Goal: Task Accomplishment & Management: Manage account settings

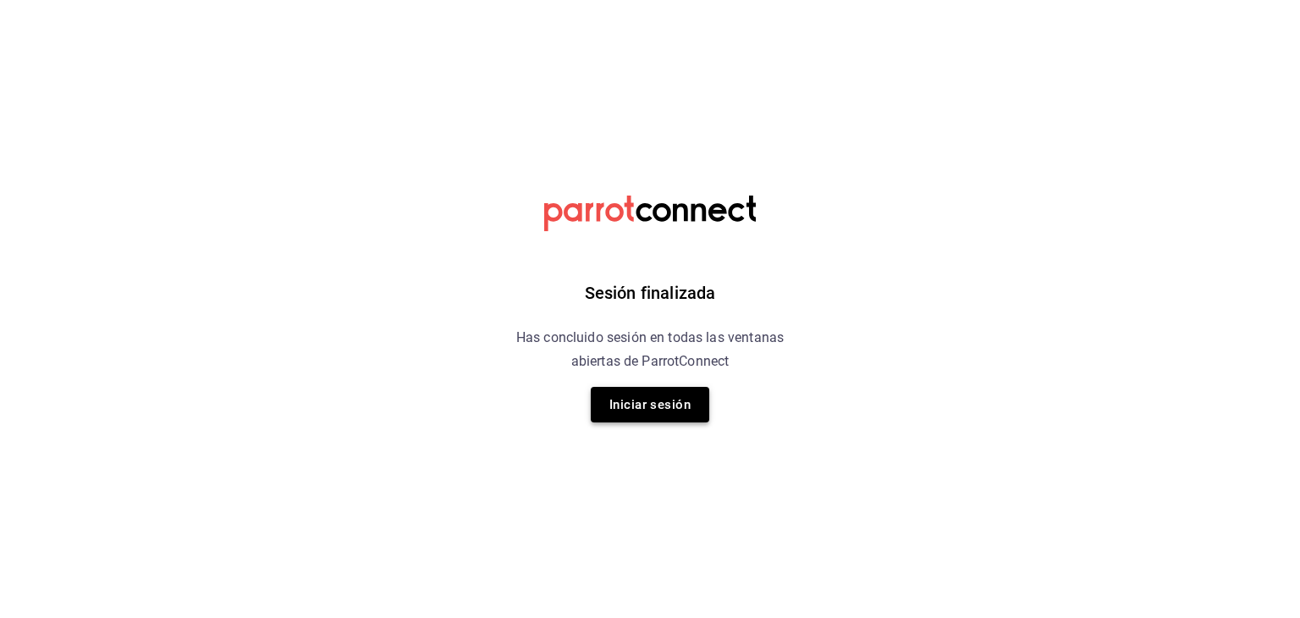
click at [671, 401] on button "Iniciar sesión" at bounding box center [650, 405] width 119 height 36
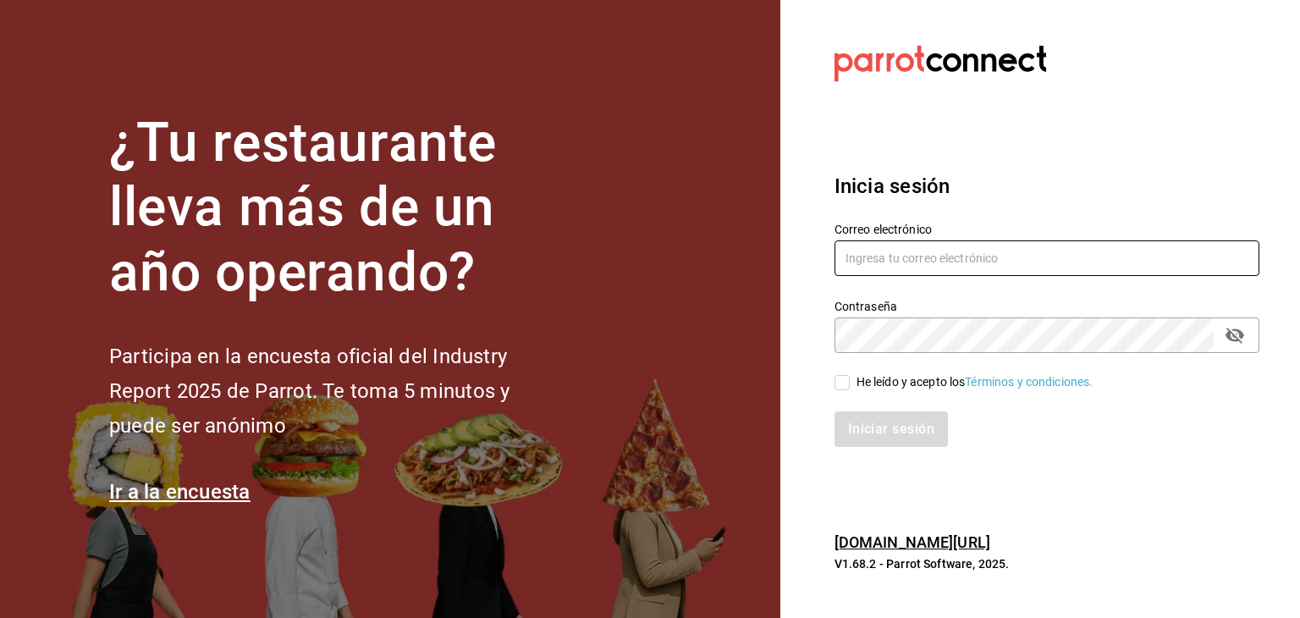
click at [900, 255] on input "text" at bounding box center [1047, 258] width 425 height 36
type input "solistd@outlook.com"
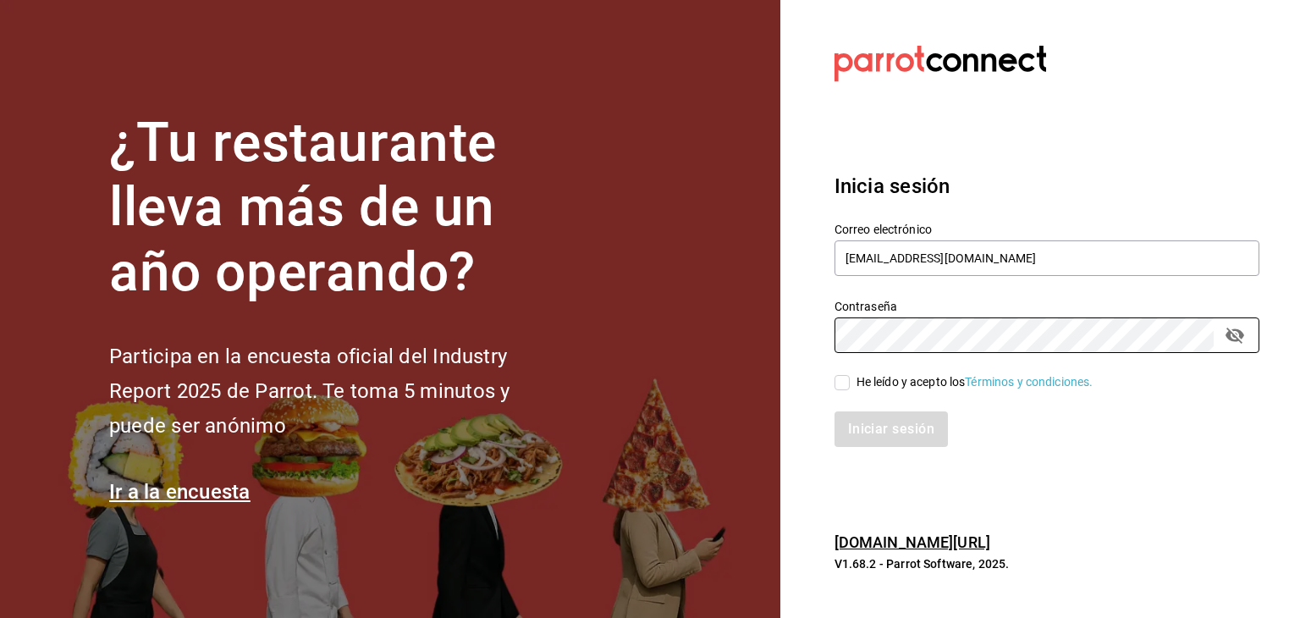
click at [843, 389] on input "He leído y acepto los Términos y condiciones." at bounding box center [842, 382] width 15 height 15
checkbox input "true"
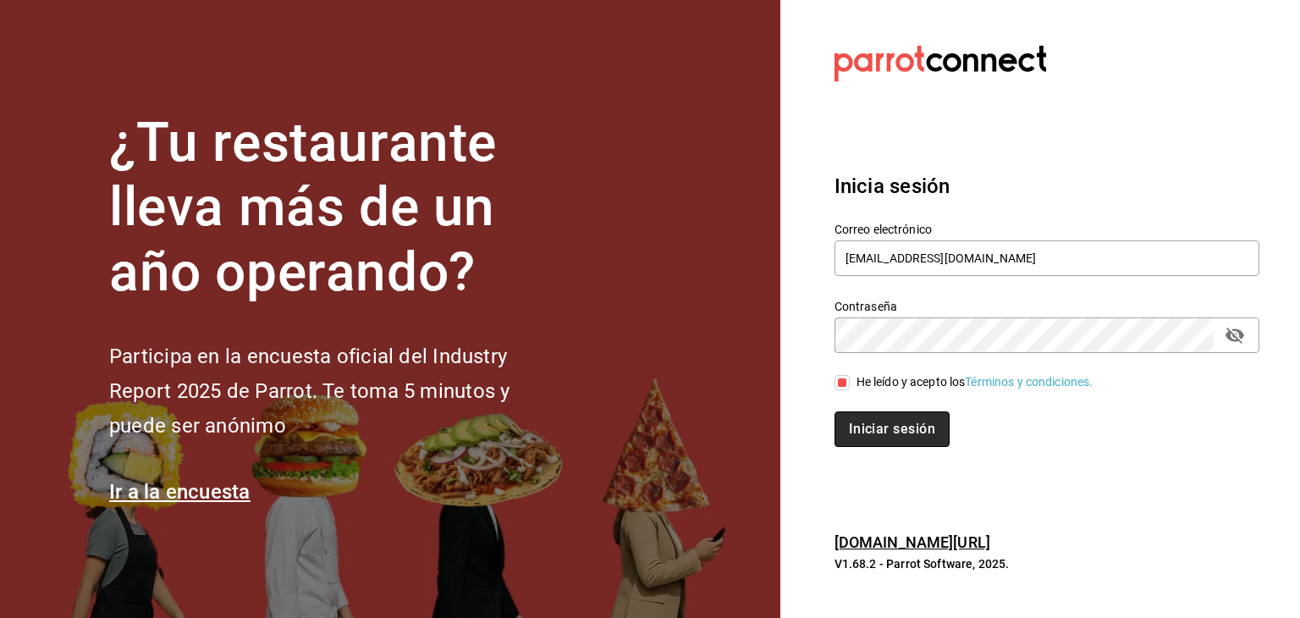
click at [866, 432] on button "Iniciar sesión" at bounding box center [892, 429] width 115 height 36
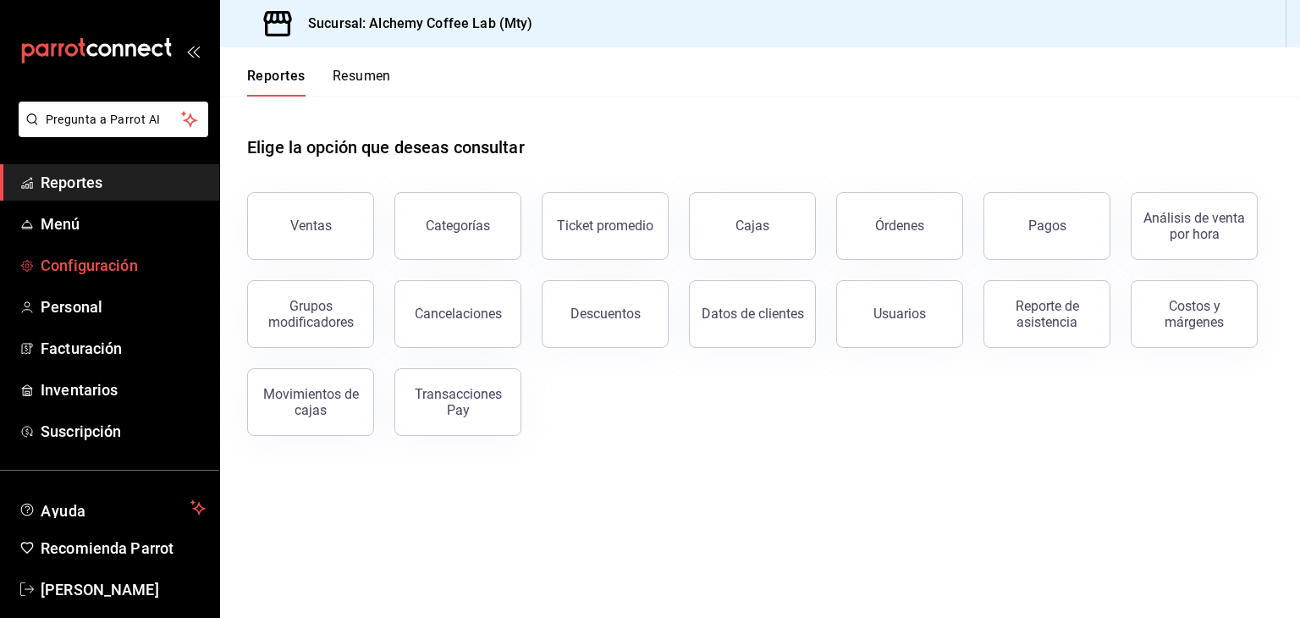
click at [119, 268] on span "Configuración" at bounding box center [123, 265] width 165 height 23
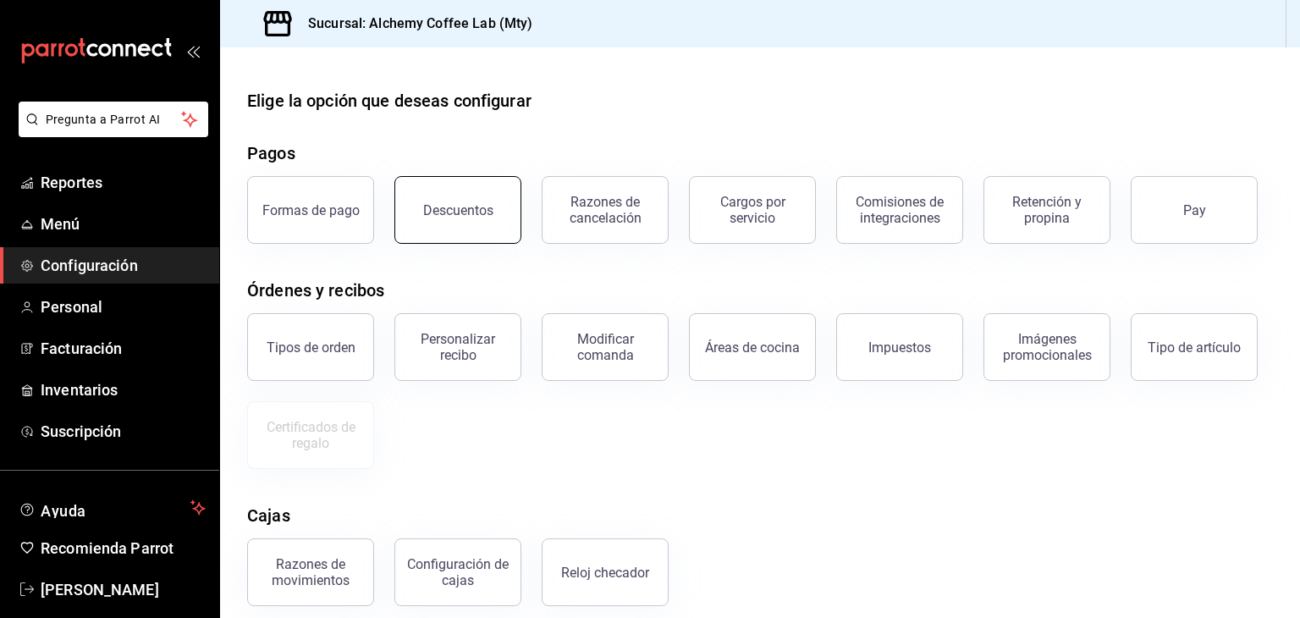
click at [467, 224] on button "Descuentos" at bounding box center [457, 210] width 127 height 68
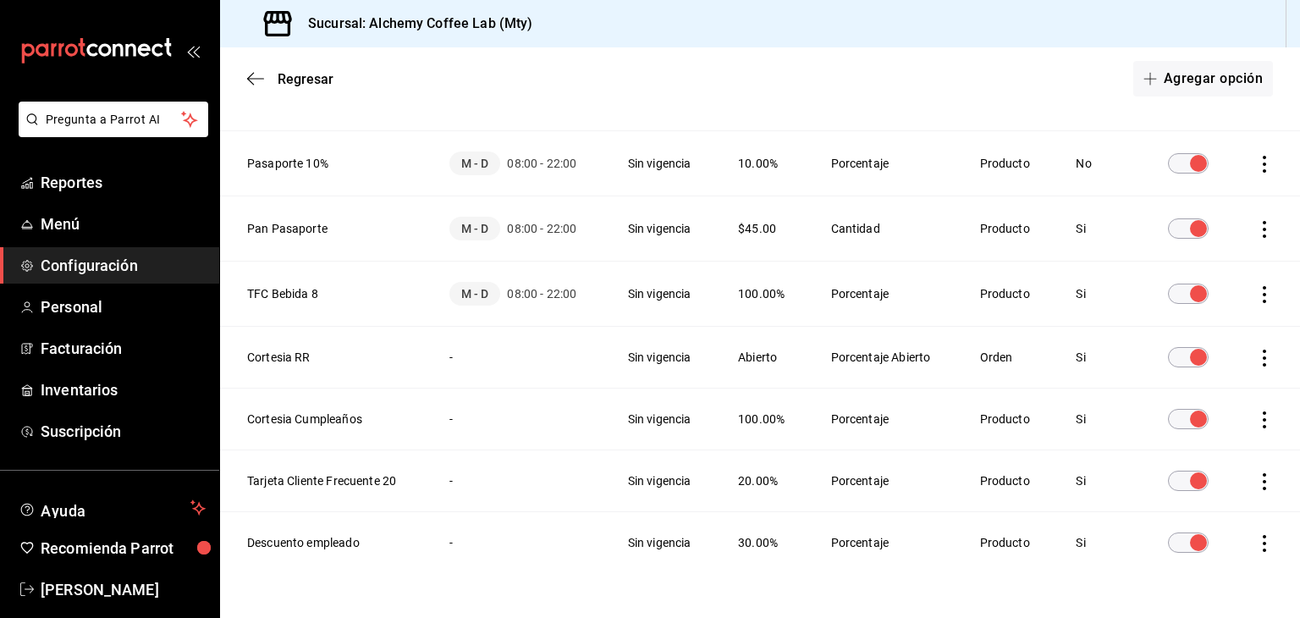
scroll to position [245, 0]
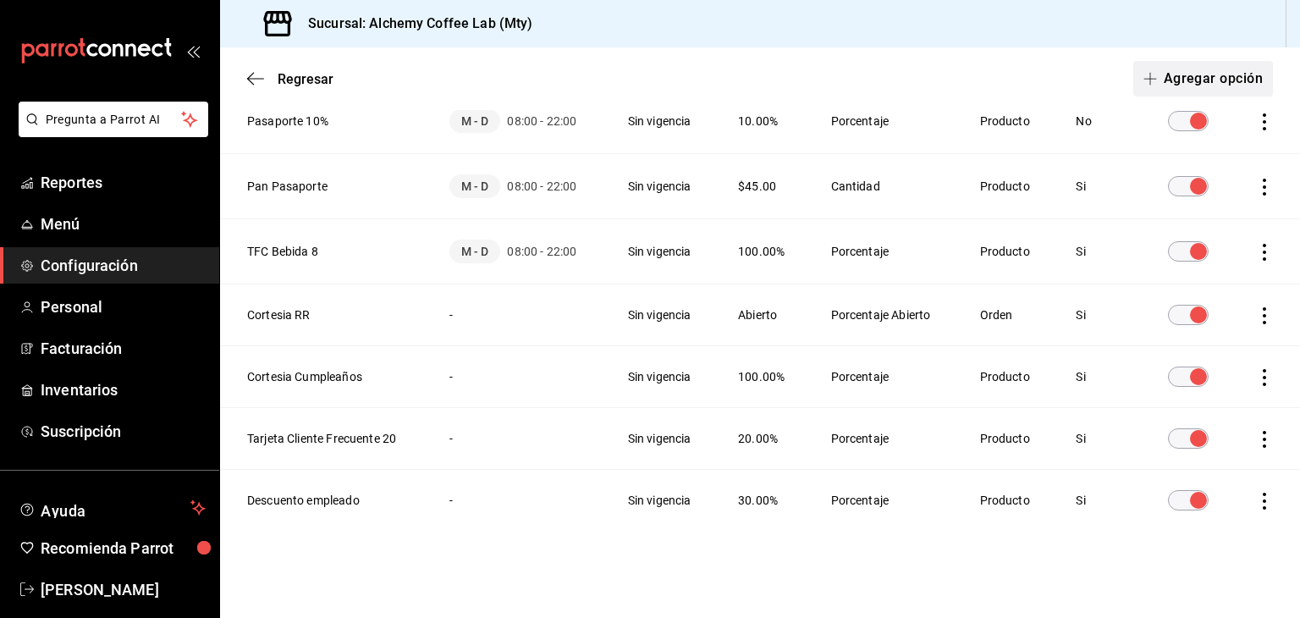
click at [1216, 79] on button "Agregar opción" at bounding box center [1203, 79] width 140 height 36
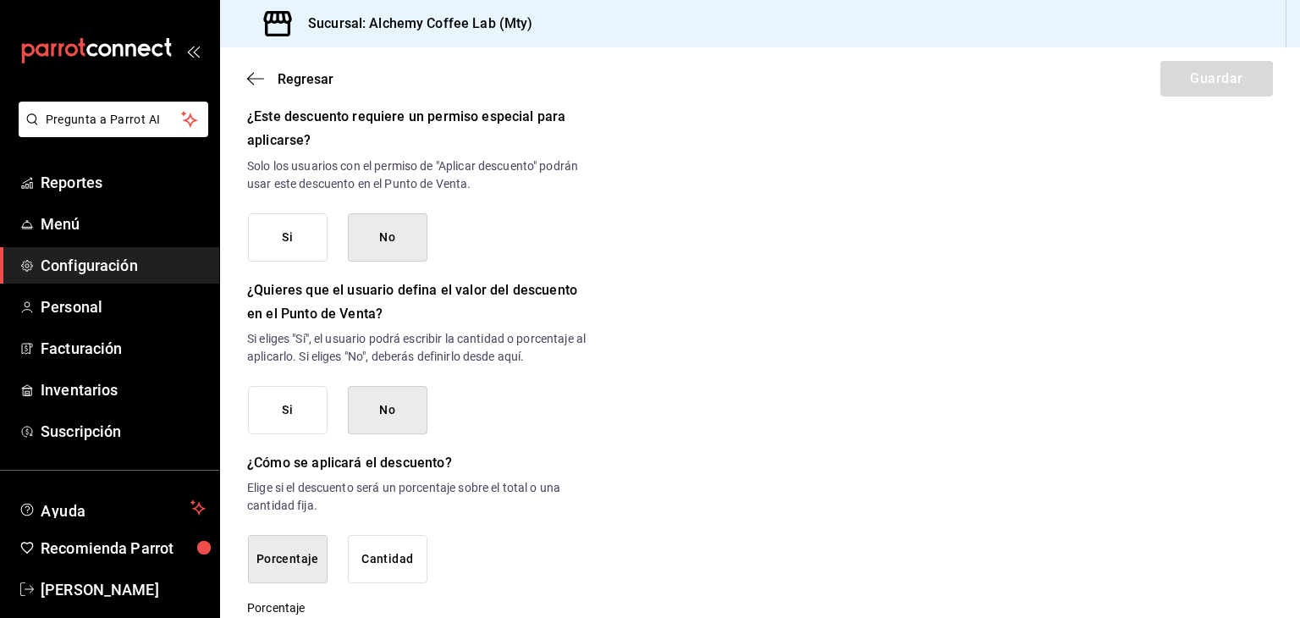
scroll to position [797, 0]
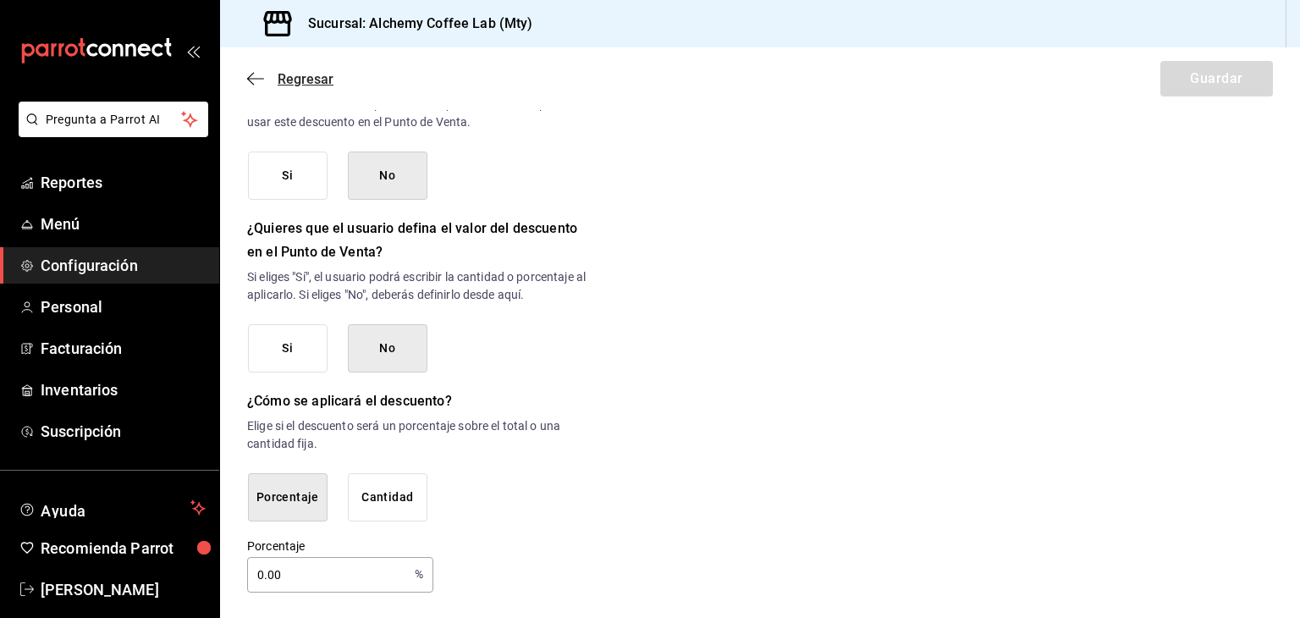
click at [314, 75] on span "Regresar" at bounding box center [306, 79] width 56 height 16
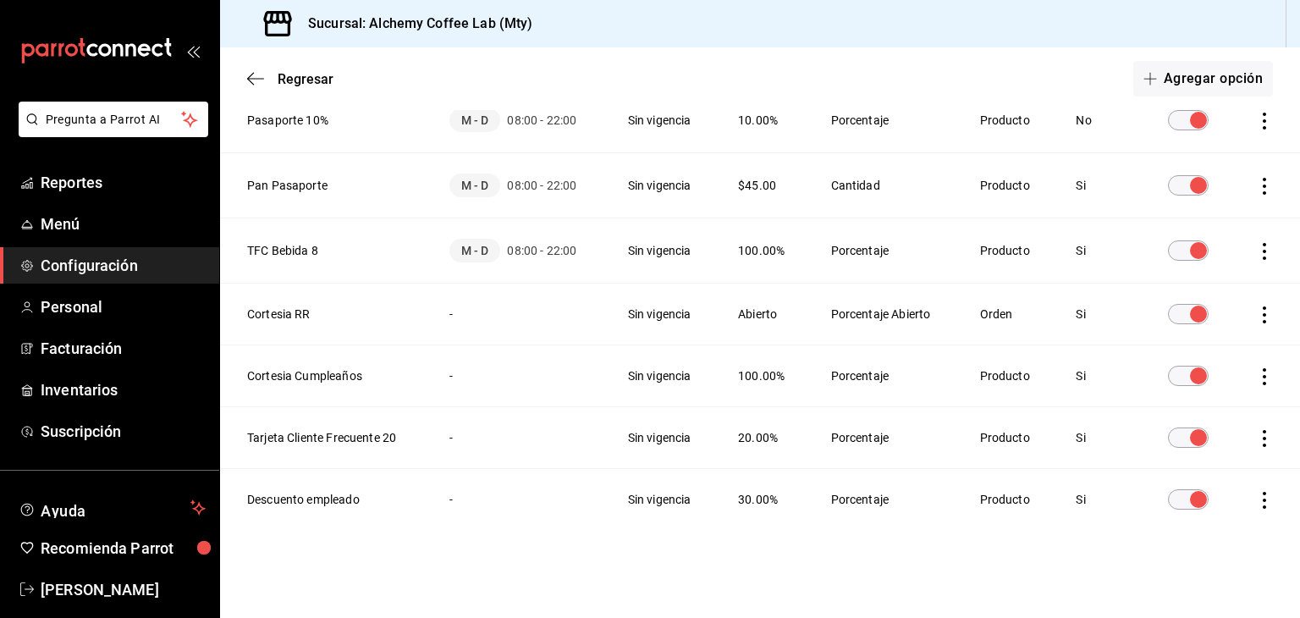
scroll to position [245, 0]
click at [1202, 78] on button "Agregar opción" at bounding box center [1203, 79] width 140 height 36
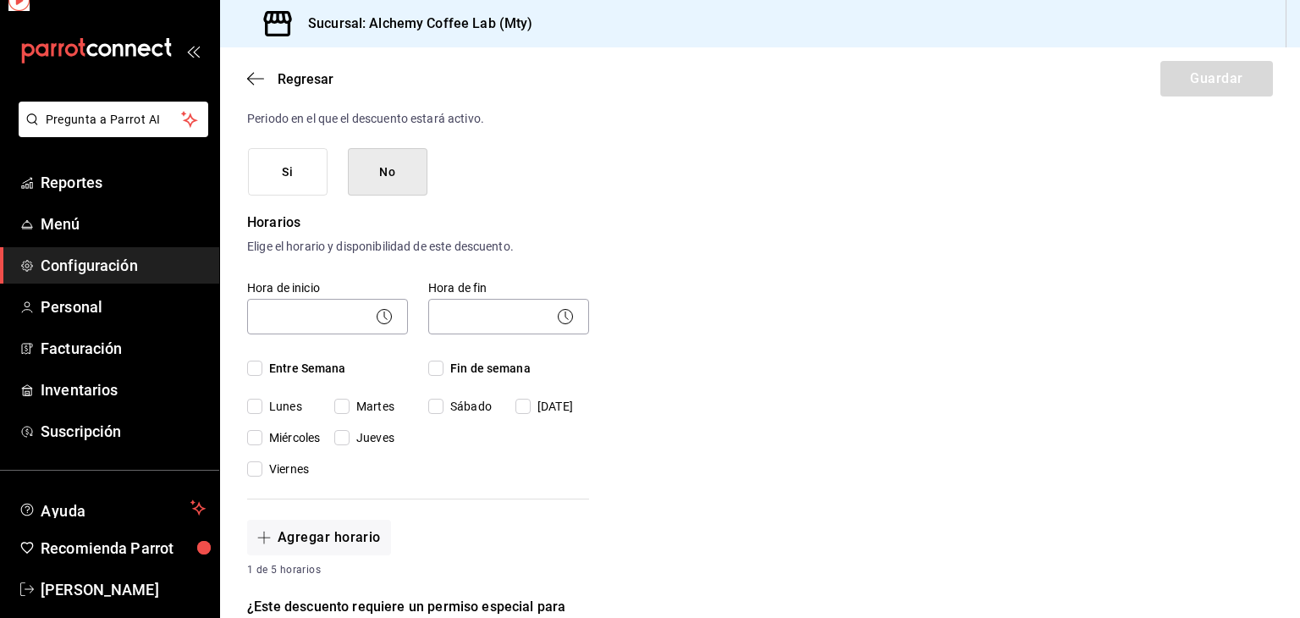
scroll to position [223, 0]
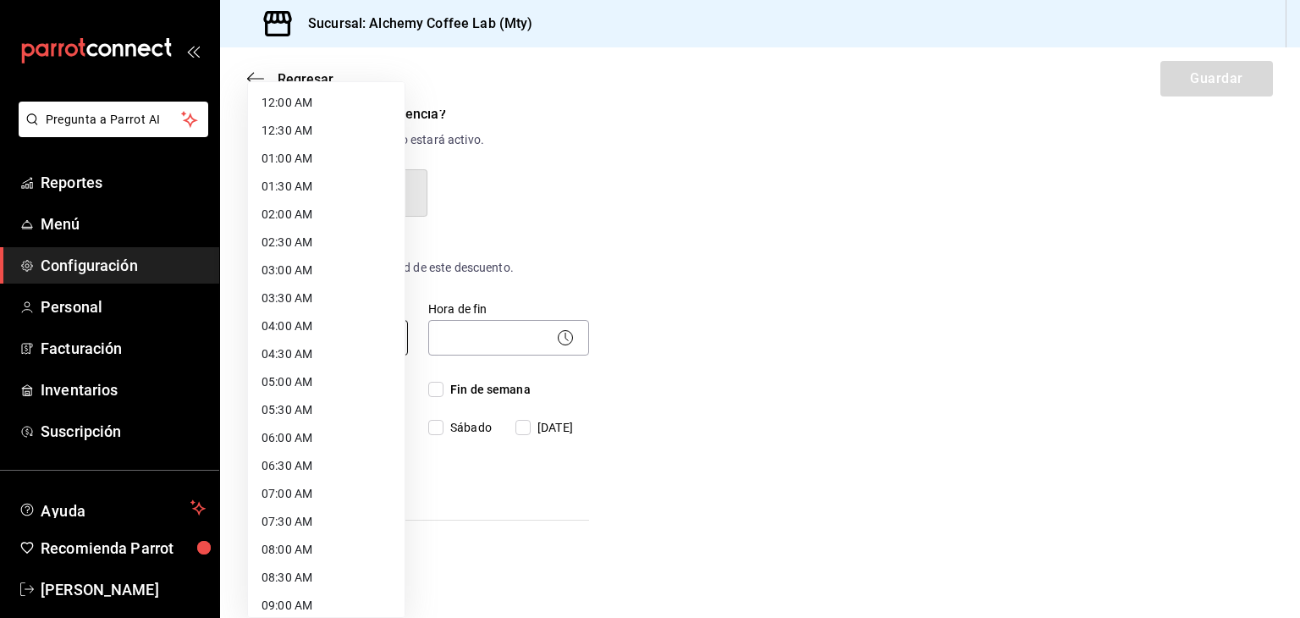
click at [334, 339] on body "Pregunta a Parrot AI Reportes Menú Configuración Personal Facturación Inventari…" at bounding box center [650, 309] width 1300 height 618
click at [651, 288] on div at bounding box center [650, 309] width 1300 height 618
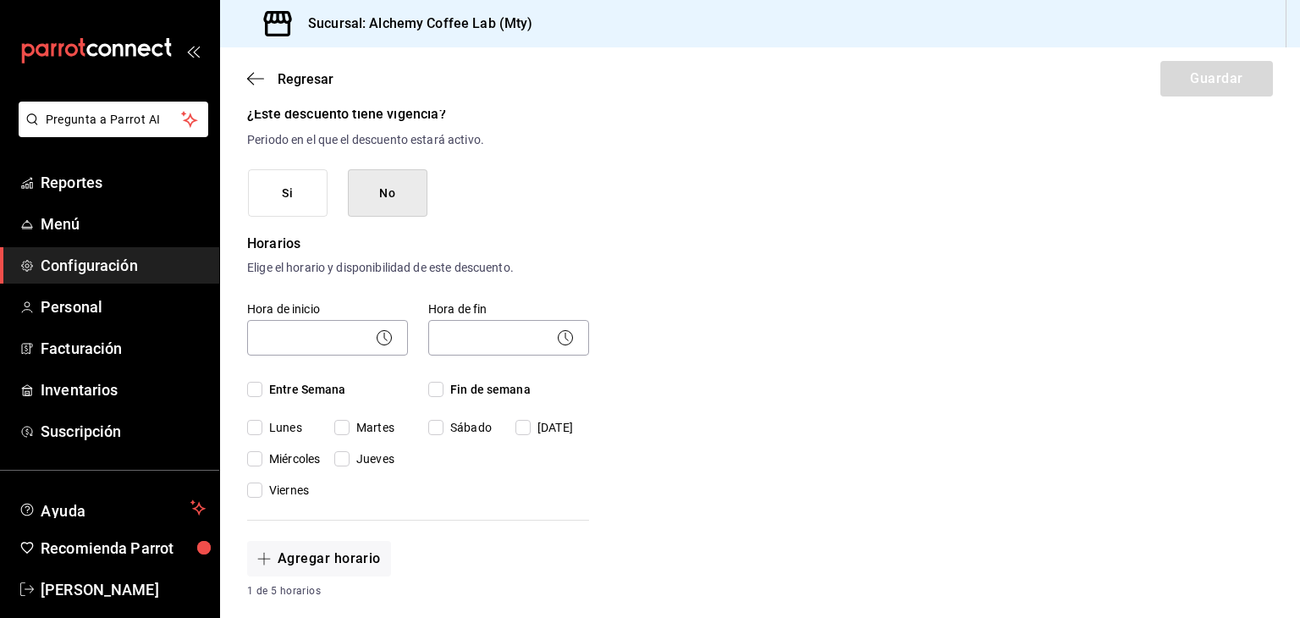
click at [257, 388] on input "Entre Semana" at bounding box center [254, 389] width 15 height 15
checkbox input "true"
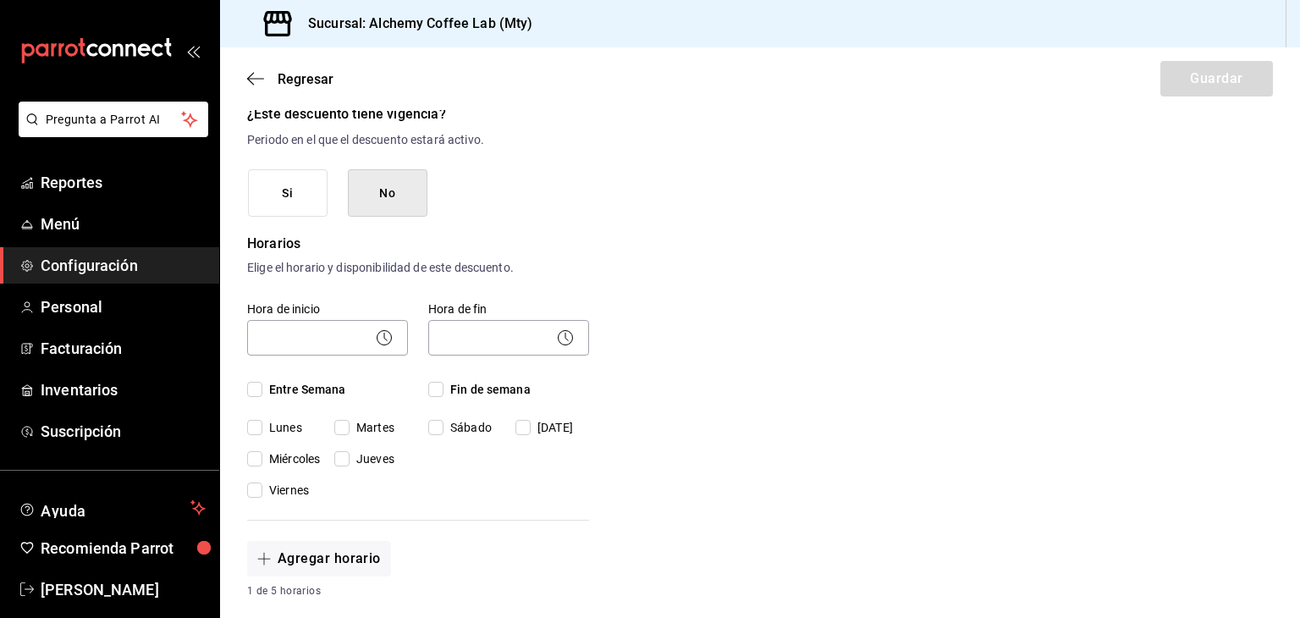
checkbox input "true"
click at [249, 423] on input "Lunes" at bounding box center [254, 427] width 15 height 15
checkbox input "false"
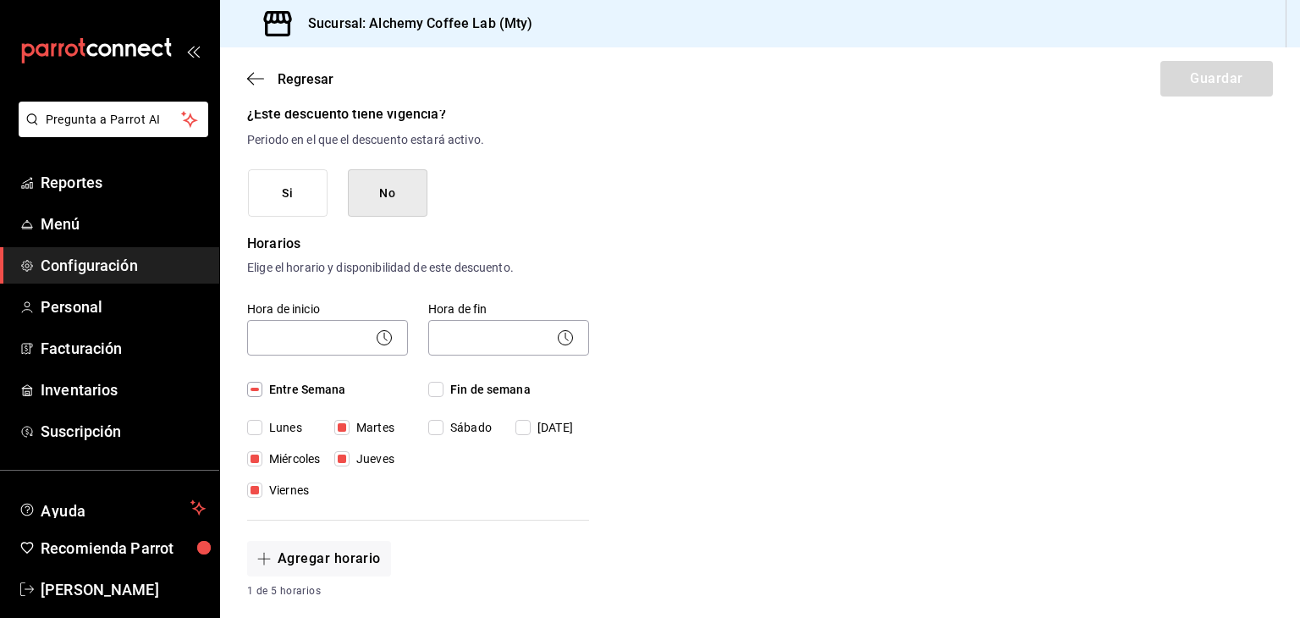
click at [444, 393] on span "Fin de semana" at bounding box center [487, 390] width 87 height 18
click at [444, 393] on input "Fin de semana" at bounding box center [435, 389] width 15 height 15
checkbox input "true"
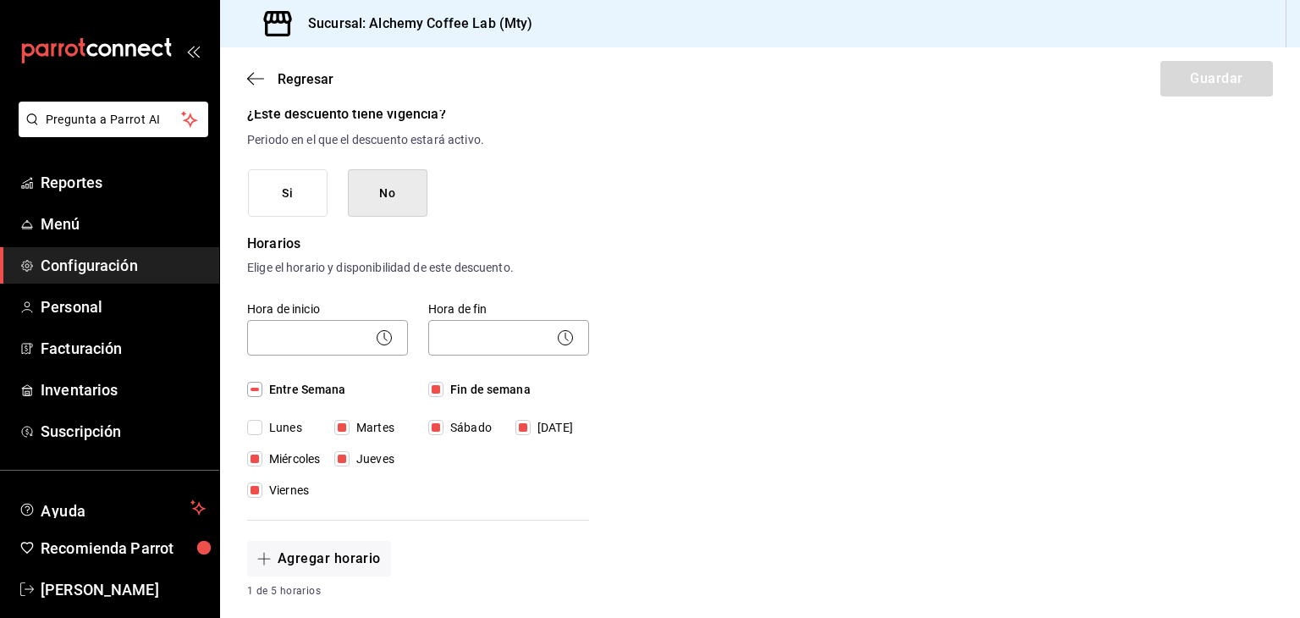
click at [382, 343] on icon at bounding box center [384, 338] width 20 height 20
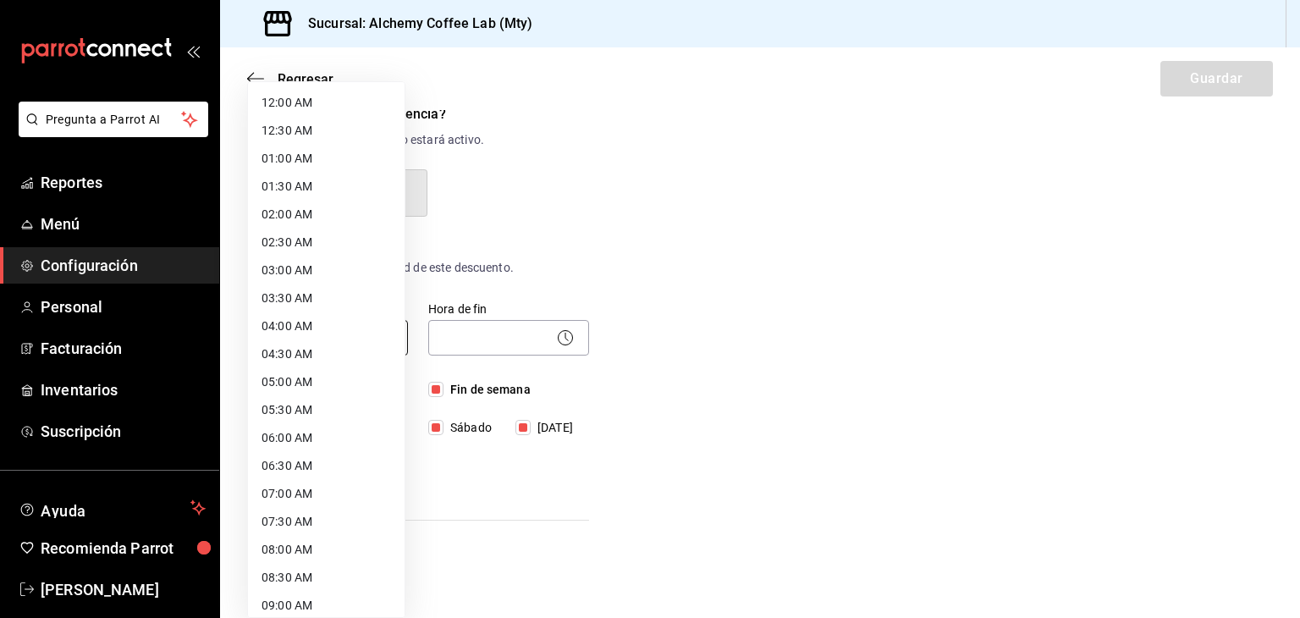
click at [337, 339] on body "Pregunta a Parrot AI Reportes Menú Configuración Personal Facturación Inventari…" at bounding box center [650, 309] width 1300 height 618
click at [310, 546] on li "08:00 AM" at bounding box center [326, 550] width 157 height 28
type input "08:00"
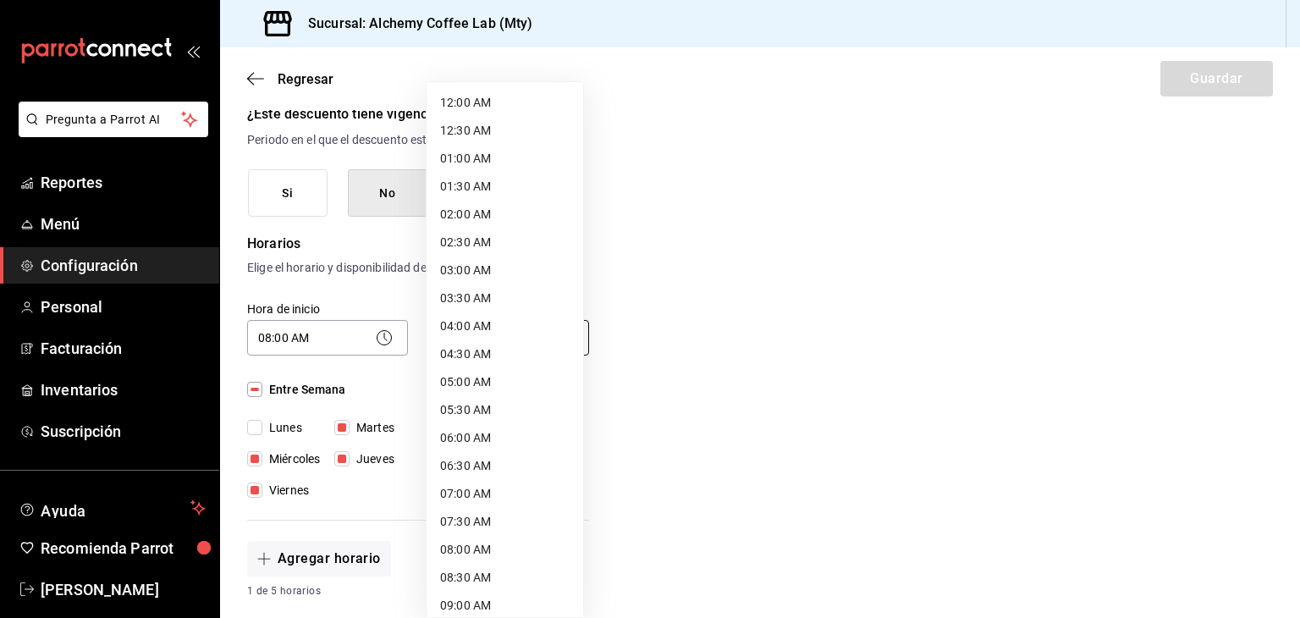
click at [526, 334] on body "Pregunta a Parrot AI Reportes Menú Configuración Personal Facturación Inventari…" at bounding box center [650, 309] width 1300 height 618
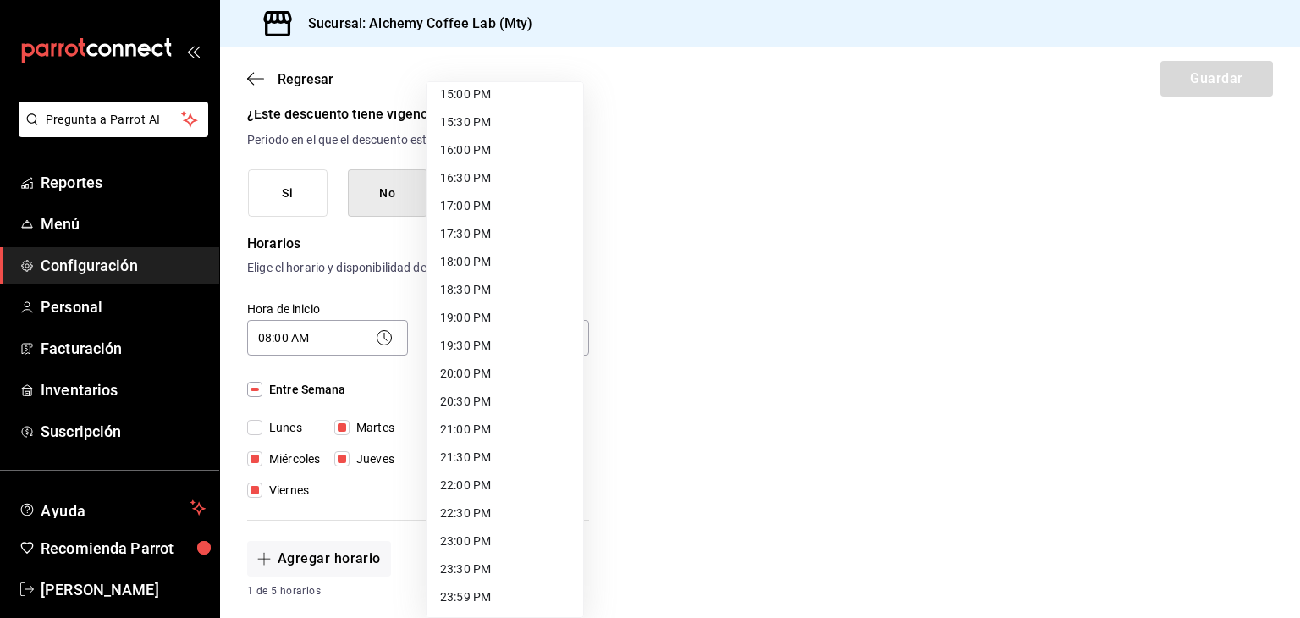
click at [472, 485] on li "22:00 PM" at bounding box center [505, 486] width 157 height 28
type input "22:00"
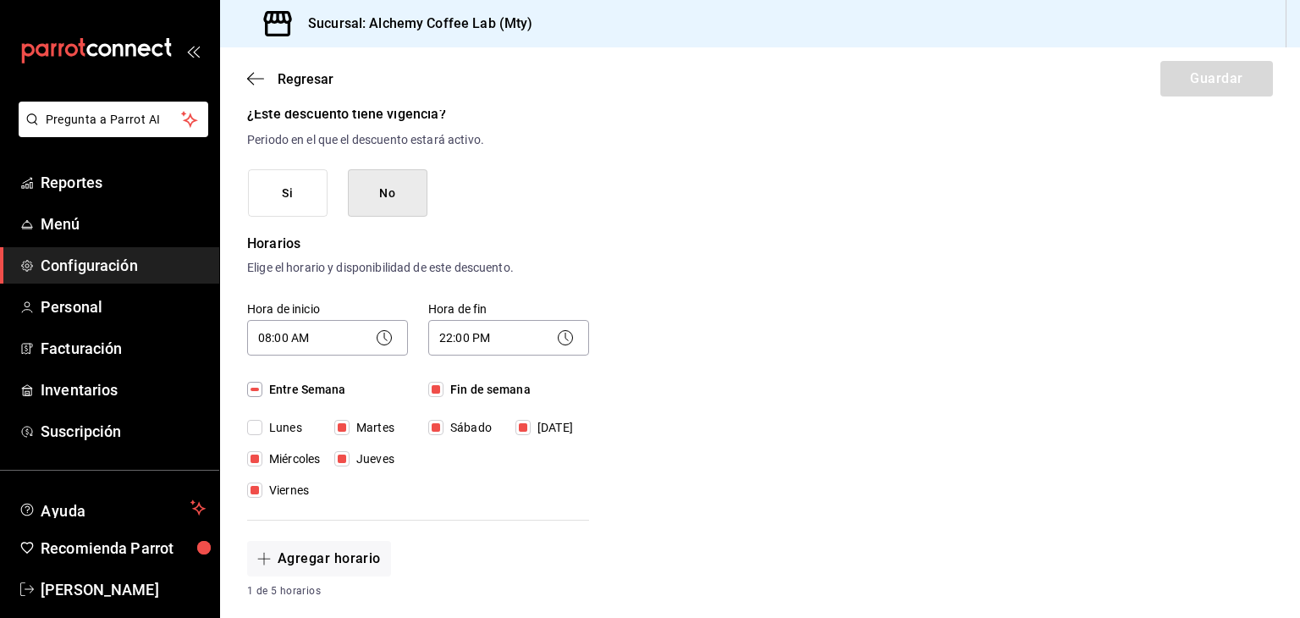
click at [708, 355] on div "Nuevo descuento ¿Dónde se aplicará el descuento? Elige una opción ¿Cómo se va a…" at bounding box center [760, 533] width 1080 height 1266
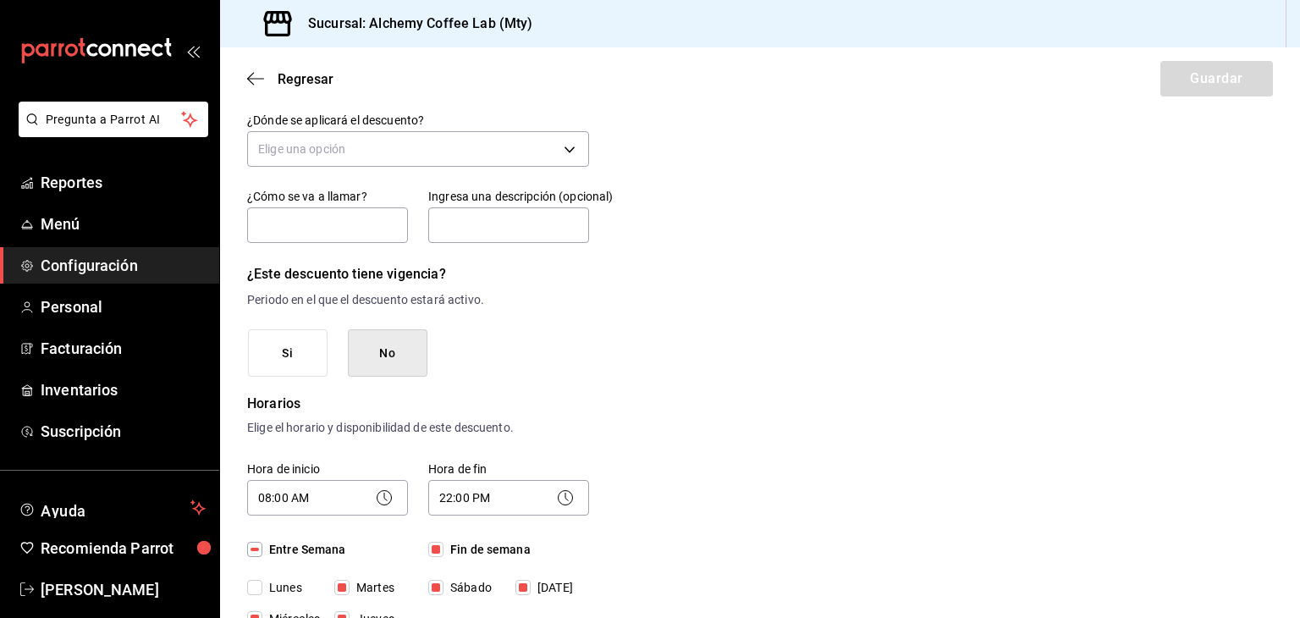
scroll to position [54, 0]
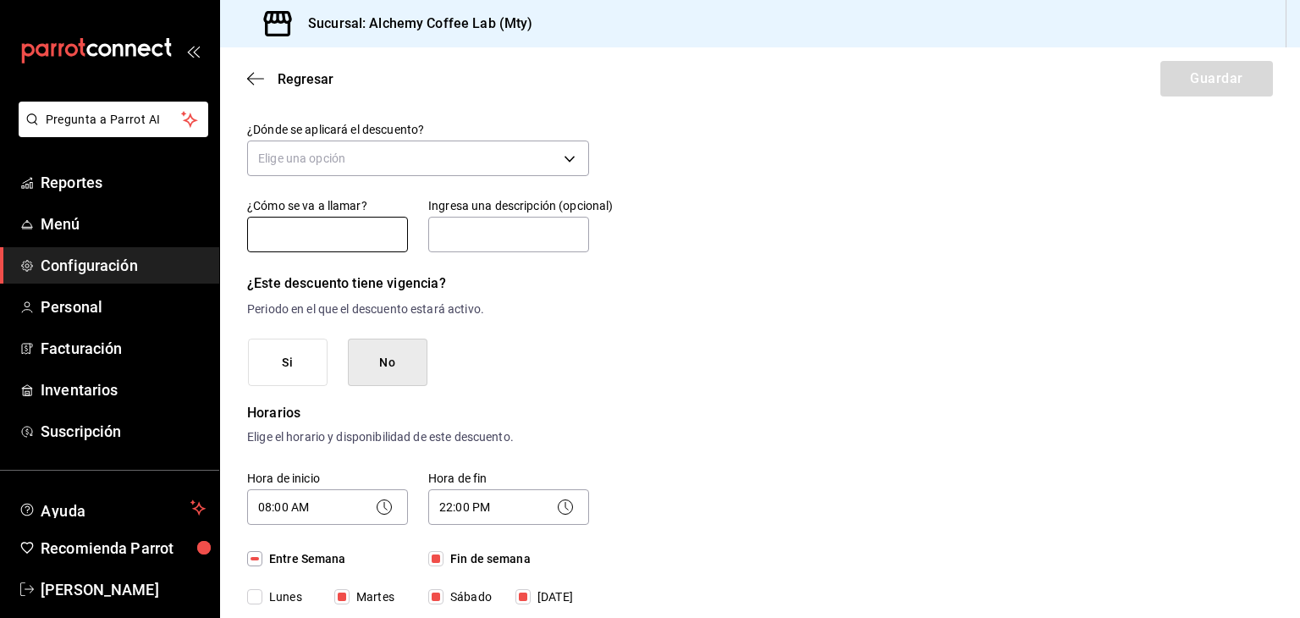
click at [365, 233] on input "text" at bounding box center [327, 235] width 161 height 36
type input "2x1"
click at [481, 231] on input "text" at bounding box center [508, 235] width 161 height 36
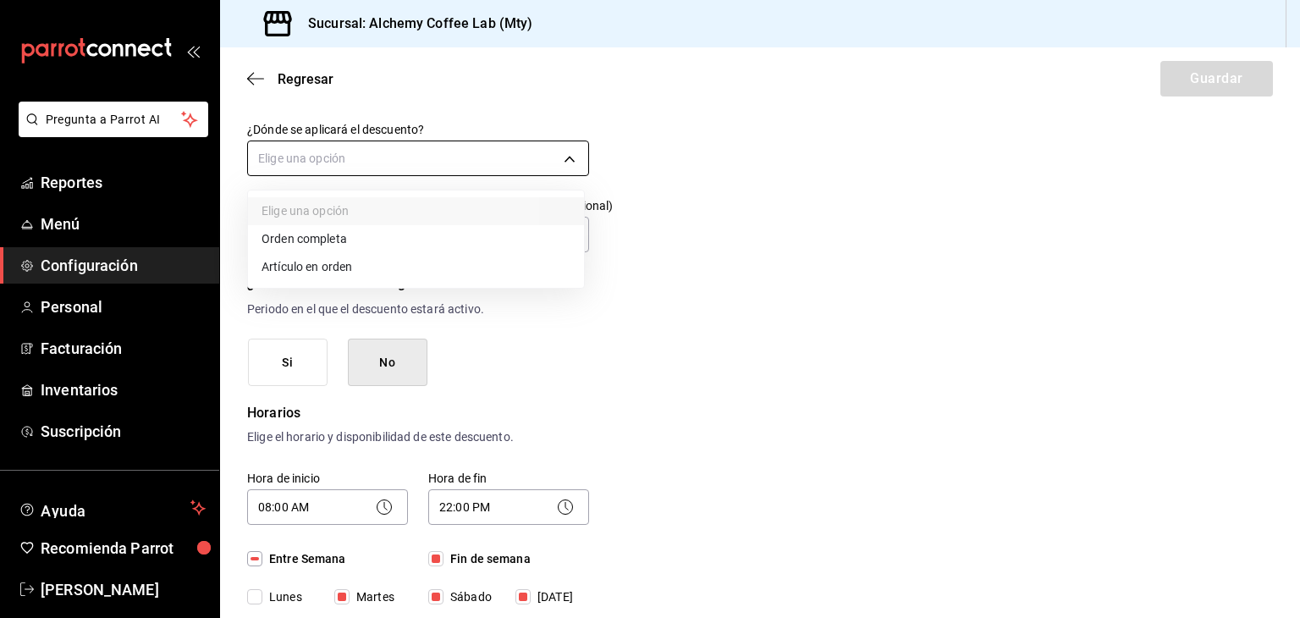
click at [511, 153] on body "Pregunta a Parrot AI Reportes Menú Configuración Personal Facturación Inventari…" at bounding box center [650, 309] width 1300 height 618
click at [372, 267] on li "Artículo en orden" at bounding box center [416, 267] width 336 height 28
type input "ORDER_ITEM"
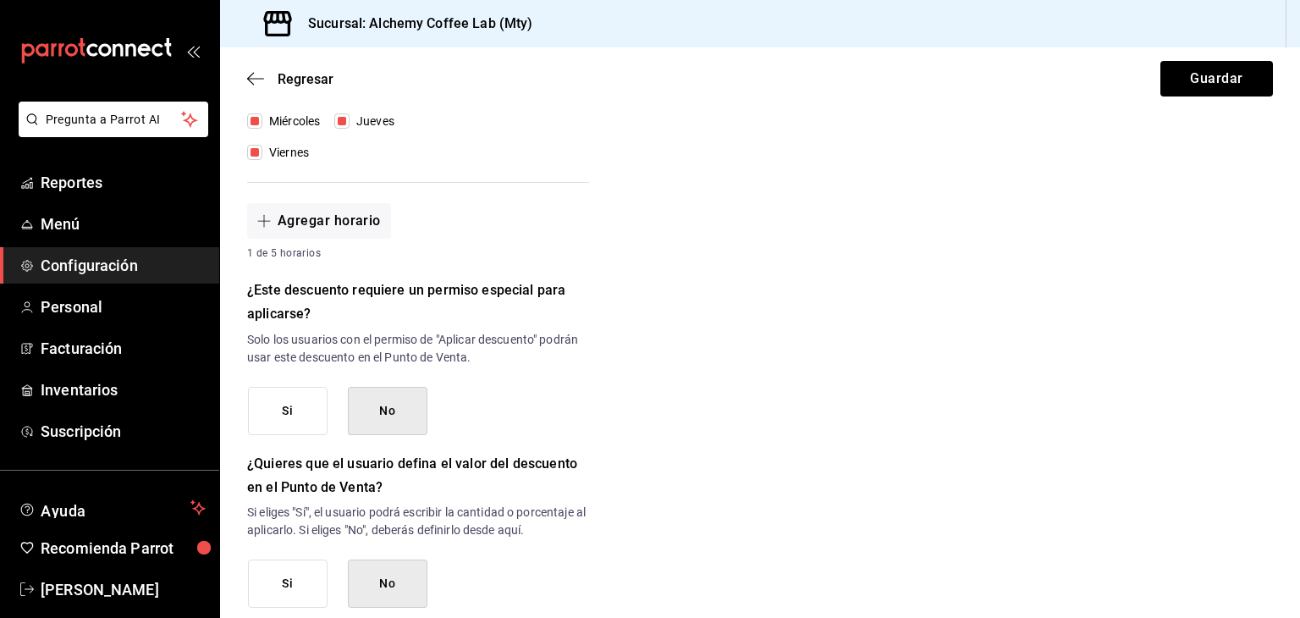
scroll to position [562, 0]
click at [284, 410] on button "Si" at bounding box center [288, 410] width 80 height 48
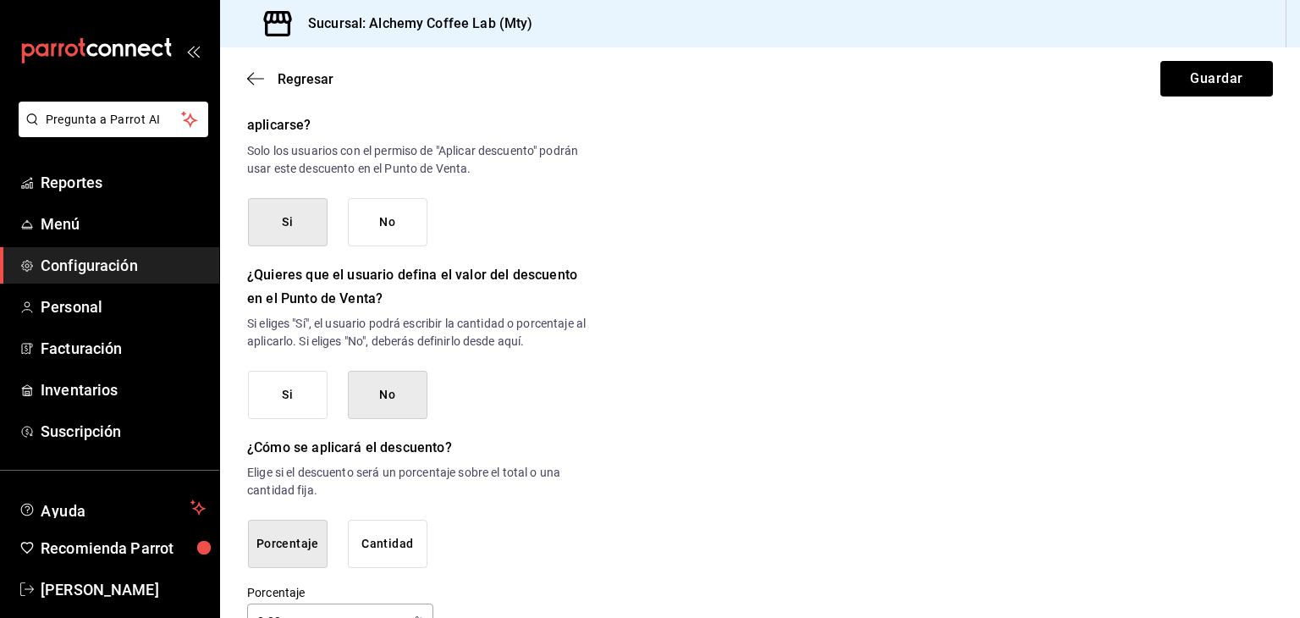
scroll to position [797, 0]
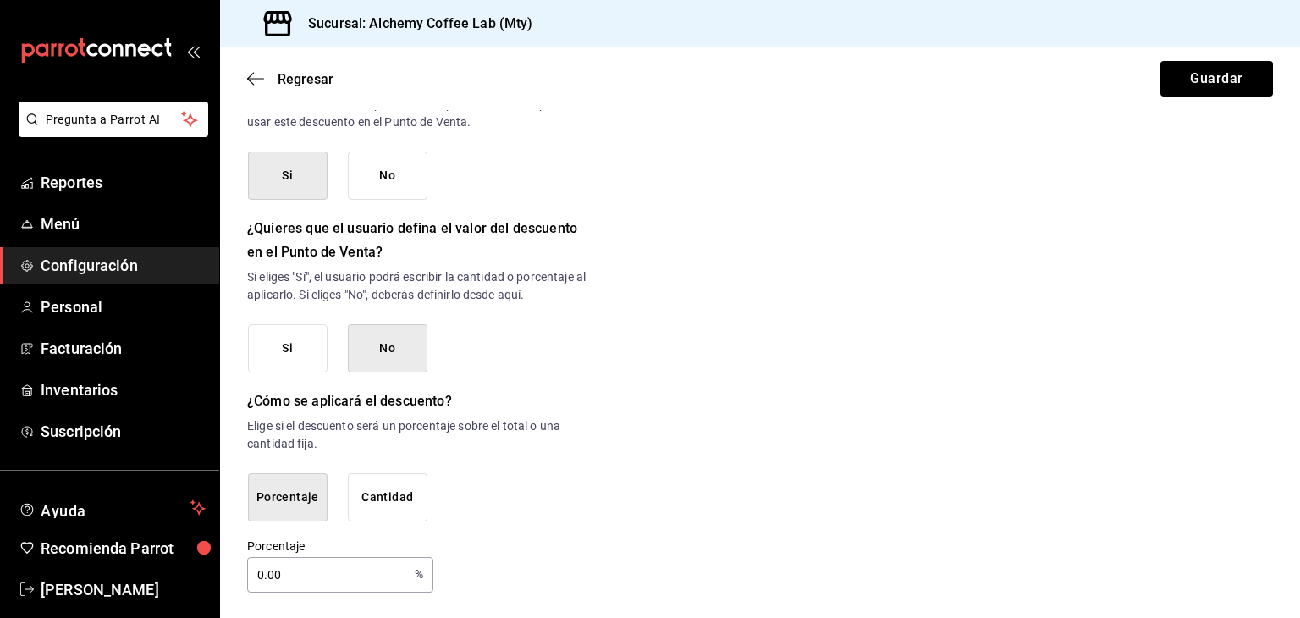
click at [320, 573] on input "0.00" at bounding box center [327, 575] width 161 height 34
type input "0"
type input "100"
click at [1194, 85] on button "Guardar" at bounding box center [1217, 79] width 113 height 36
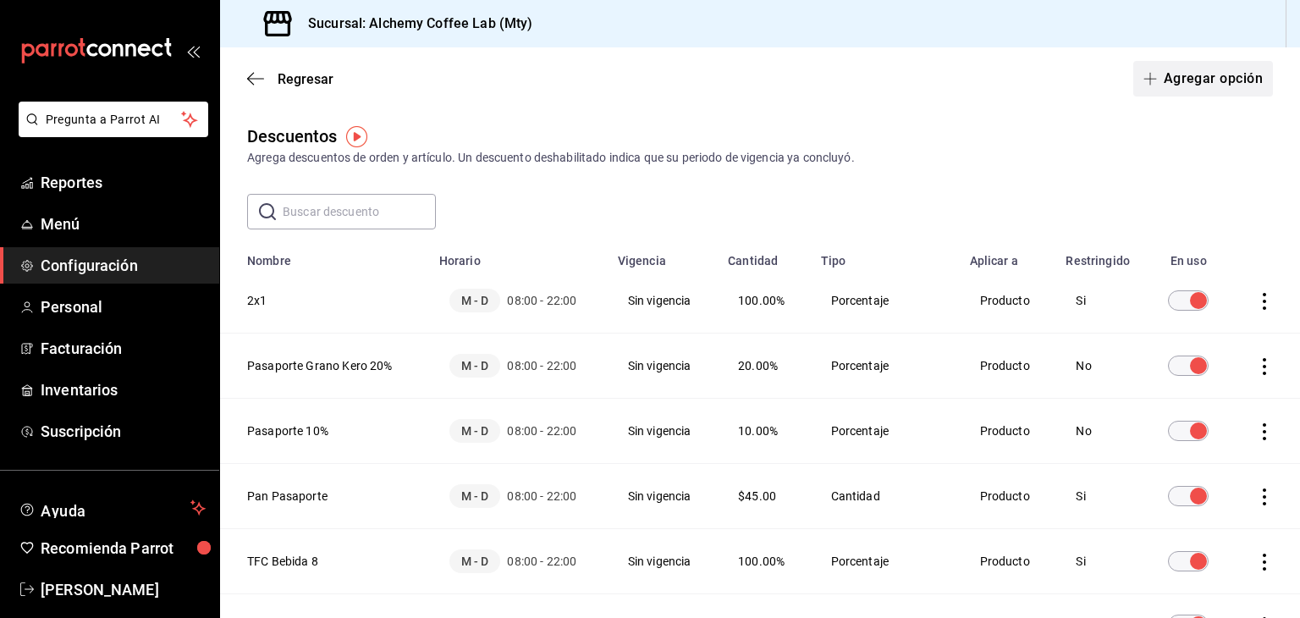
click at [1212, 85] on button "Agregar opción" at bounding box center [1203, 79] width 140 height 36
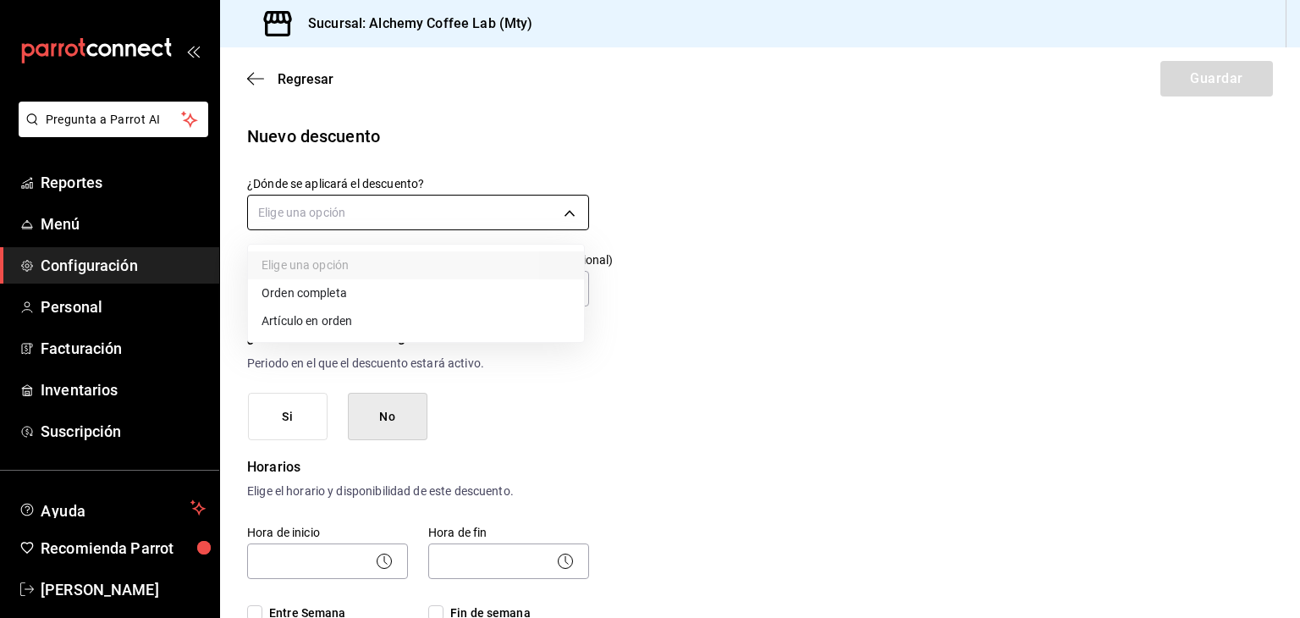
click at [437, 215] on body "Pregunta a Parrot AI Reportes Menú Configuración Personal Facturación Inventari…" at bounding box center [650, 309] width 1300 height 618
click at [346, 324] on li "Artículo en orden" at bounding box center [416, 321] width 336 height 28
type input "ORDER_ITEM"
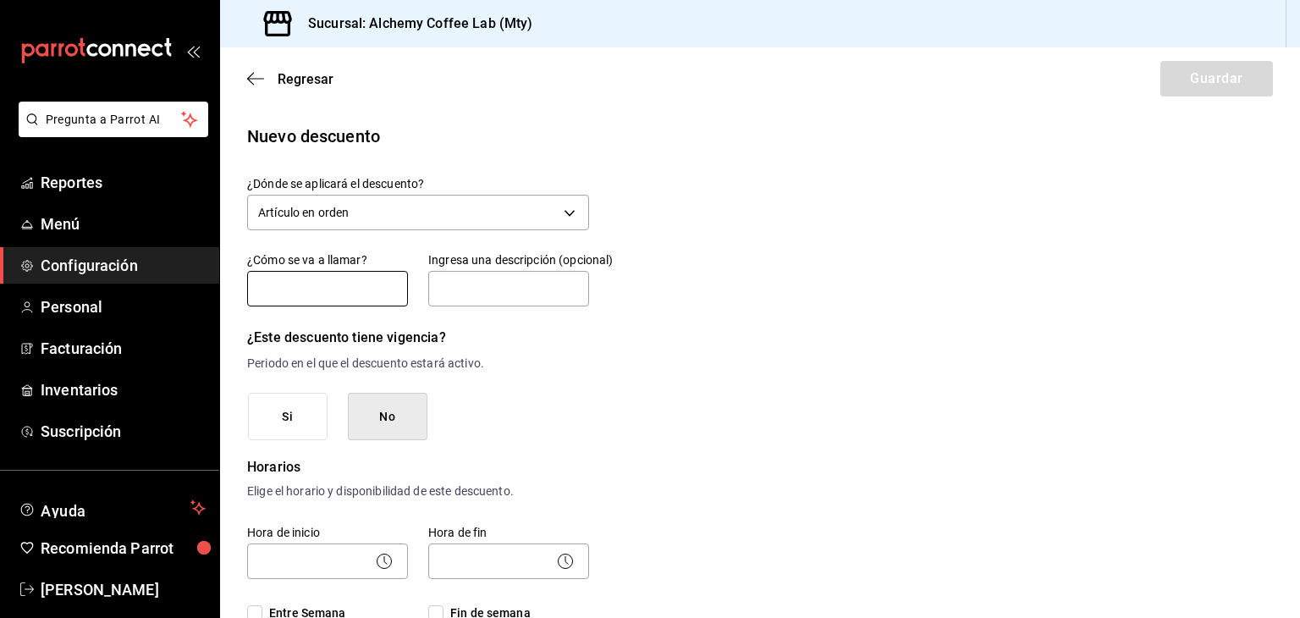
click at [323, 298] on input "text" at bounding box center [327, 289] width 161 height 36
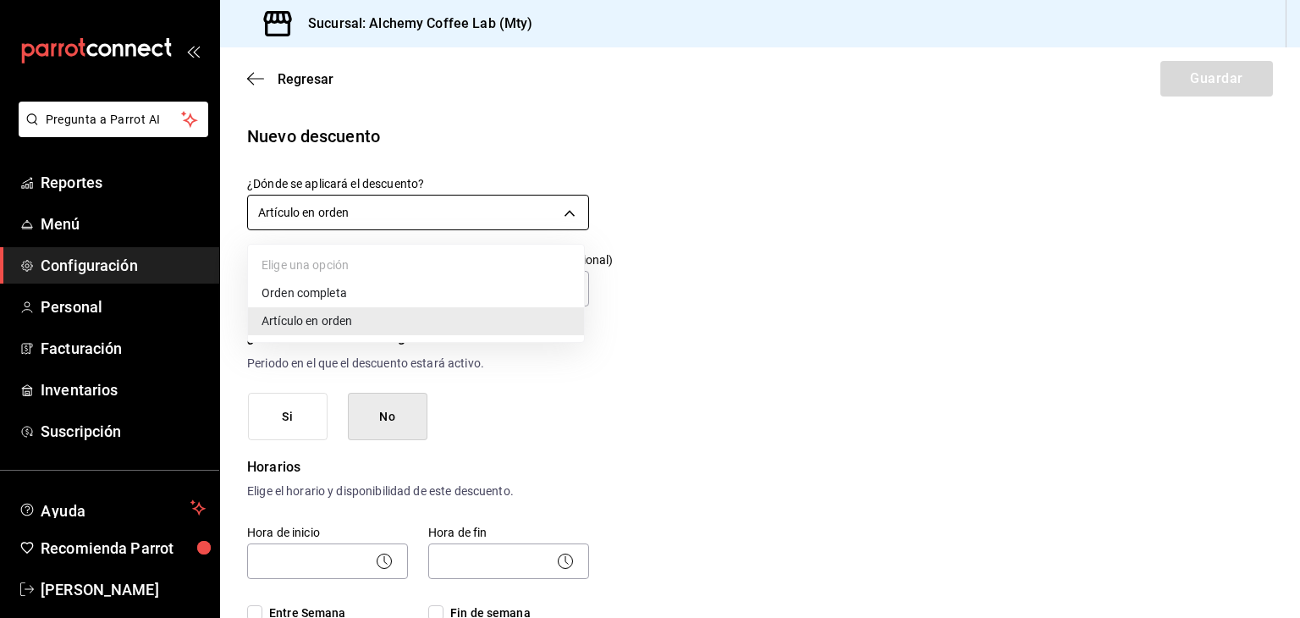
click at [420, 204] on body "Pregunta a Parrot AI Reportes Menú Configuración Personal Facturación Inventari…" at bounding box center [650, 309] width 1300 height 618
click at [709, 215] on div at bounding box center [650, 309] width 1300 height 618
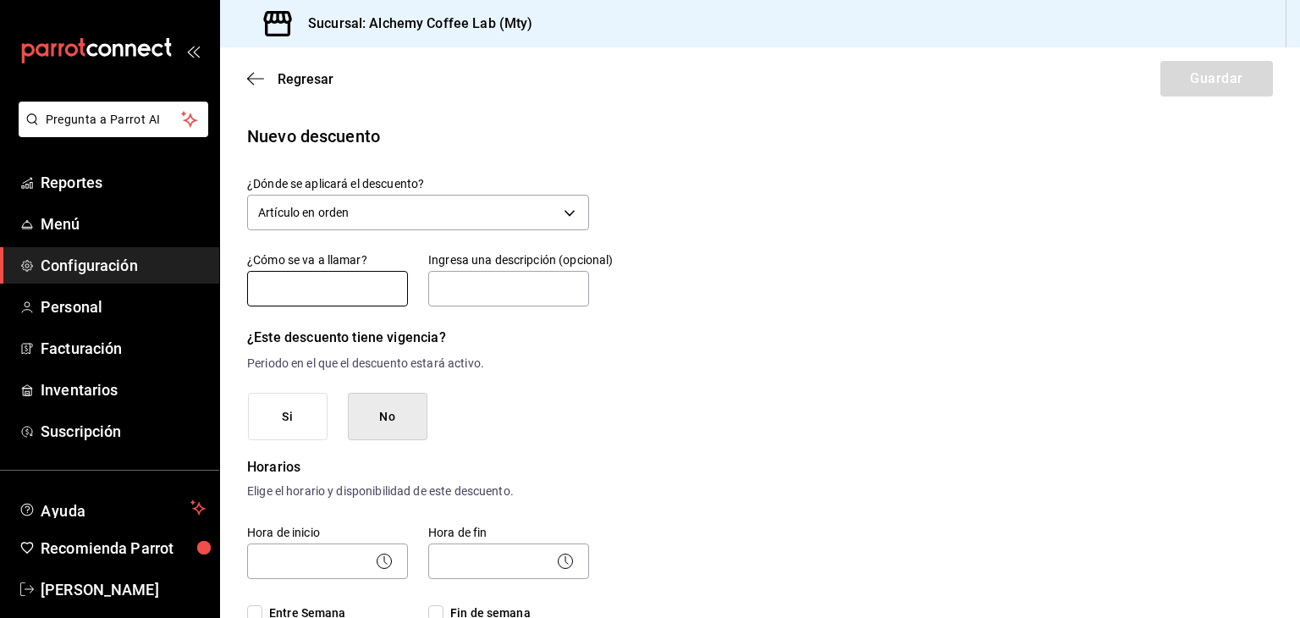
click at [353, 296] on input "text" at bounding box center [327, 289] width 161 height 36
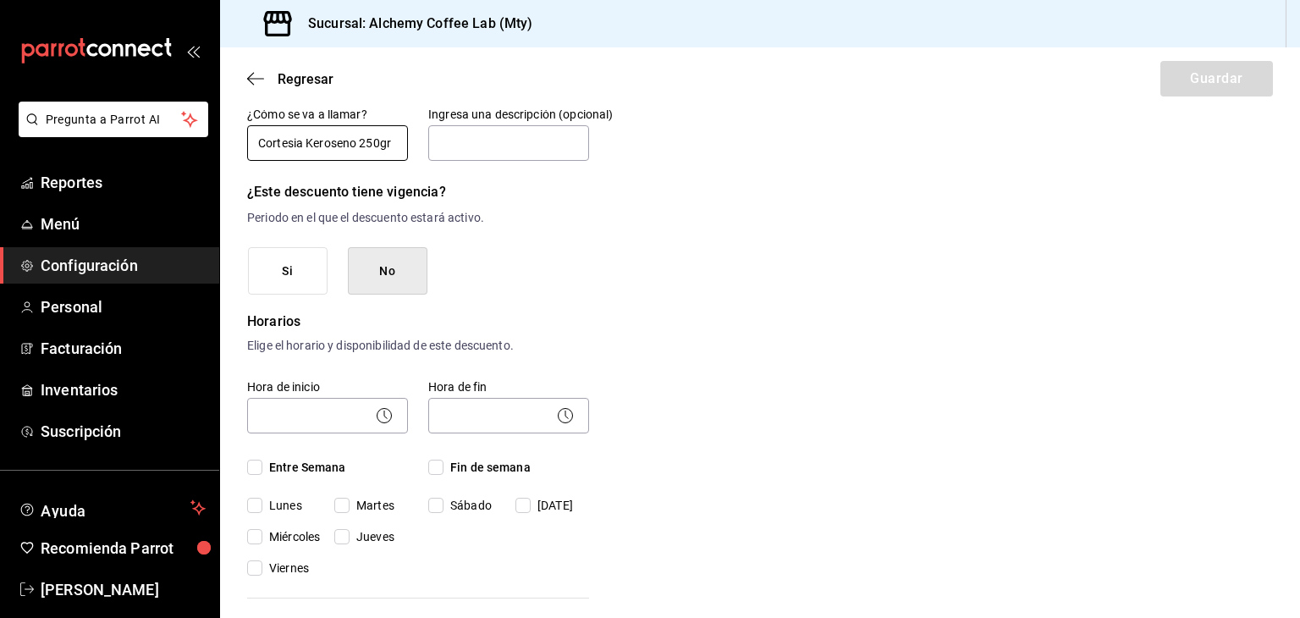
scroll to position [169, 0]
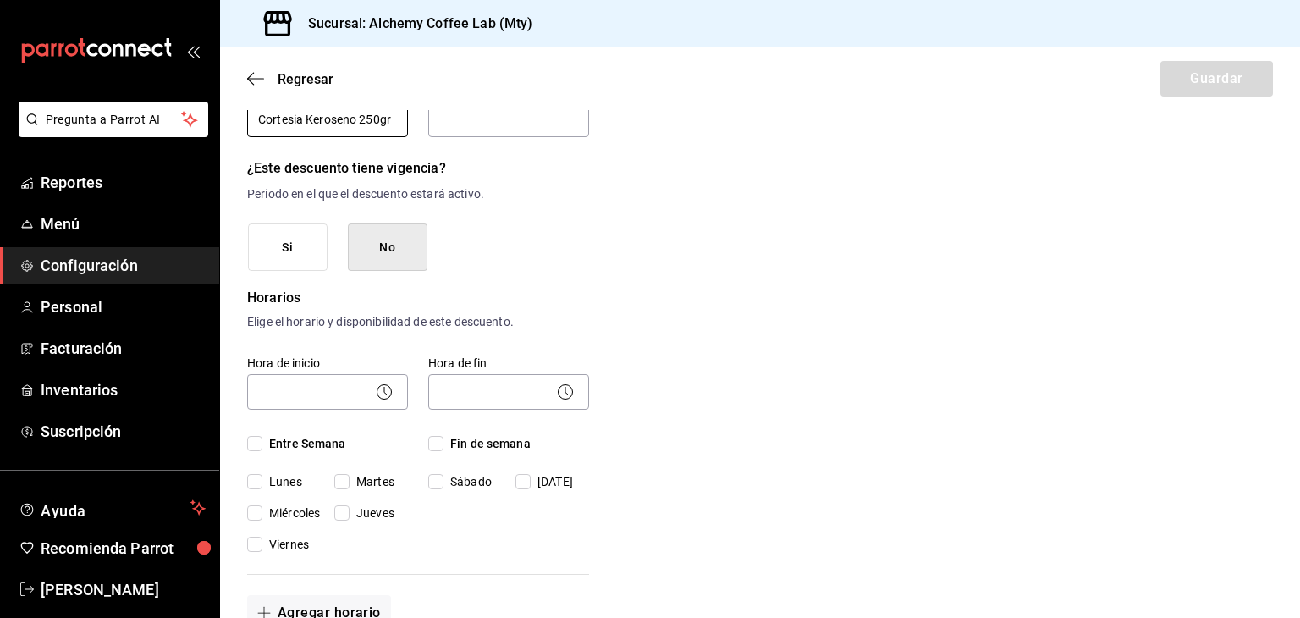
type input "Cortesia Keroseno 250gr"
click at [251, 433] on div "Hora de inicio ​ Entre Semana [DATE] [DATE] [DATE] [DATE] [DATE]" at bounding box center [317, 444] width 181 height 218
click at [252, 447] on input "Entre Semana" at bounding box center [254, 443] width 15 height 15
checkbox input "true"
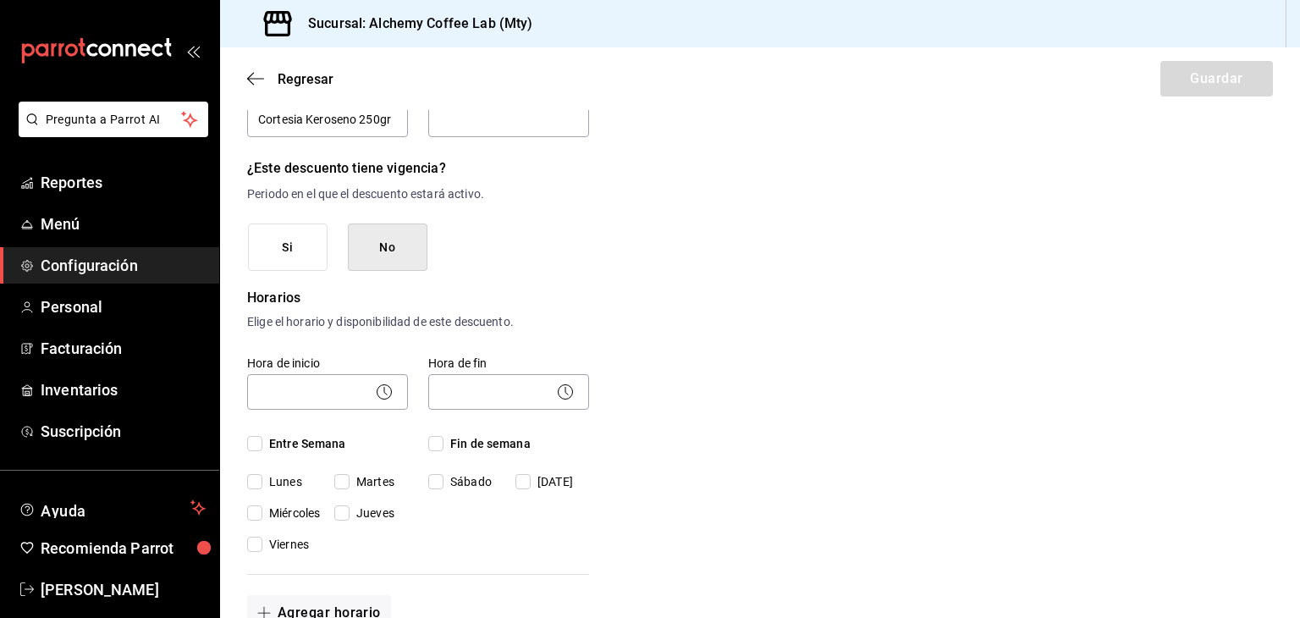
checkbox input "true"
click at [253, 477] on input "Lunes" at bounding box center [254, 481] width 15 height 15
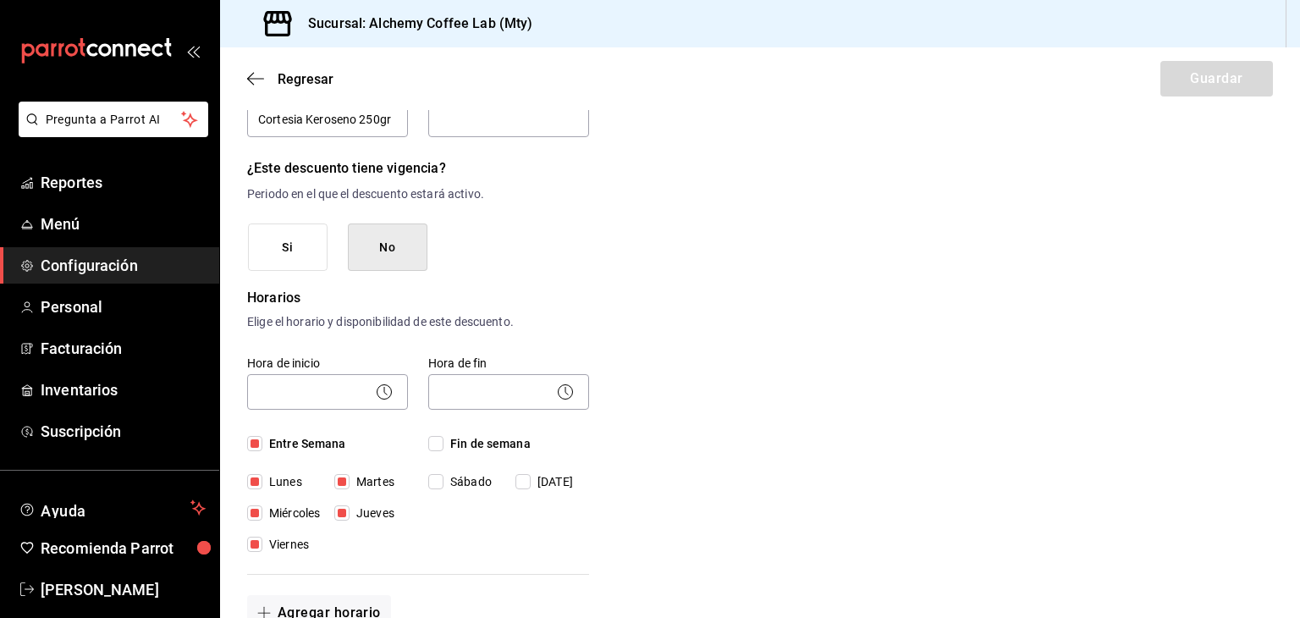
checkbox input "false"
click at [437, 441] on input "Fin de semana" at bounding box center [435, 443] width 15 height 15
checkbox input "true"
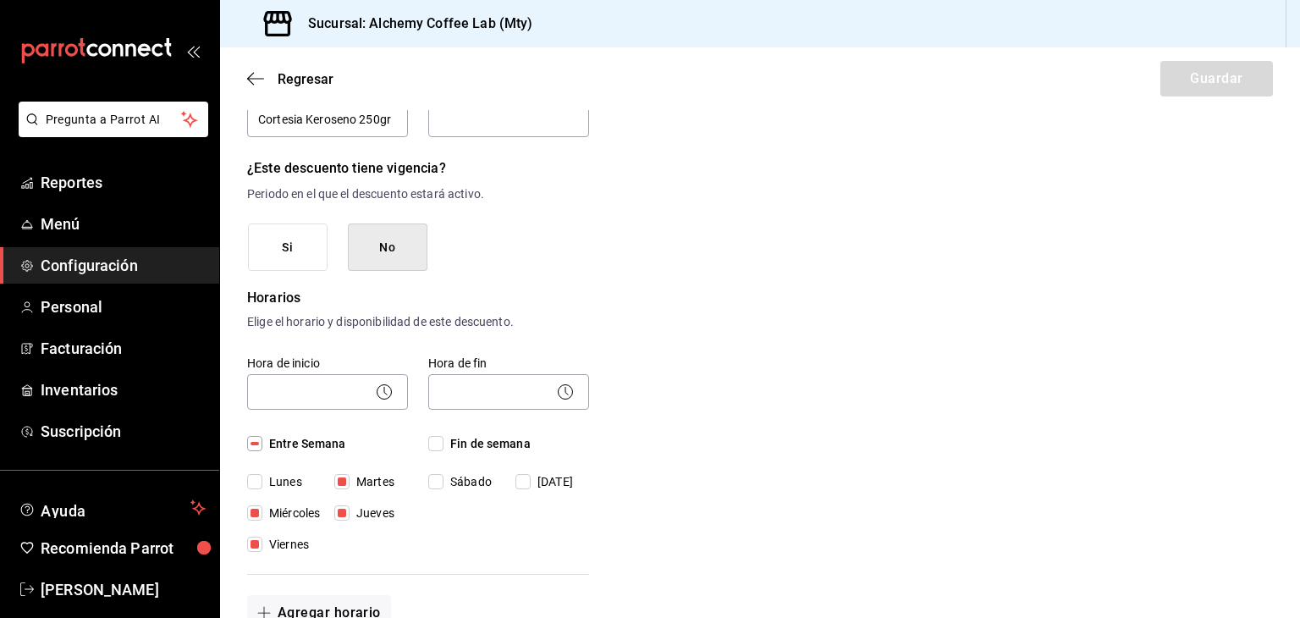
checkbox input "true"
click at [384, 395] on icon at bounding box center [384, 392] width 20 height 20
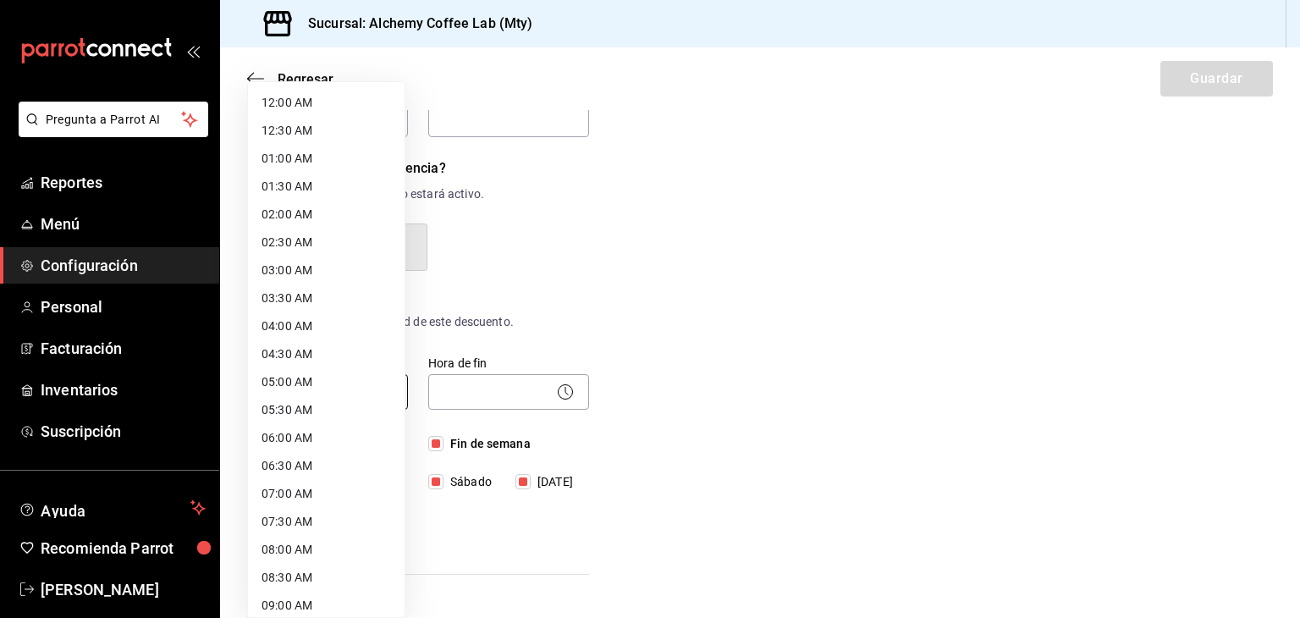
click at [323, 392] on body "Pregunta a Parrot AI Reportes Menú Configuración Personal Facturación Inventari…" at bounding box center [650, 309] width 1300 height 618
click at [295, 551] on li "08:00 AM" at bounding box center [326, 550] width 157 height 28
type input "08:00"
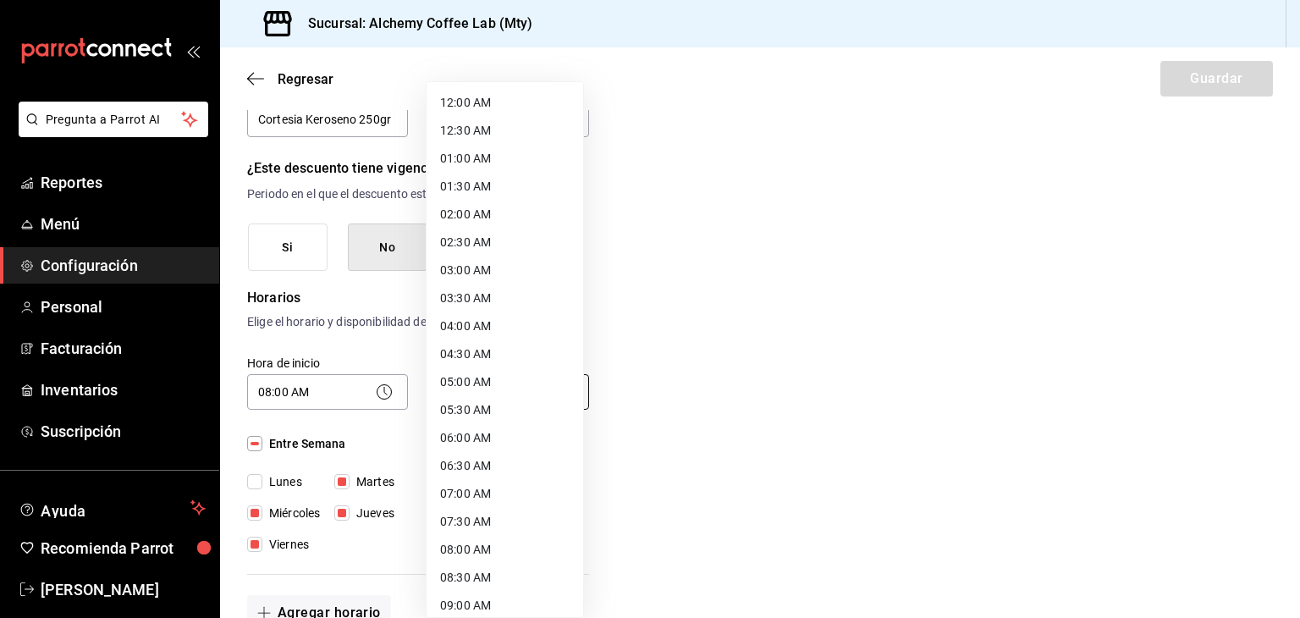
click at [485, 394] on body "Pregunta a Parrot AI Reportes Menú Configuración Personal Facturación Inventari…" at bounding box center [650, 309] width 1300 height 618
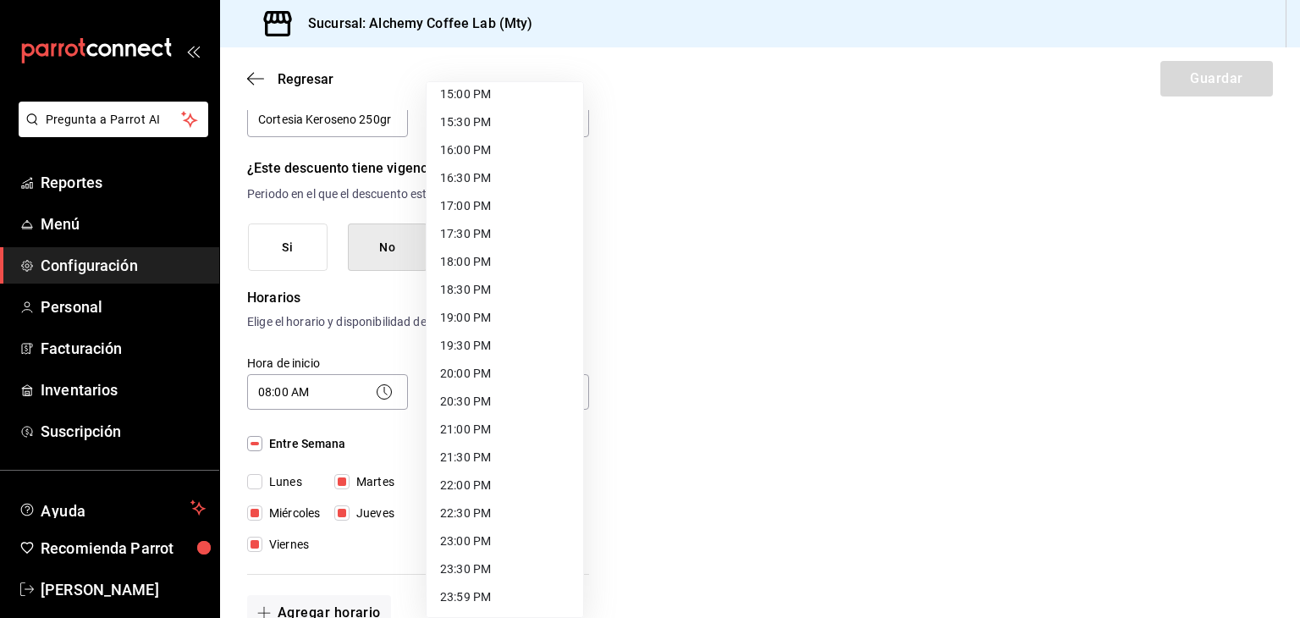
click at [483, 484] on li "22:00 PM" at bounding box center [505, 486] width 157 height 28
type input "22:00"
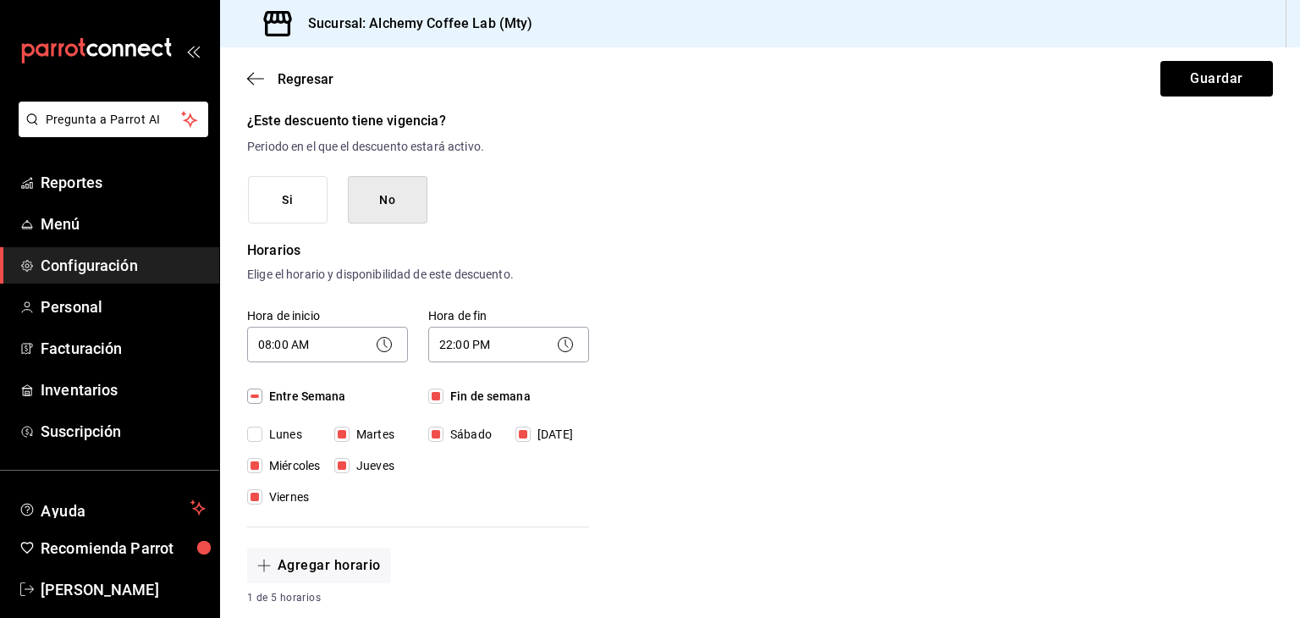
scroll to position [593, 0]
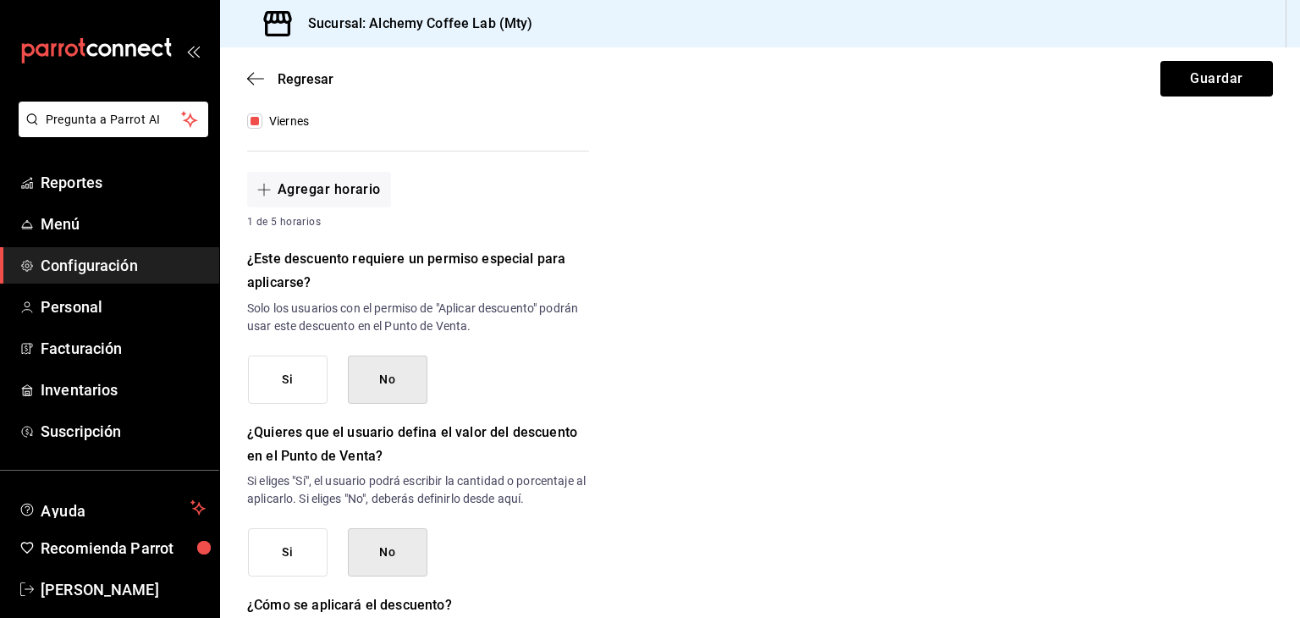
click at [280, 387] on button "Si" at bounding box center [288, 380] width 80 height 48
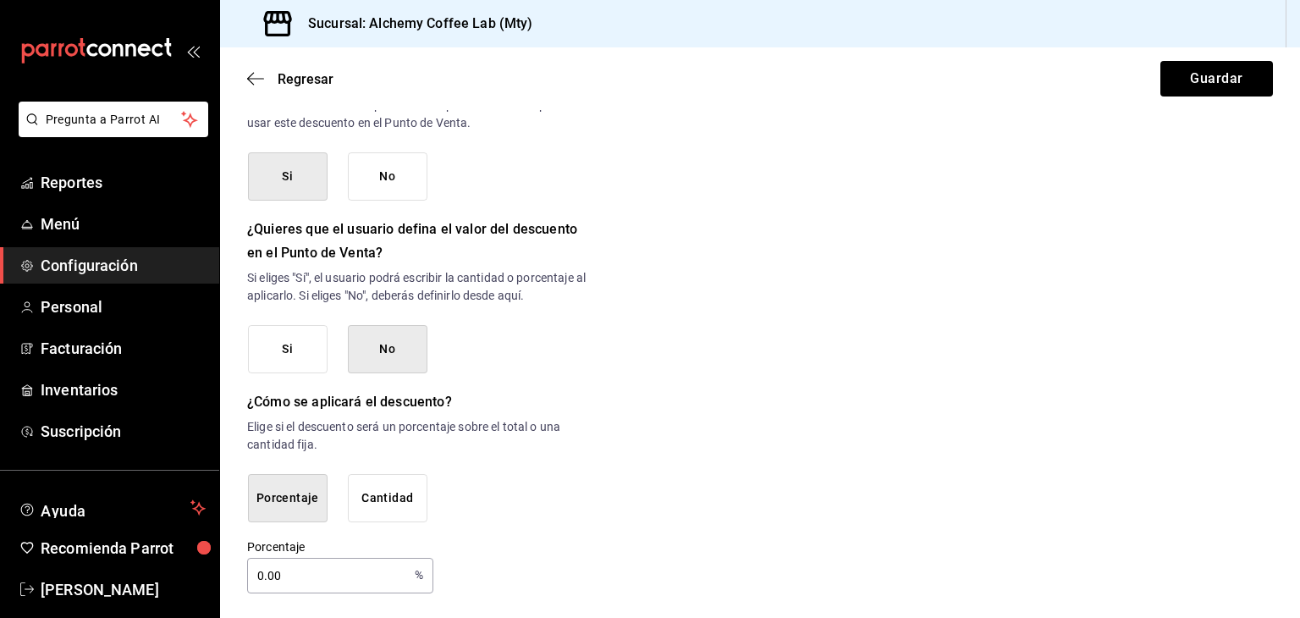
scroll to position [797, 0]
click at [334, 567] on input "0.00" at bounding box center [327, 575] width 161 height 34
type input "0"
type input "100"
click at [1194, 85] on button "Guardar" at bounding box center [1217, 79] width 113 height 36
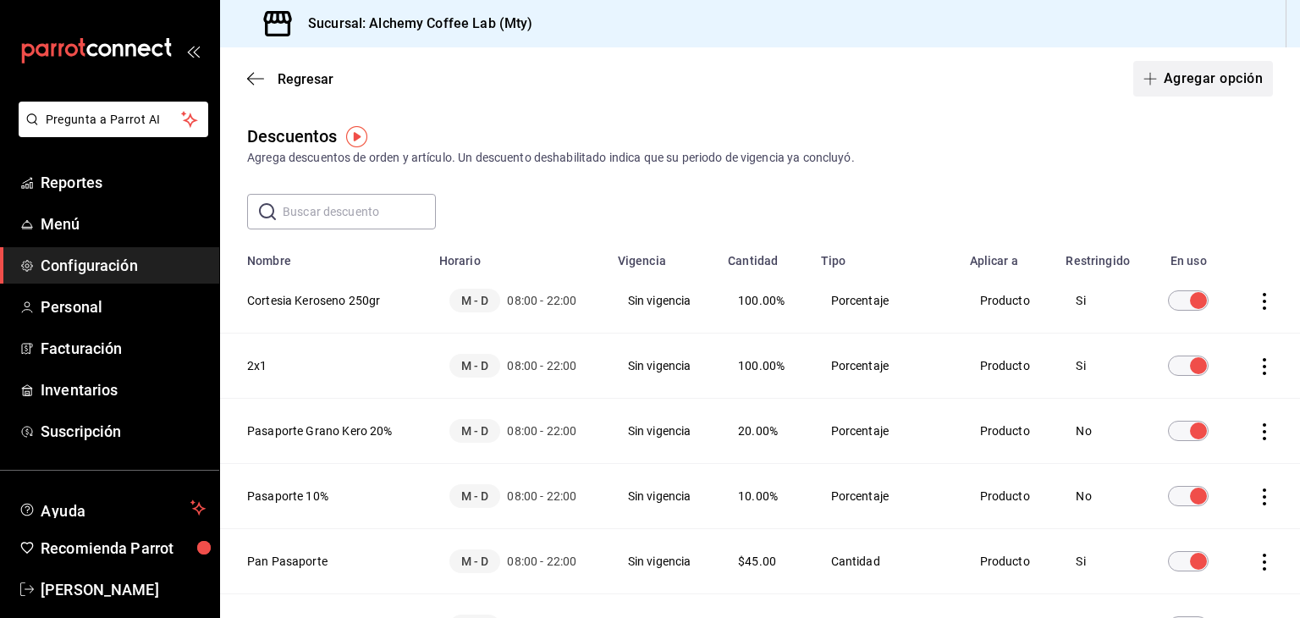
click at [1175, 76] on button "Agregar opción" at bounding box center [1203, 79] width 140 height 36
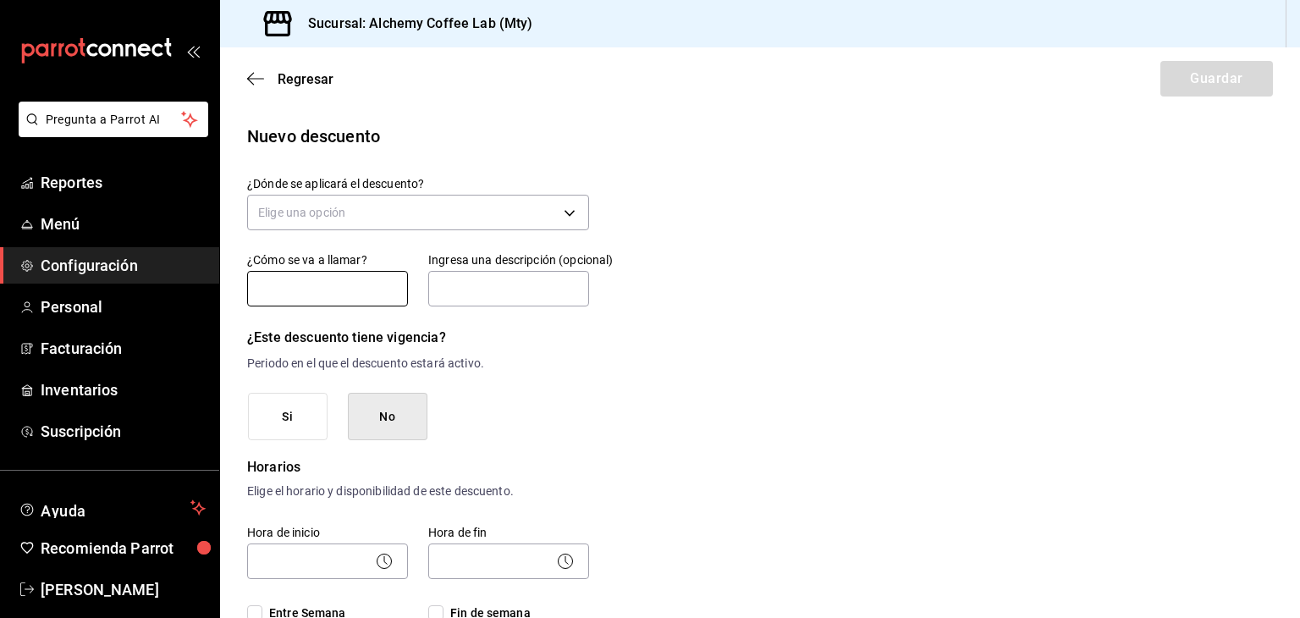
click at [325, 289] on input "text" at bounding box center [327, 289] width 161 height 36
type input "Descuento abierto"
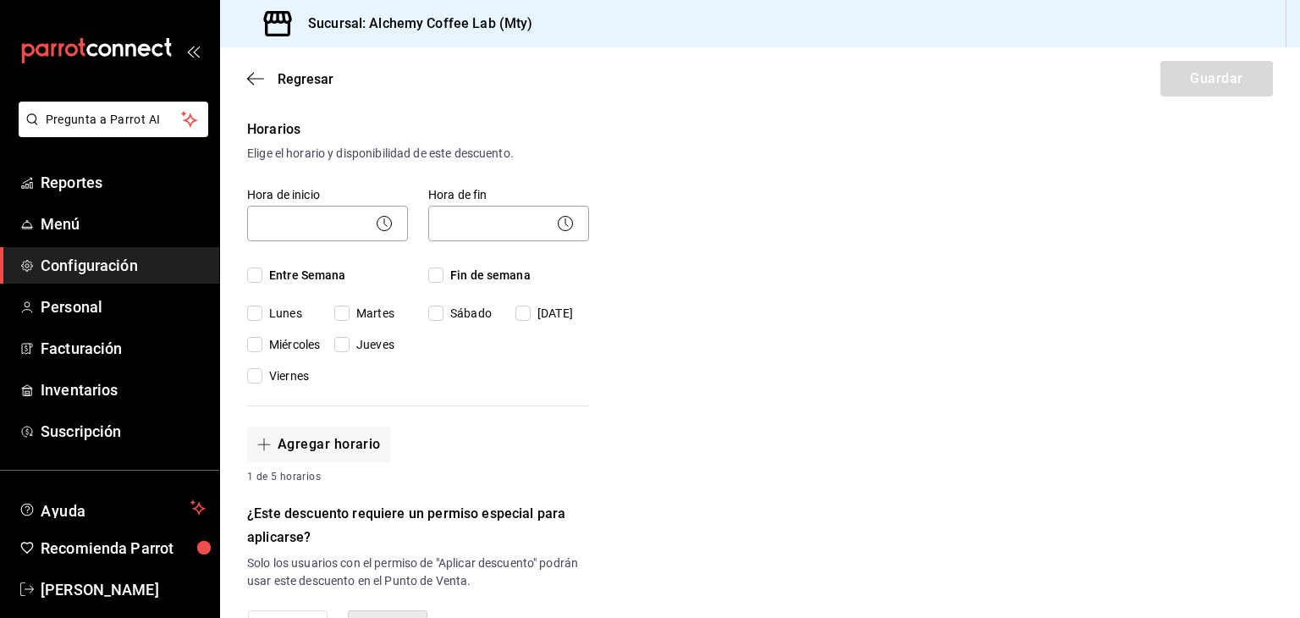
scroll to position [339, 0]
click at [260, 275] on input "Entre Semana" at bounding box center [254, 274] width 15 height 15
checkbox input "true"
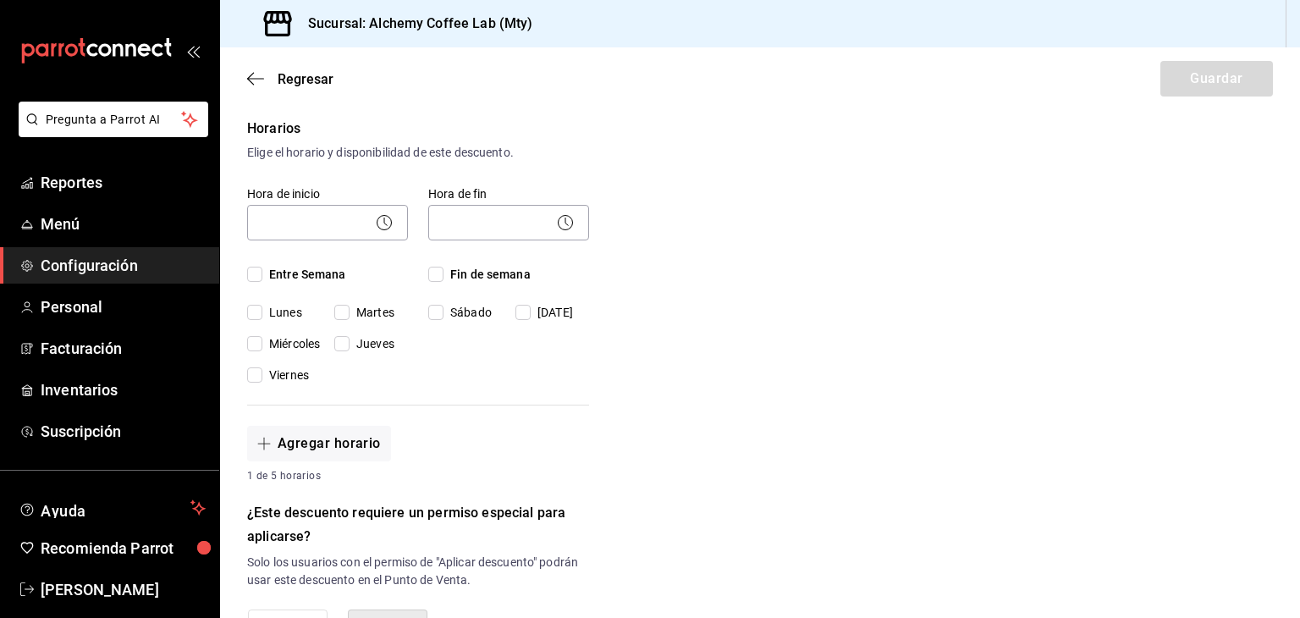
checkbox input "true"
click at [254, 311] on input "Lunes" at bounding box center [254, 312] width 15 height 15
checkbox input "false"
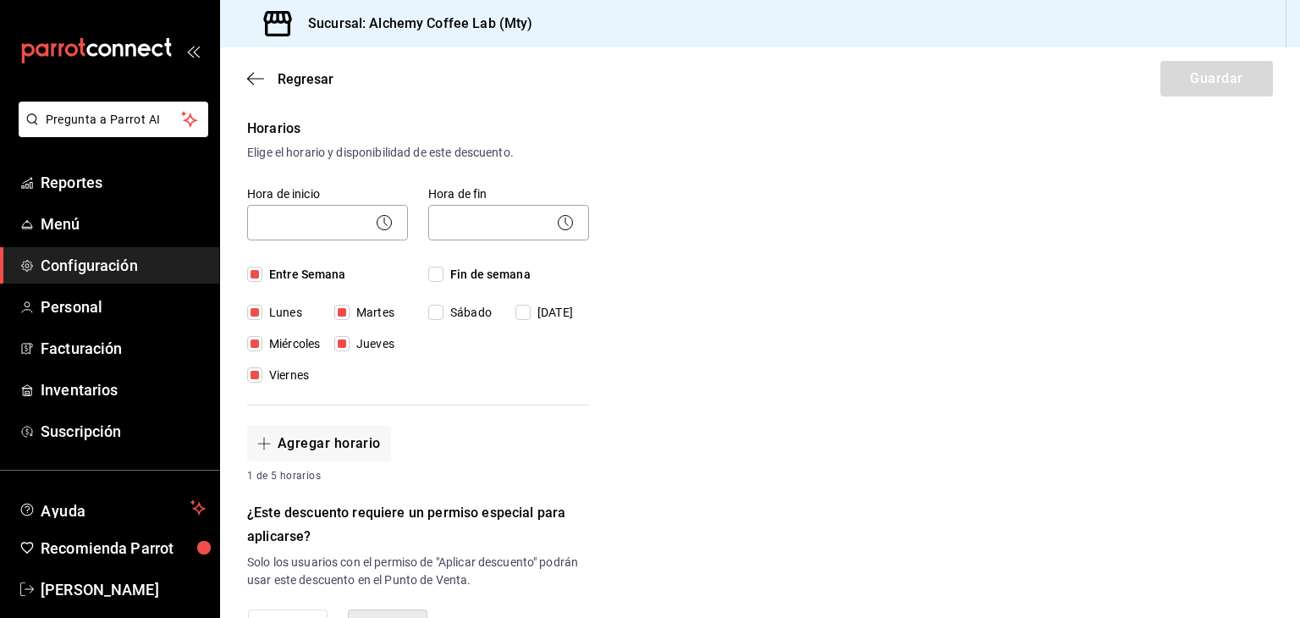
checkbox input "false"
click at [433, 275] on input "Fin de semana" at bounding box center [435, 274] width 15 height 15
checkbox input "true"
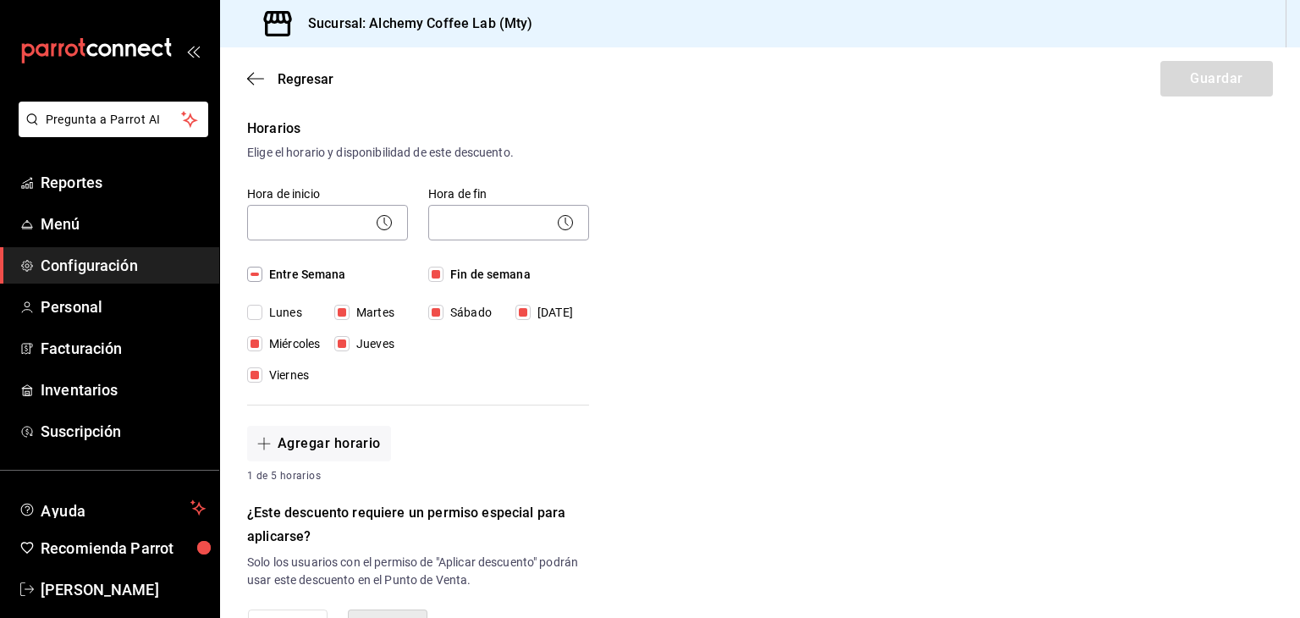
click at [376, 213] on icon at bounding box center [384, 222] width 20 height 20
click at [323, 223] on body "Pregunta a Parrot AI Reportes Menú Configuración Personal Facturación Inventari…" at bounding box center [650, 309] width 1300 height 618
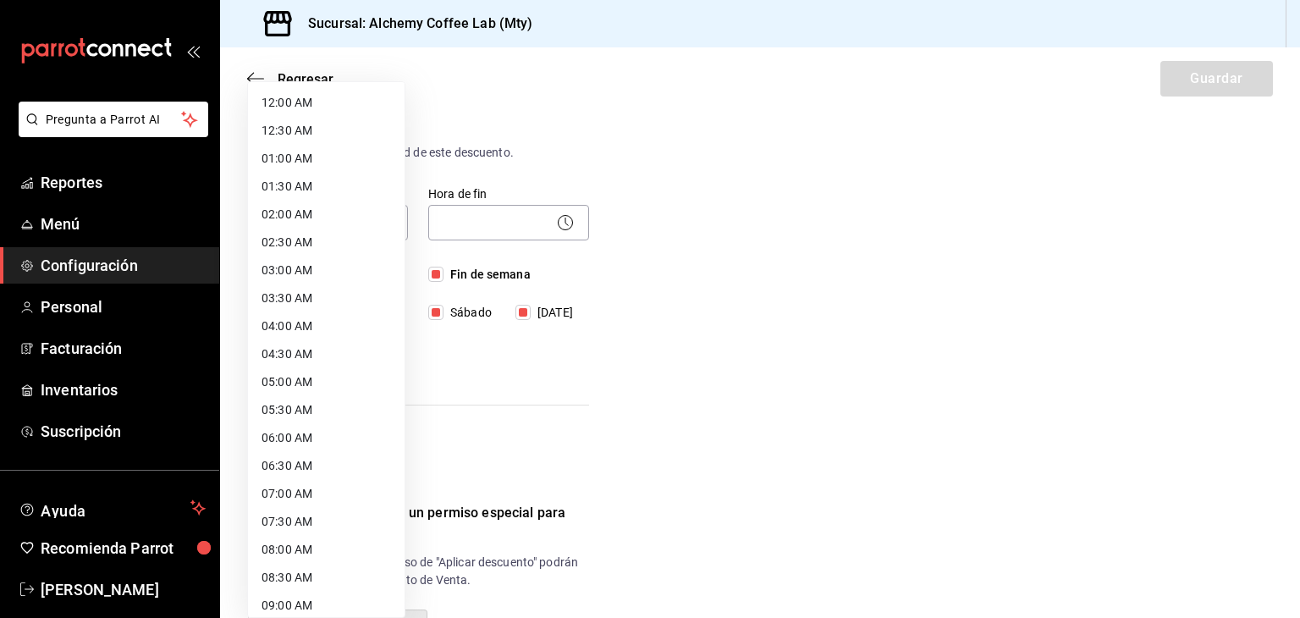
click at [305, 555] on li "08:00 AM" at bounding box center [326, 550] width 157 height 28
type input "08:00"
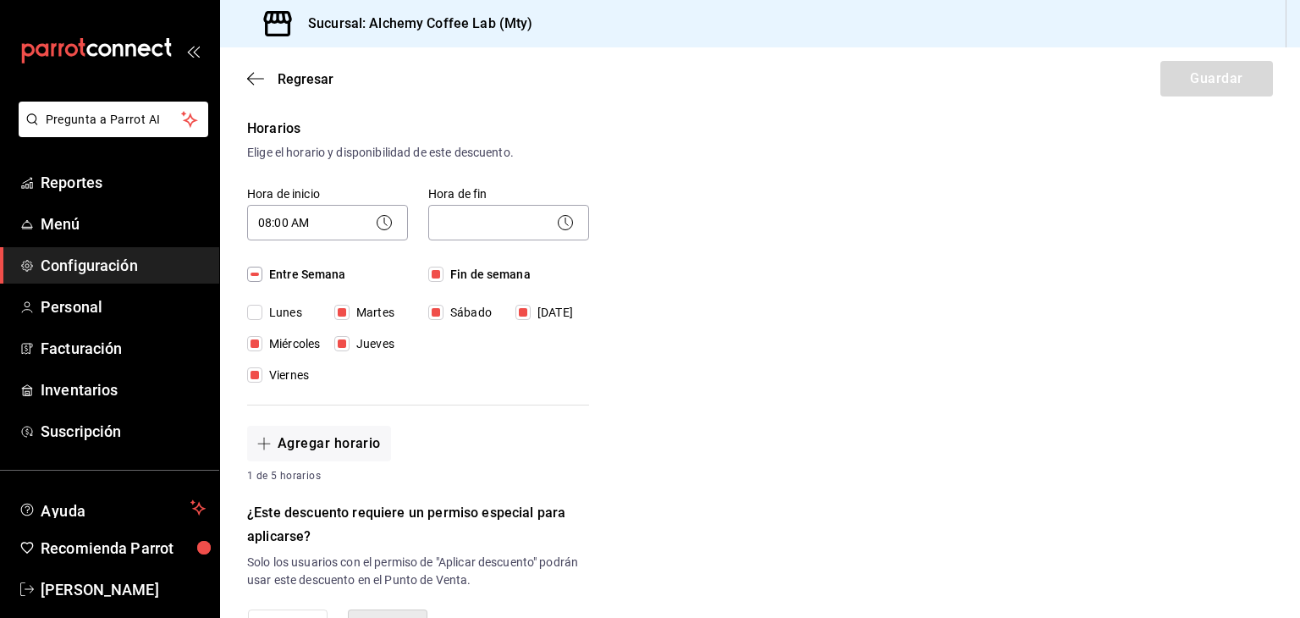
click at [562, 219] on icon at bounding box center [565, 222] width 20 height 20
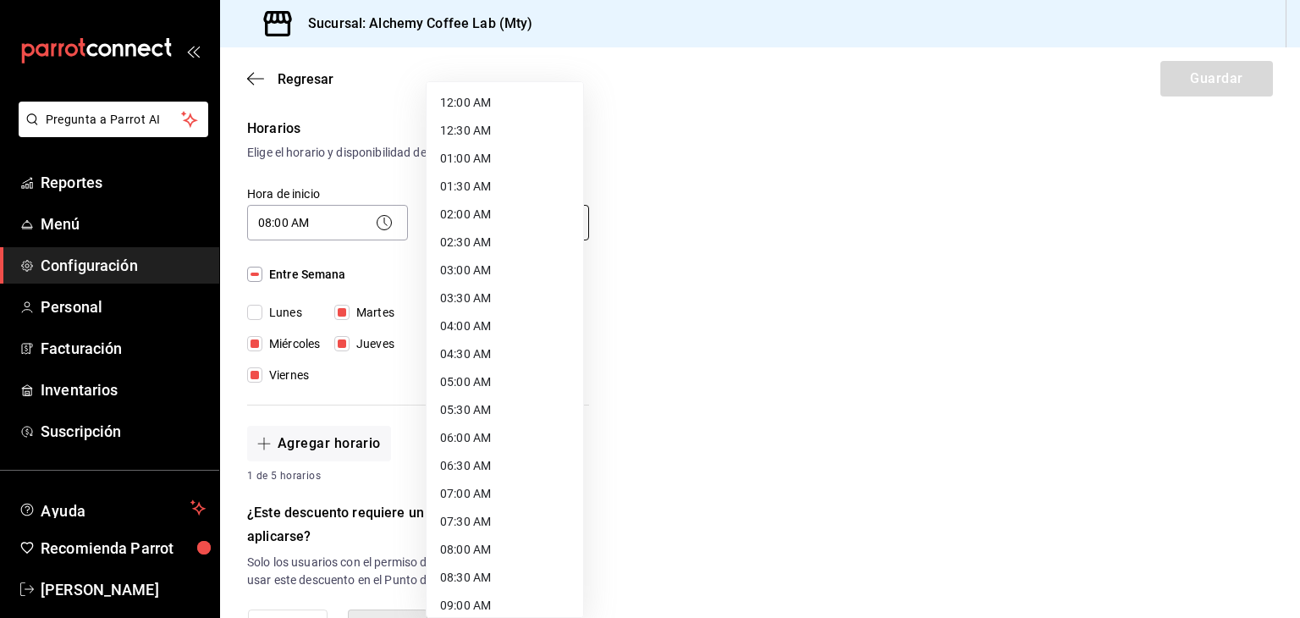
click at [558, 211] on body "Pregunta a Parrot AI Reportes Menú Configuración Personal Facturación Inventari…" at bounding box center [650, 309] width 1300 height 618
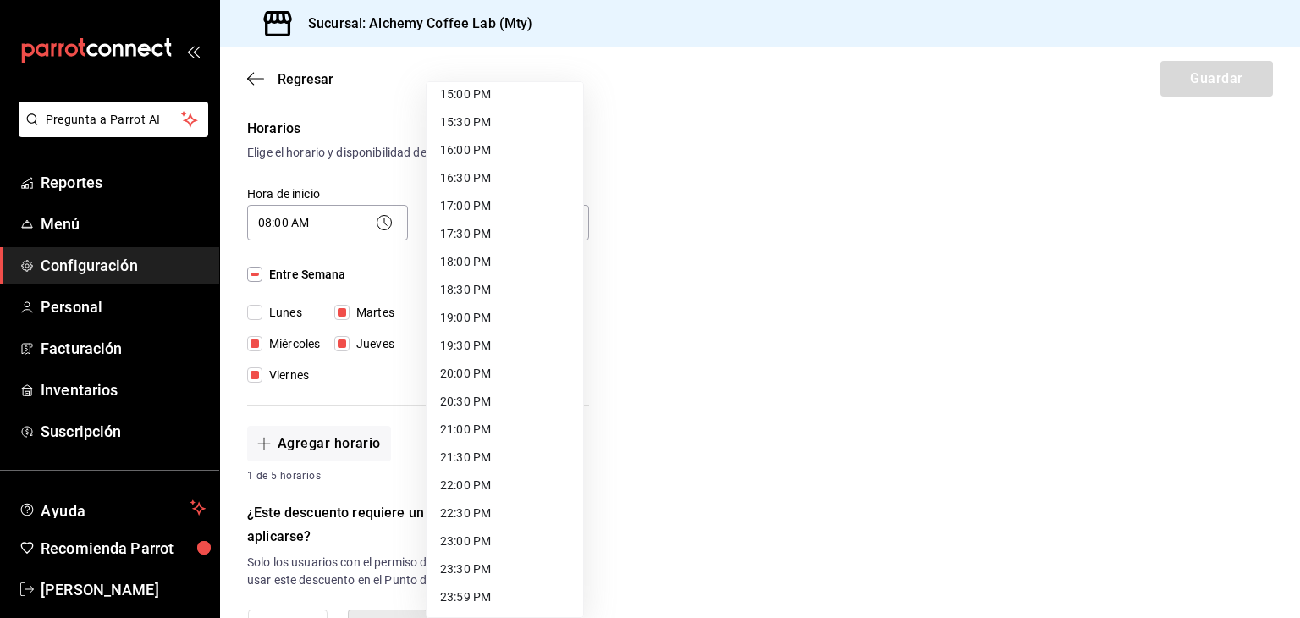
scroll to position [847, 0]
click at [464, 487] on li "22:00 PM" at bounding box center [505, 486] width 157 height 28
type input "22:00"
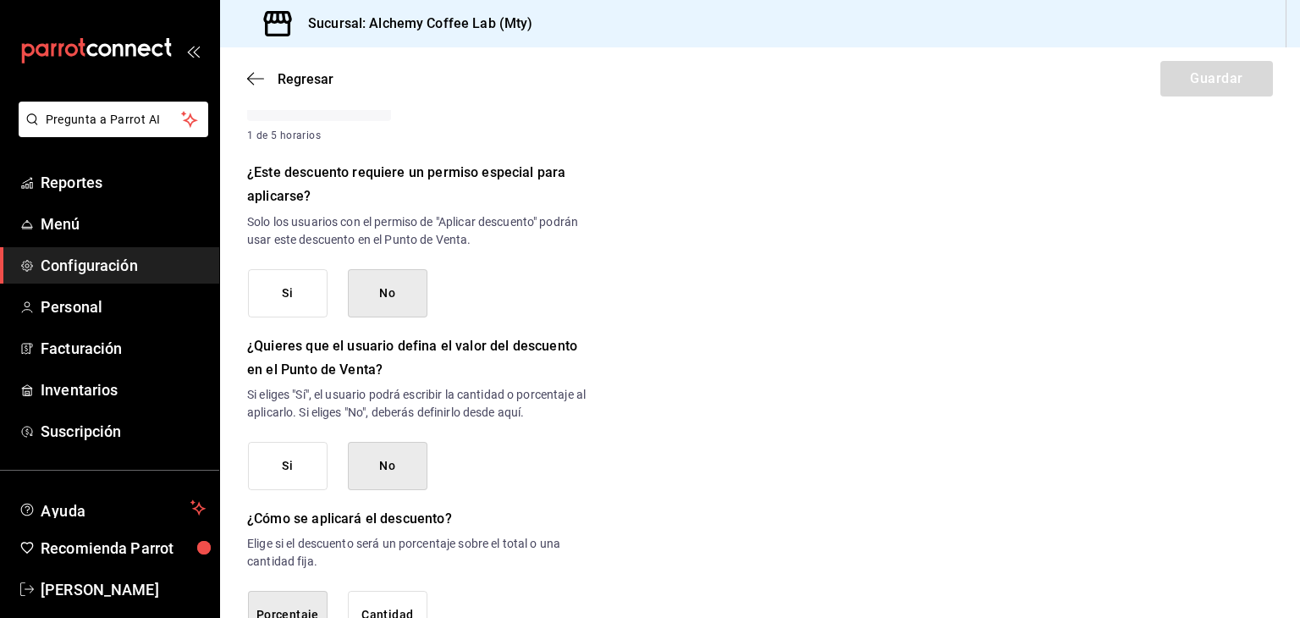
scroll to position [677, 0]
click at [296, 294] on button "Si" at bounding box center [288, 295] width 80 height 48
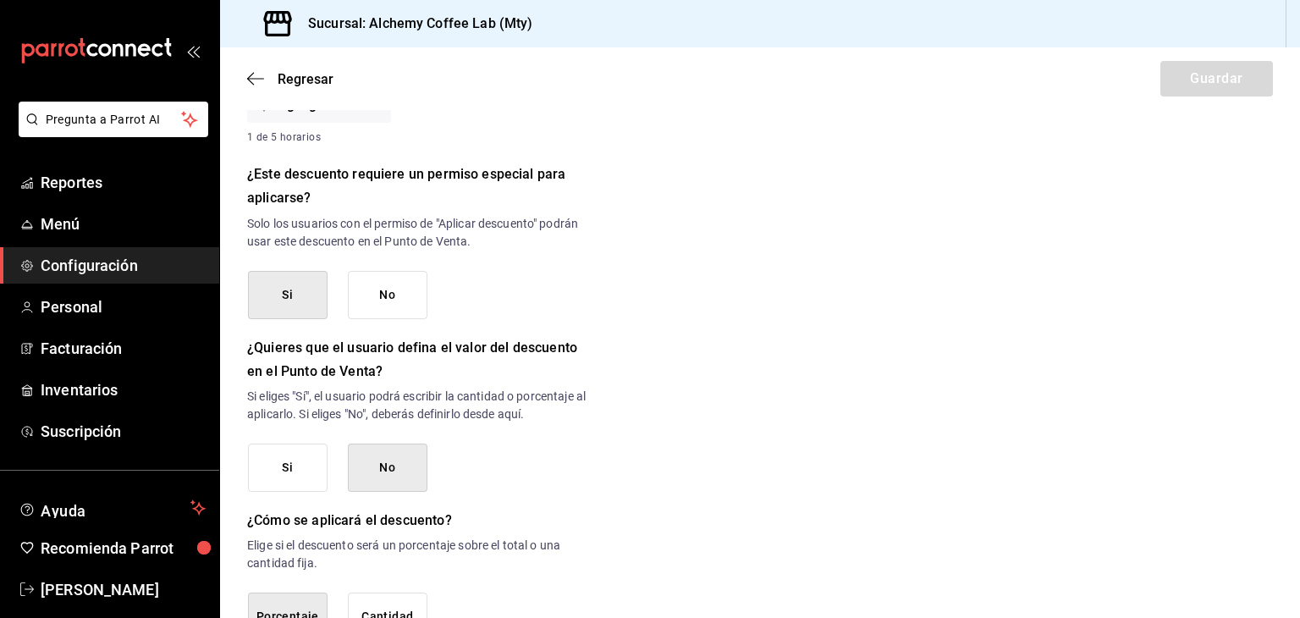
click at [290, 467] on button "Si" at bounding box center [288, 468] width 80 height 48
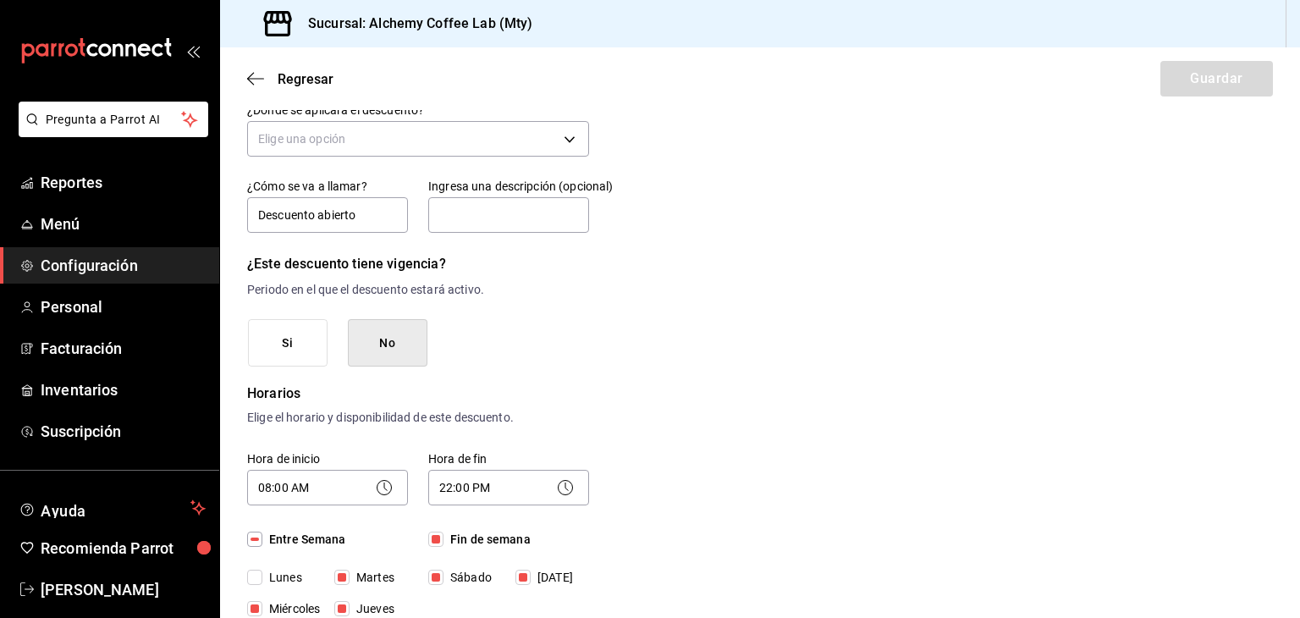
scroll to position [0, 0]
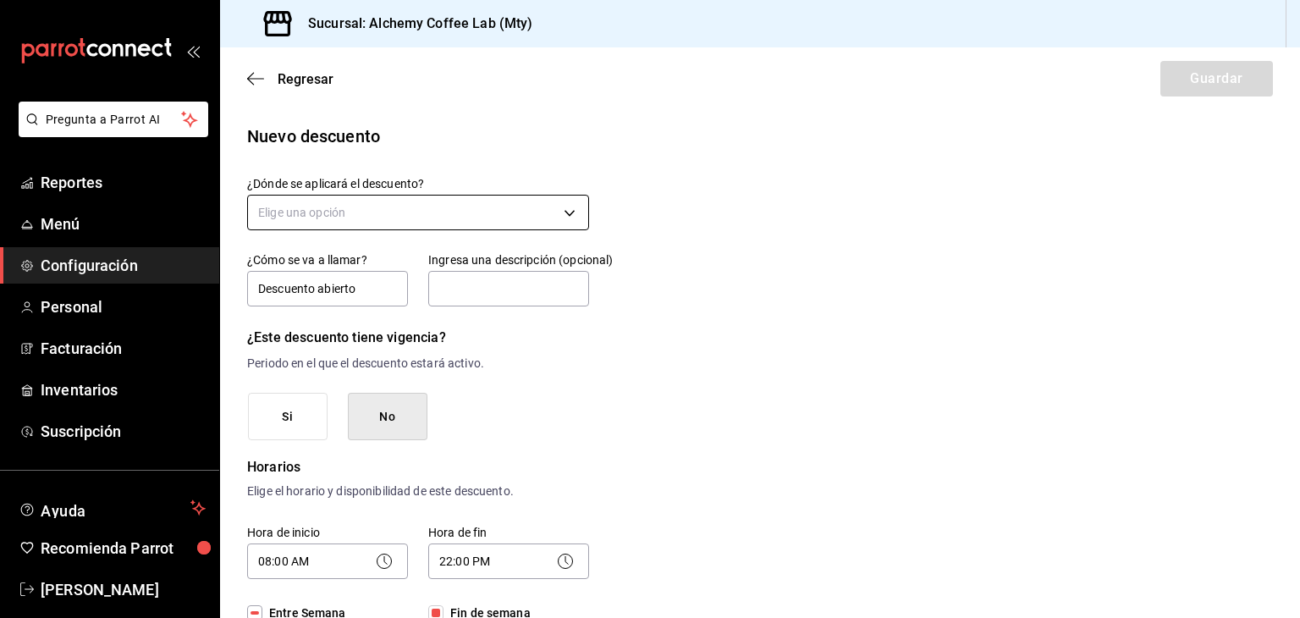
click at [459, 214] on body "Pregunta a Parrot AI Reportes Menú Configuración Personal Facturación Inventari…" at bounding box center [650, 309] width 1300 height 618
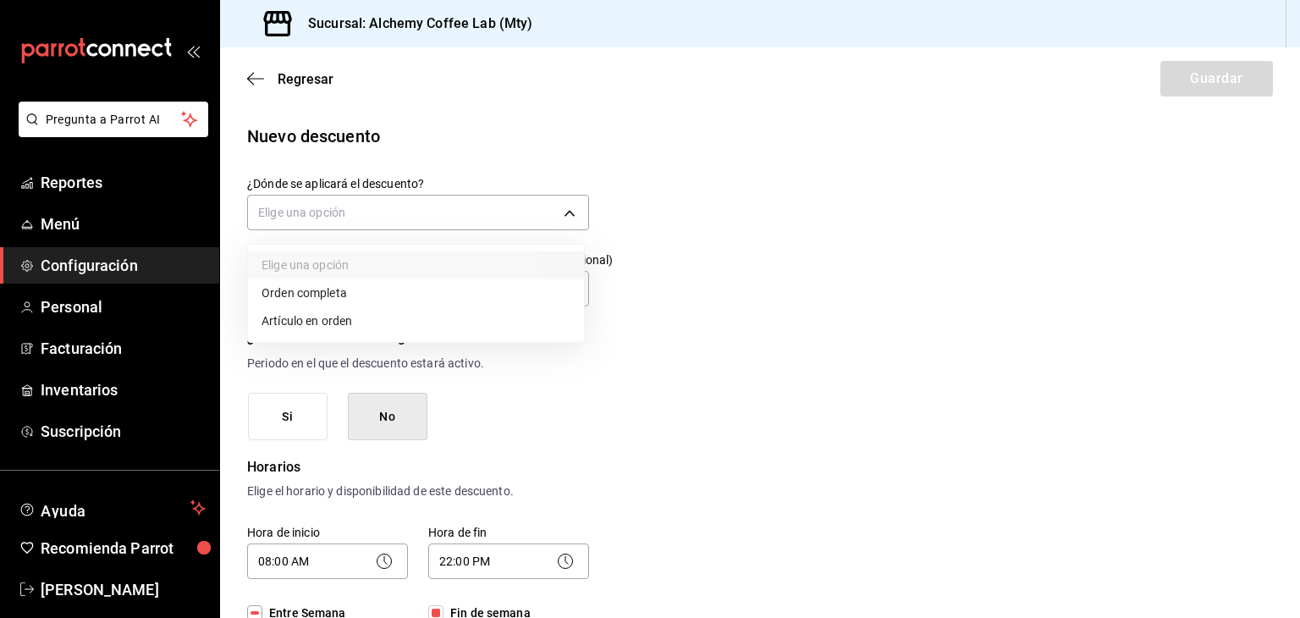
click at [774, 263] on div at bounding box center [650, 309] width 1300 height 618
click at [555, 223] on body "Pregunta a Parrot AI Reportes Menú Configuración Personal Facturación Inventari…" at bounding box center [650, 309] width 1300 height 618
click at [399, 321] on li "Artículo en orden" at bounding box center [416, 321] width 336 height 28
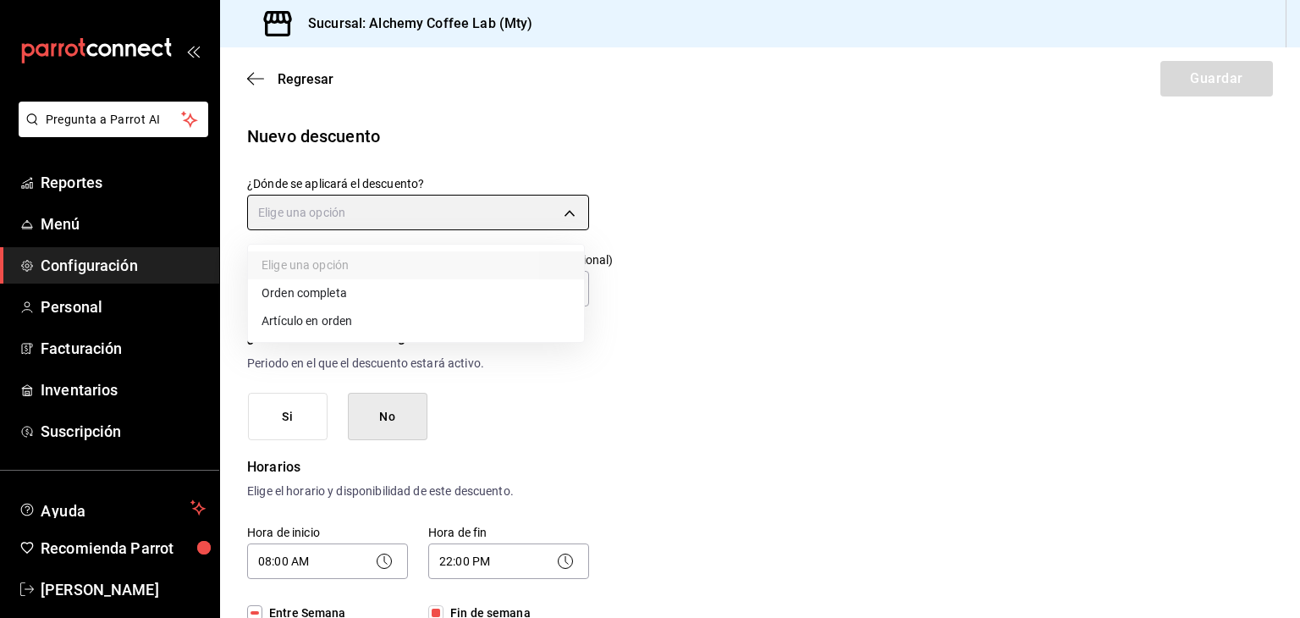
type input "ORDER_ITEM"
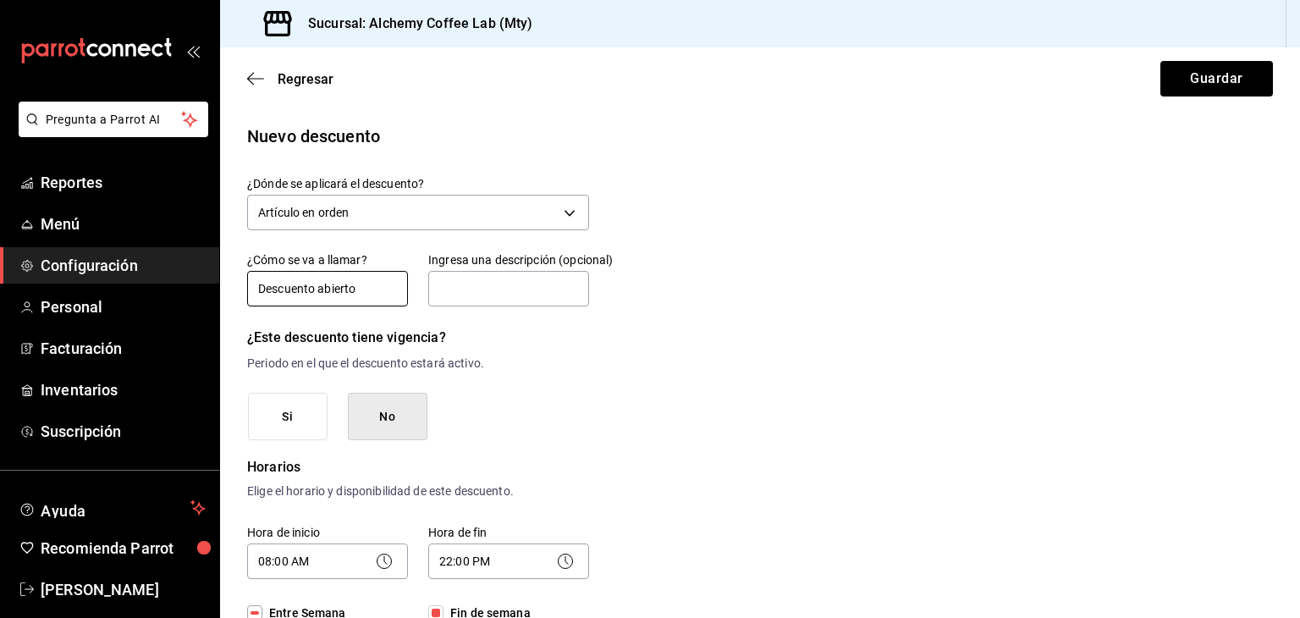
click at [375, 292] on input "Descuento abierto" at bounding box center [327, 289] width 161 height 36
click at [323, 287] on input "Descuento abierto Orden" at bounding box center [327, 289] width 161 height 36
type input "Descuento Abierto Orden"
click at [547, 289] on input "text" at bounding box center [508, 289] width 161 height 36
click at [1204, 85] on button "Guardar" at bounding box center [1217, 79] width 113 height 36
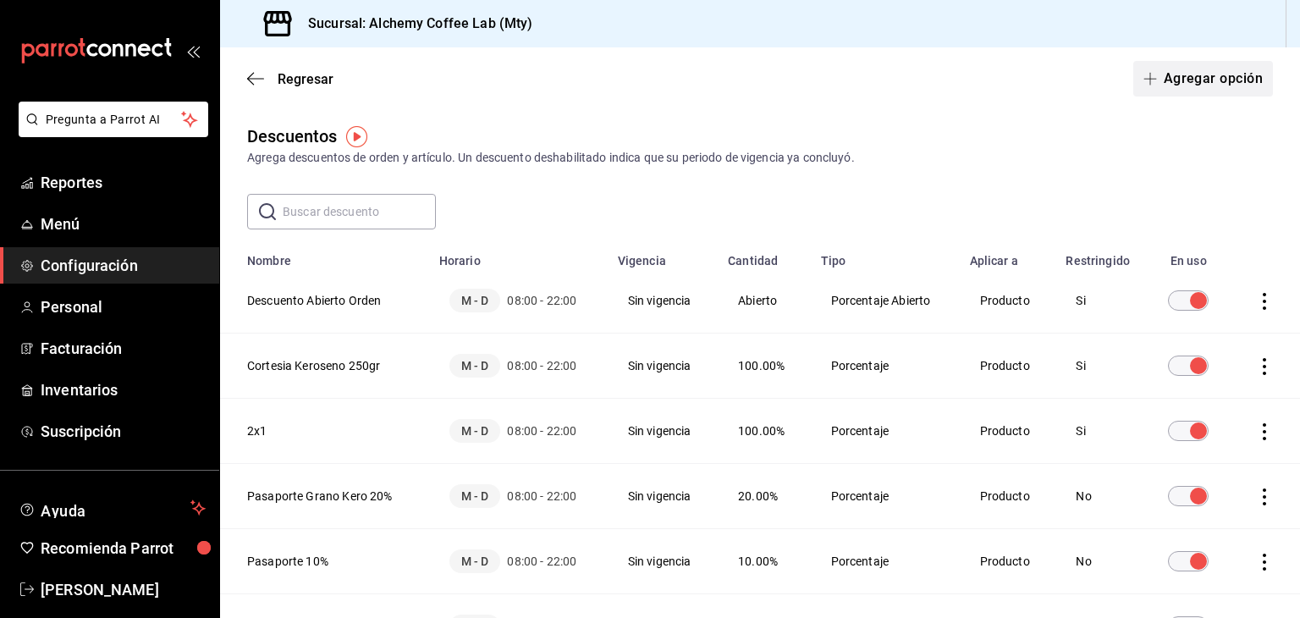
click at [1197, 82] on button "Agregar opción" at bounding box center [1203, 79] width 140 height 36
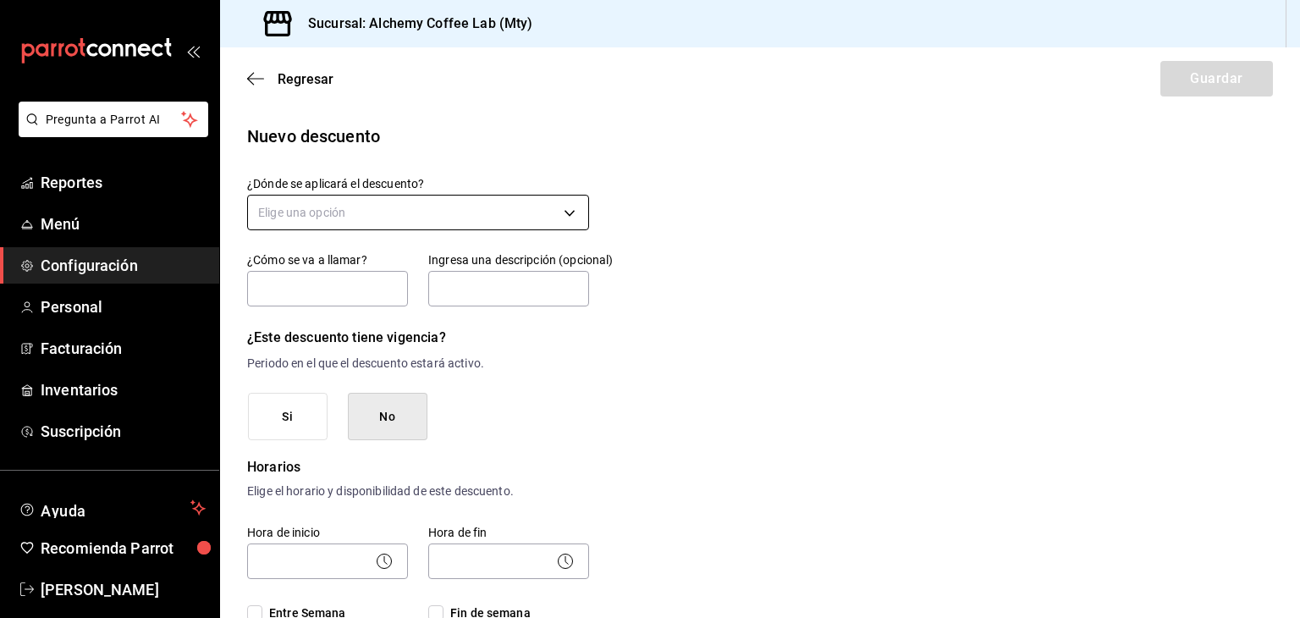
click at [441, 207] on body "Pregunta a Parrot AI Reportes Menú Configuración Personal Facturación Inventari…" at bounding box center [650, 309] width 1300 height 618
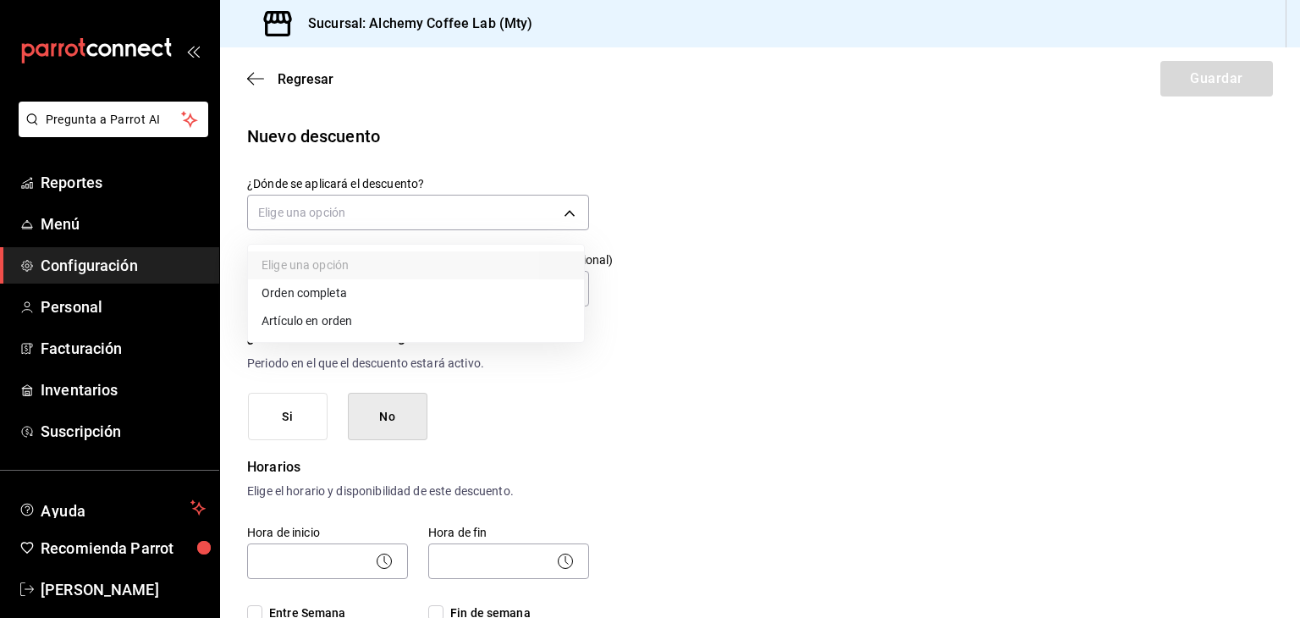
click at [325, 323] on li "Artículo en orden" at bounding box center [416, 321] width 336 height 28
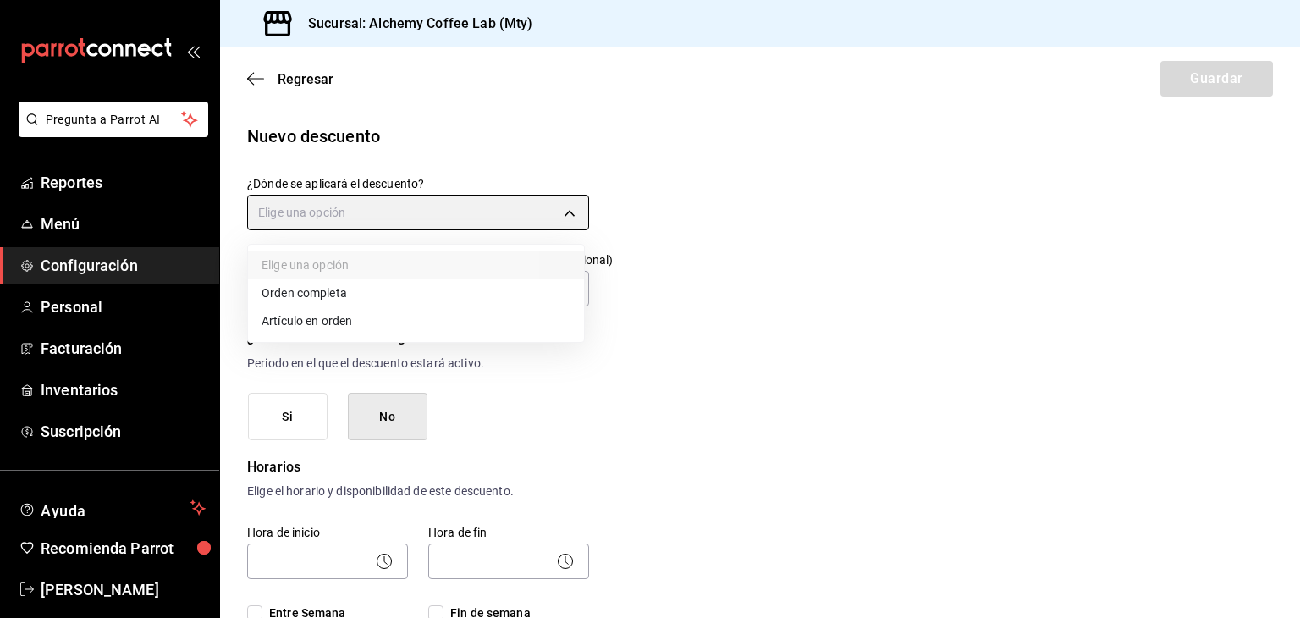
type input "ORDER_ITEM"
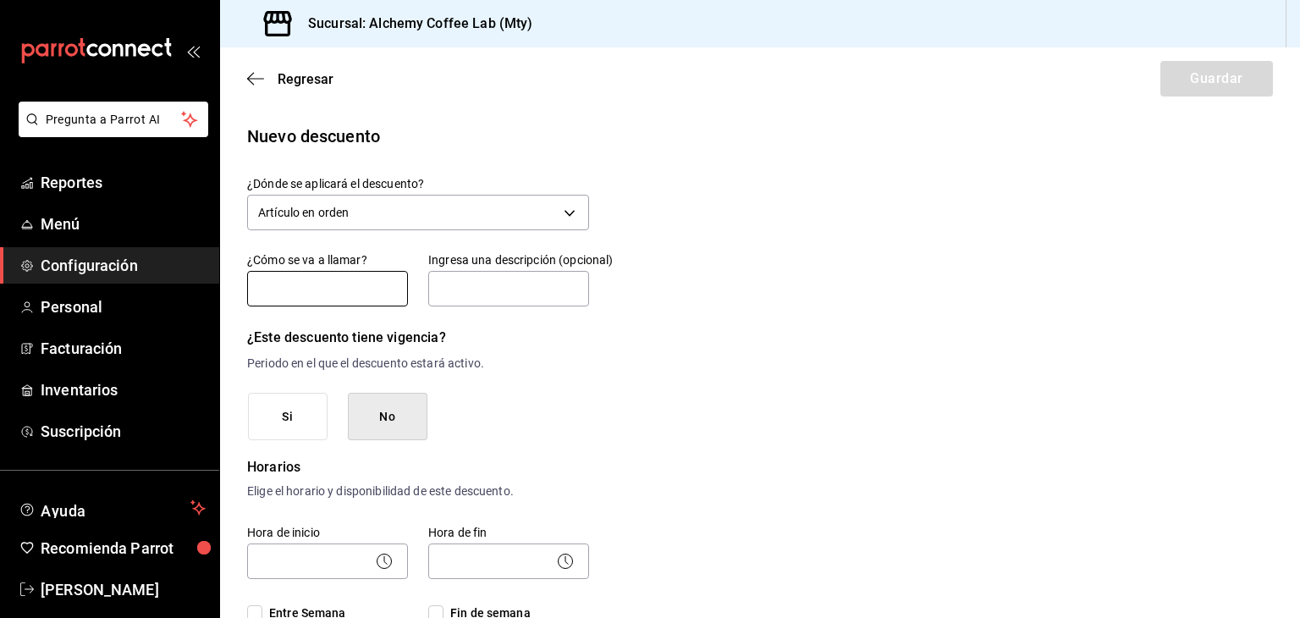
click at [329, 289] on input "text" at bounding box center [327, 289] width 161 height 36
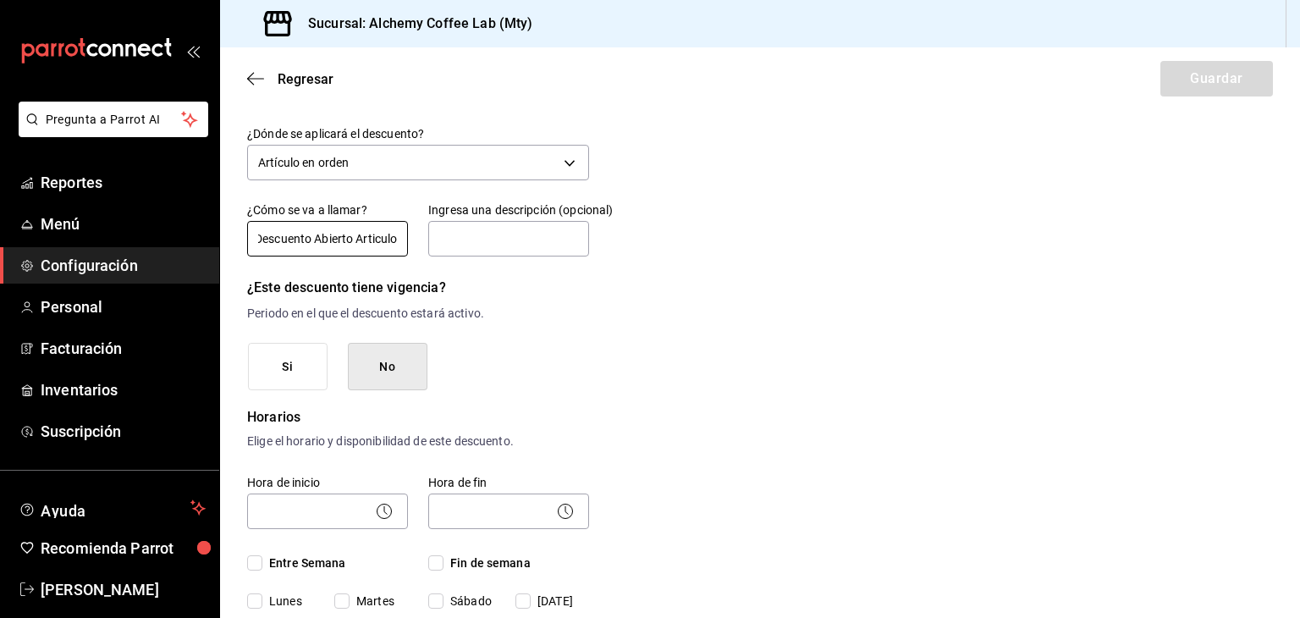
scroll to position [254, 0]
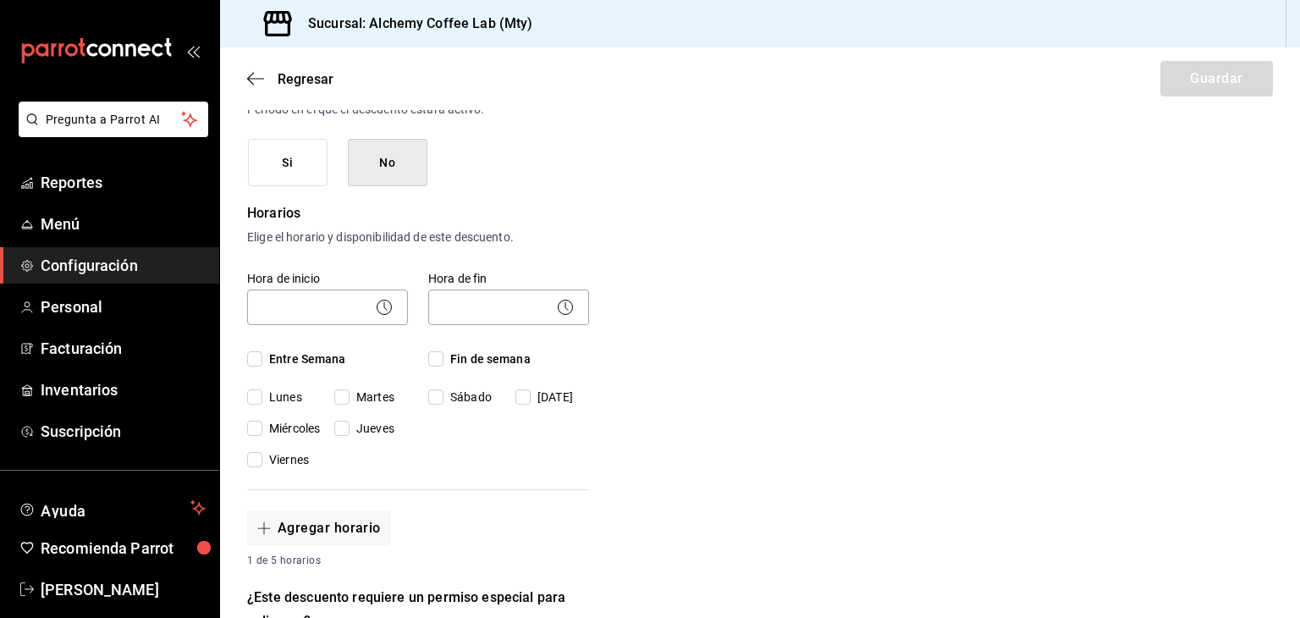
type input "Descuento Abierto Articulo"
click at [250, 356] on input "Entre Semana" at bounding box center [254, 358] width 15 height 15
checkbox input "true"
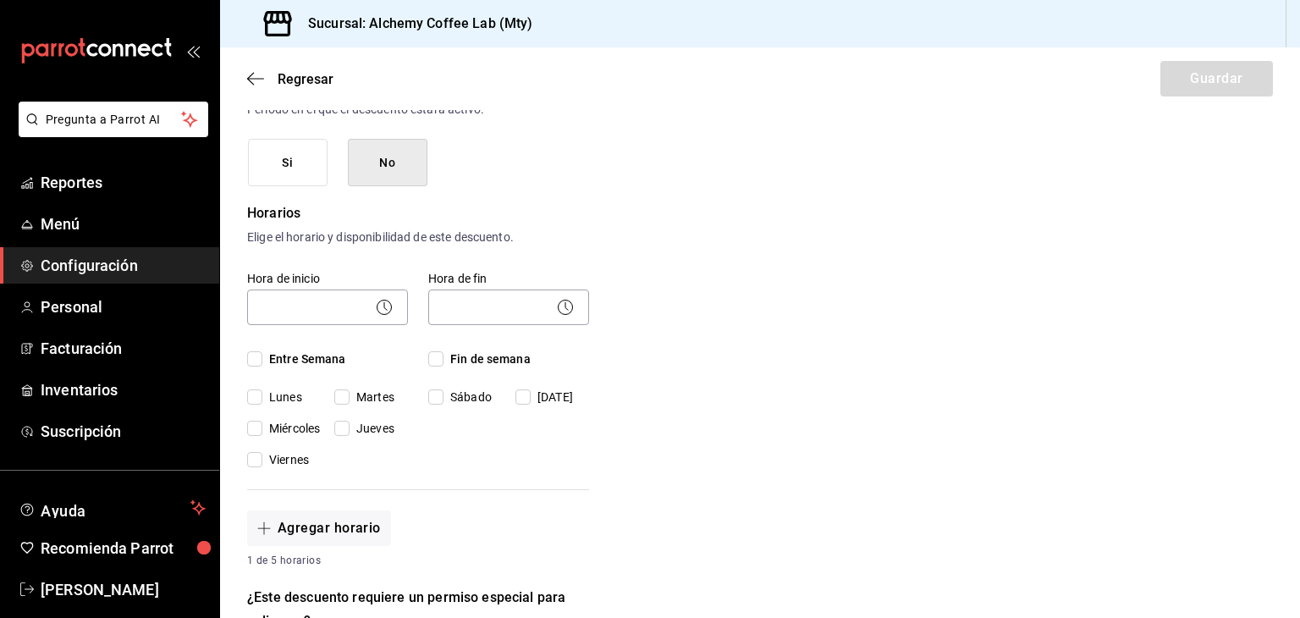
checkbox input "true"
click at [251, 394] on input "Lunes" at bounding box center [254, 396] width 15 height 15
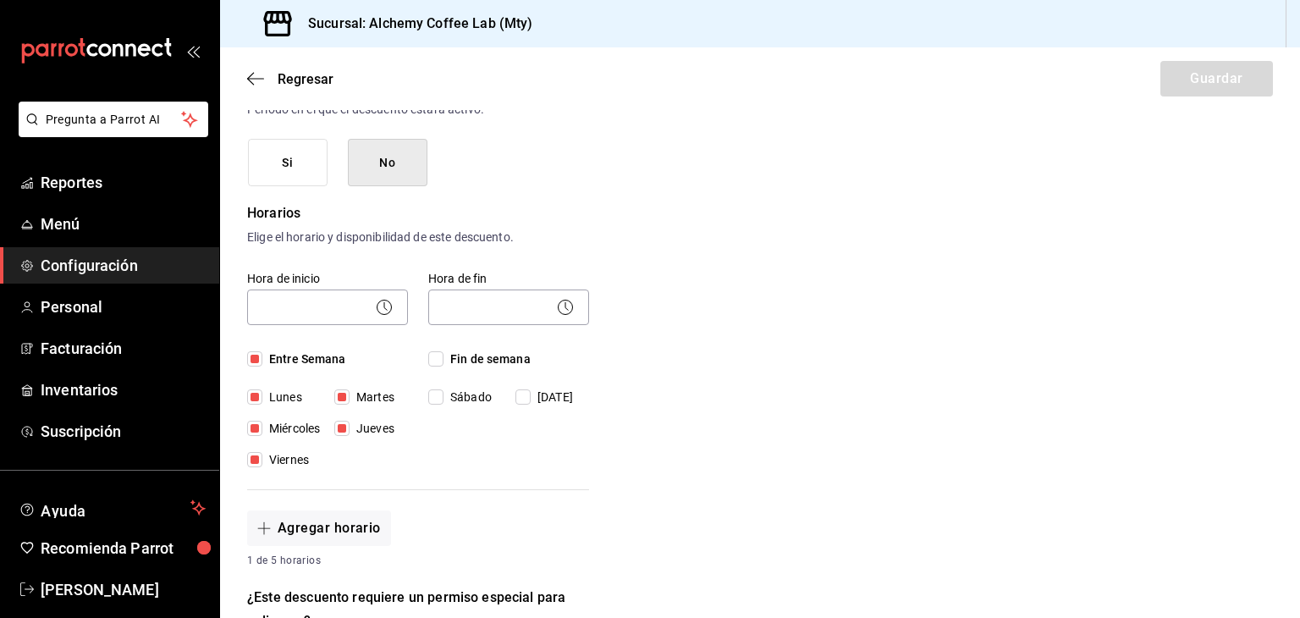
checkbox input "false"
click at [430, 356] on input "Fin de semana" at bounding box center [435, 358] width 15 height 15
checkbox input "true"
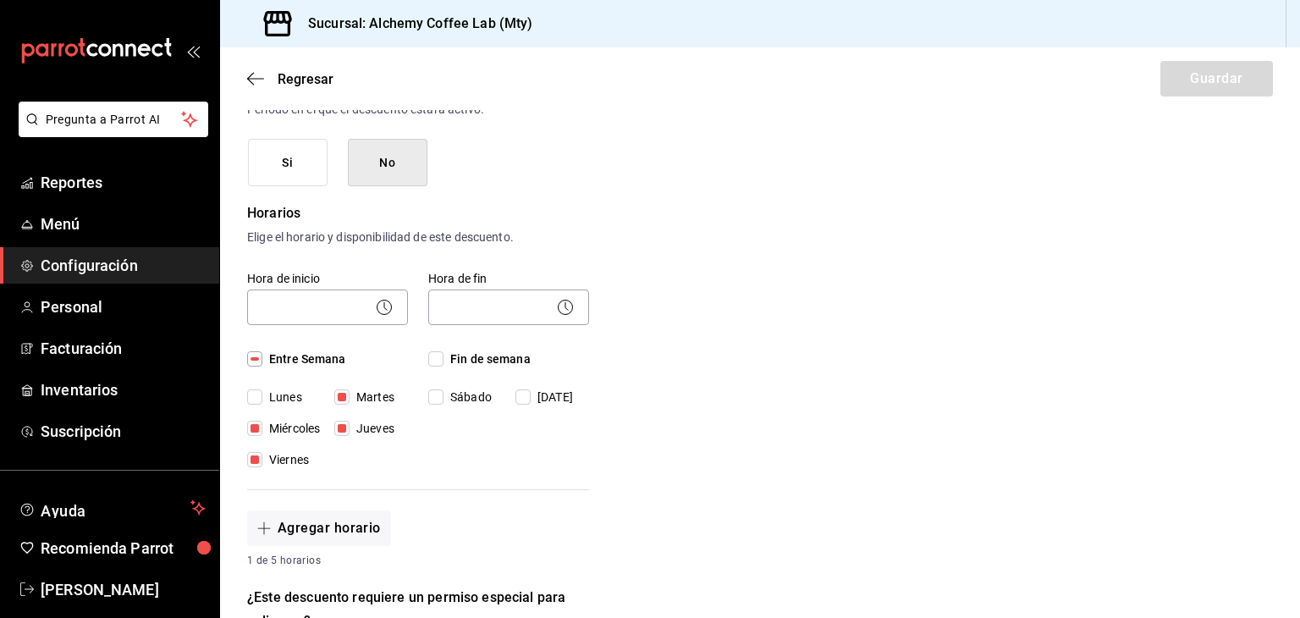
checkbox input "true"
click at [565, 310] on icon at bounding box center [565, 307] width 20 height 20
click at [356, 296] on body "Pregunta a Parrot AI Reportes Menú Configuración Personal Facturación Inventari…" at bounding box center [650, 309] width 1300 height 618
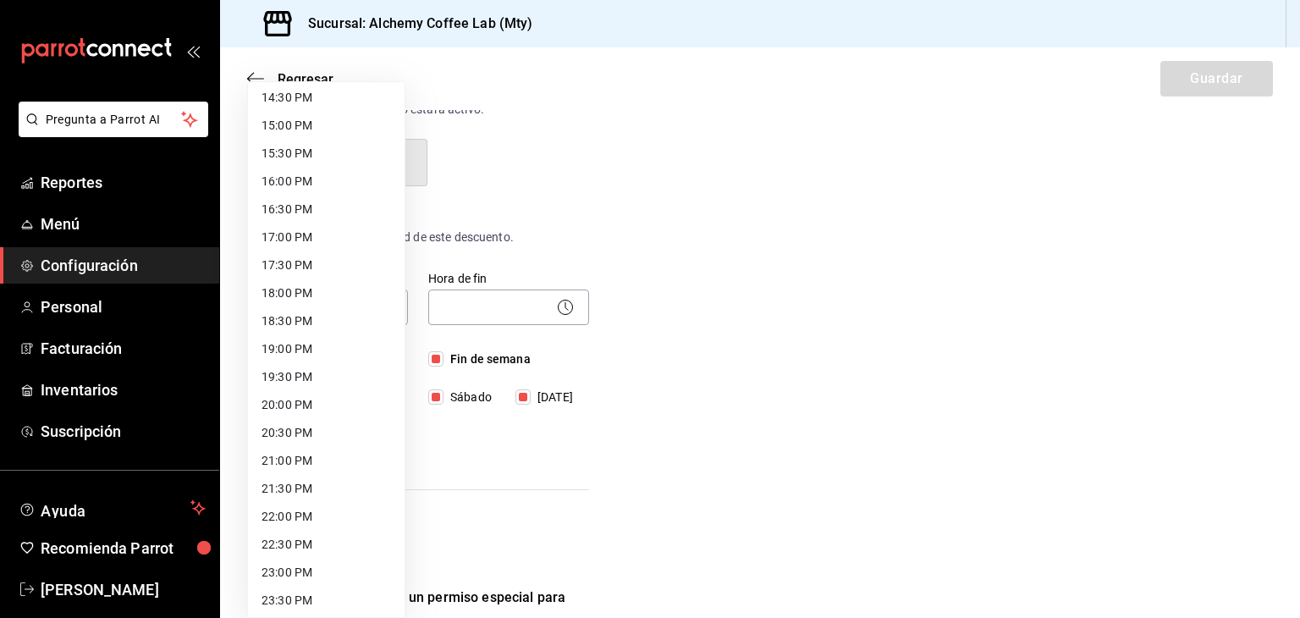
scroll to position [847, 0]
click at [305, 483] on li "22:00 PM" at bounding box center [326, 486] width 157 height 28
type input "22:00"
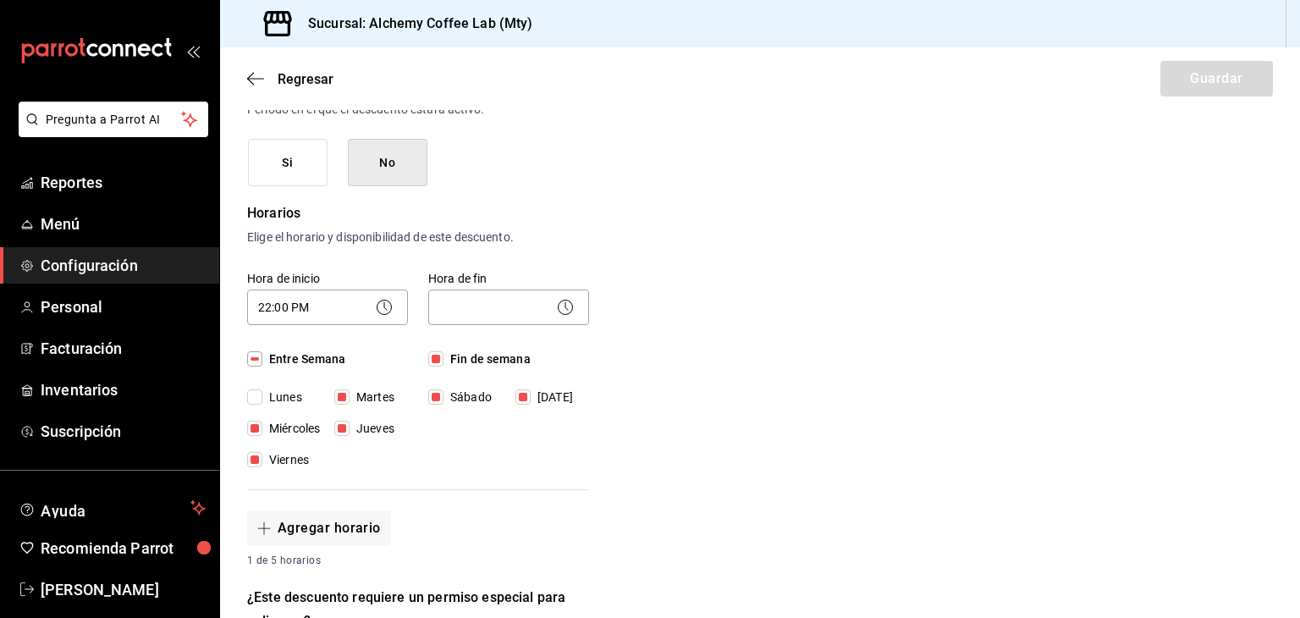
click at [558, 305] on icon at bounding box center [565, 307] width 20 height 20
click at [500, 302] on body "Pregunta a Parrot AI Reportes Menú Configuración Personal Facturación Inventari…" at bounding box center [650, 309] width 1300 height 618
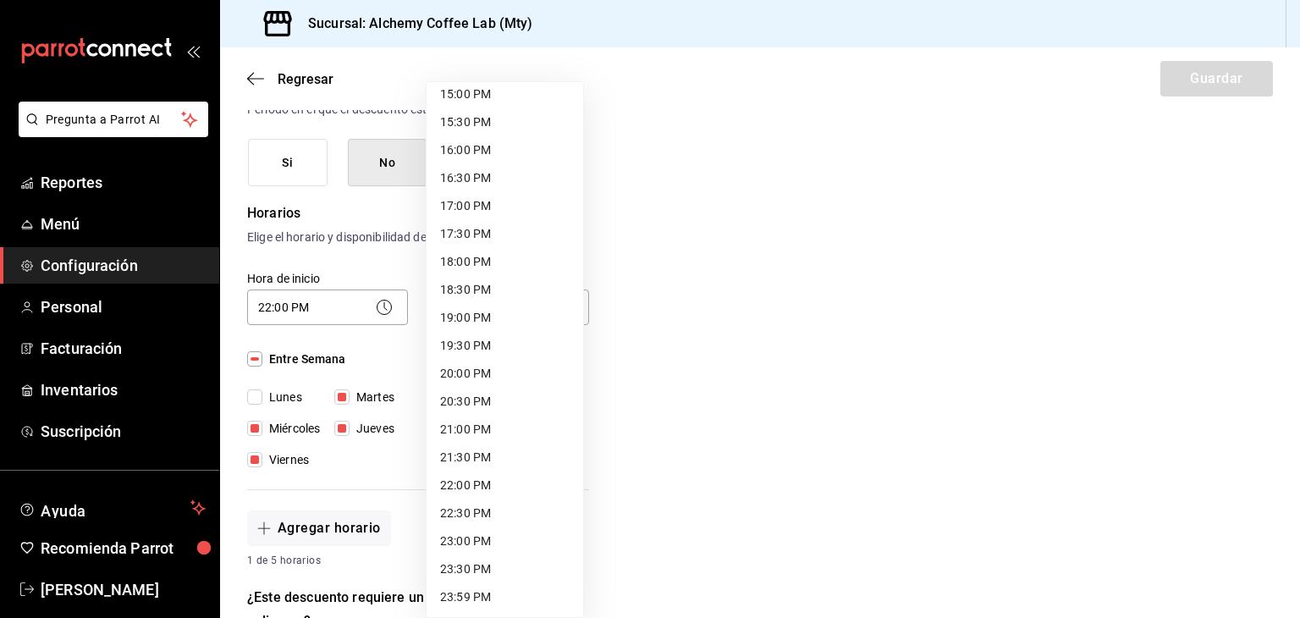
click at [471, 488] on li "22:00 PM" at bounding box center [505, 486] width 157 height 28
type input "22:00"
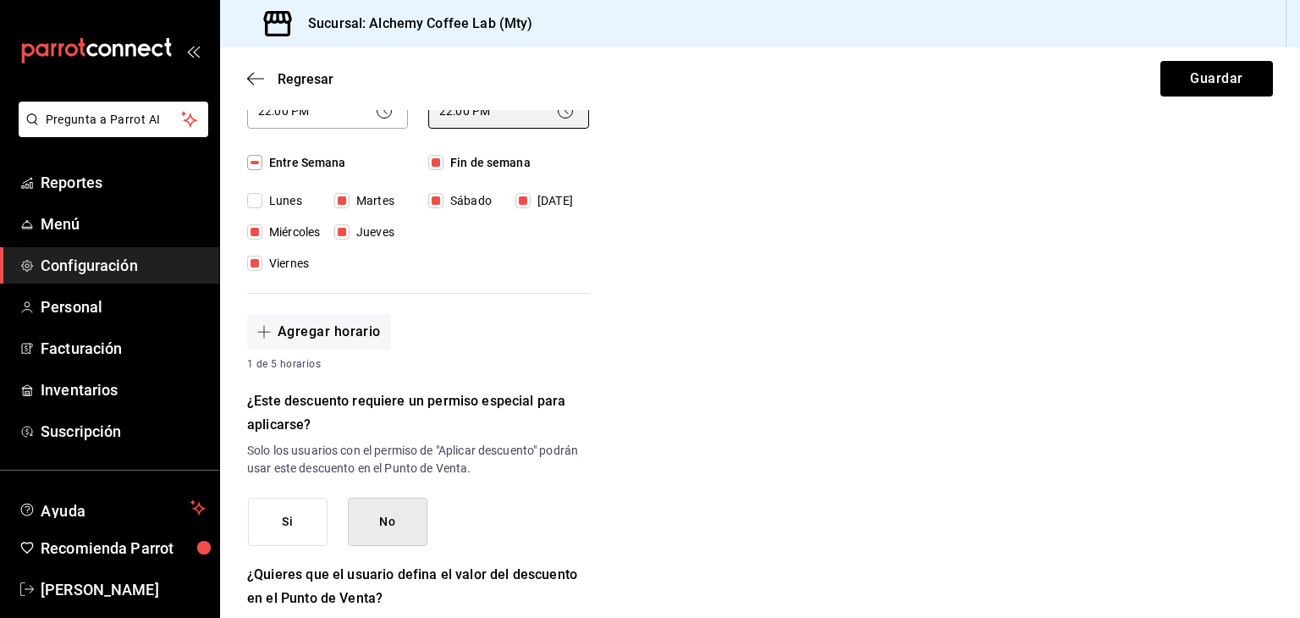
scroll to position [593, 0]
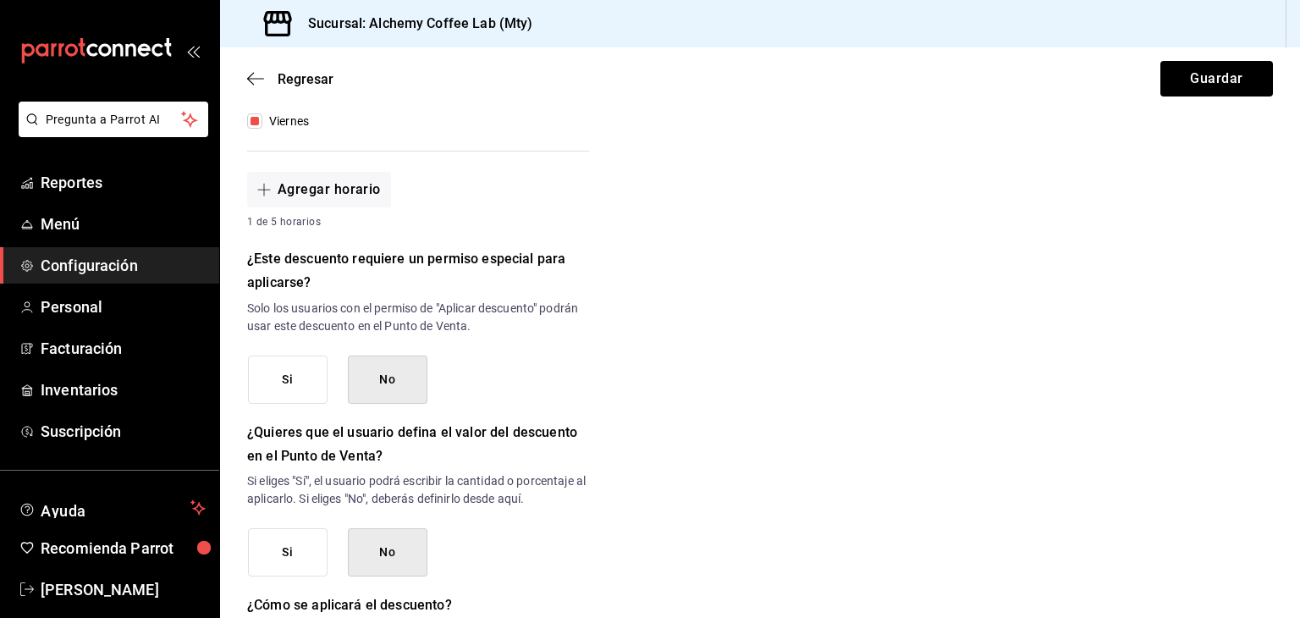
click at [307, 389] on button "Si" at bounding box center [288, 380] width 80 height 48
click at [287, 562] on button "Si" at bounding box center [288, 552] width 80 height 48
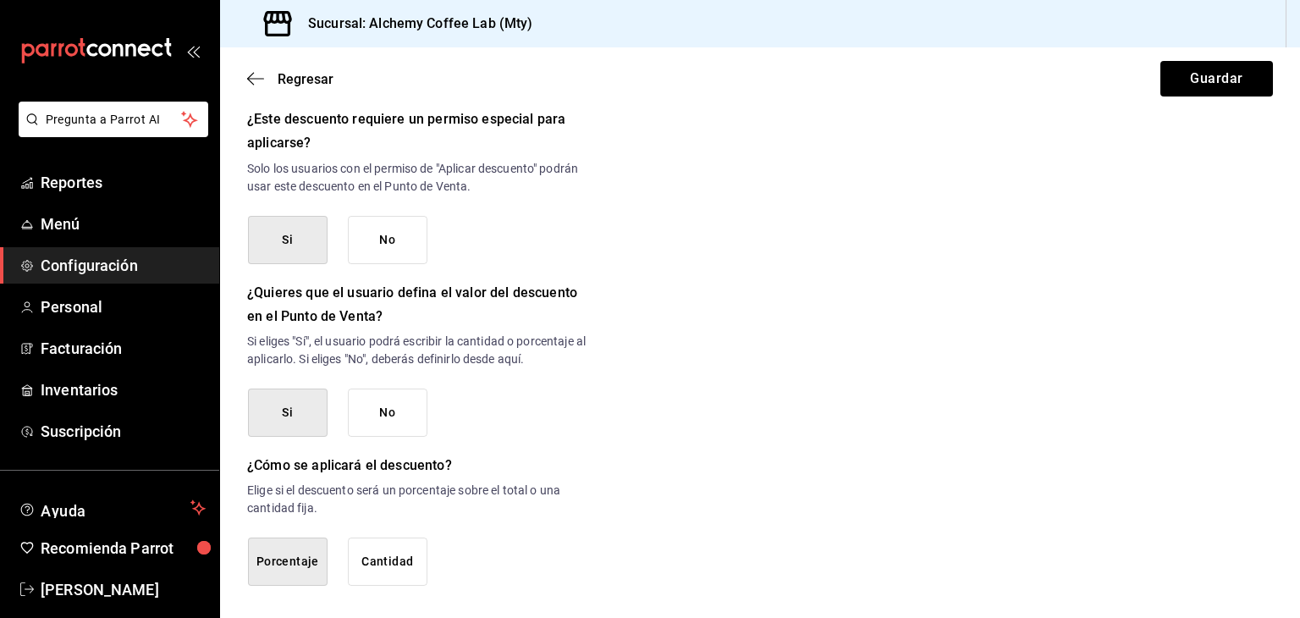
scroll to position [742, 0]
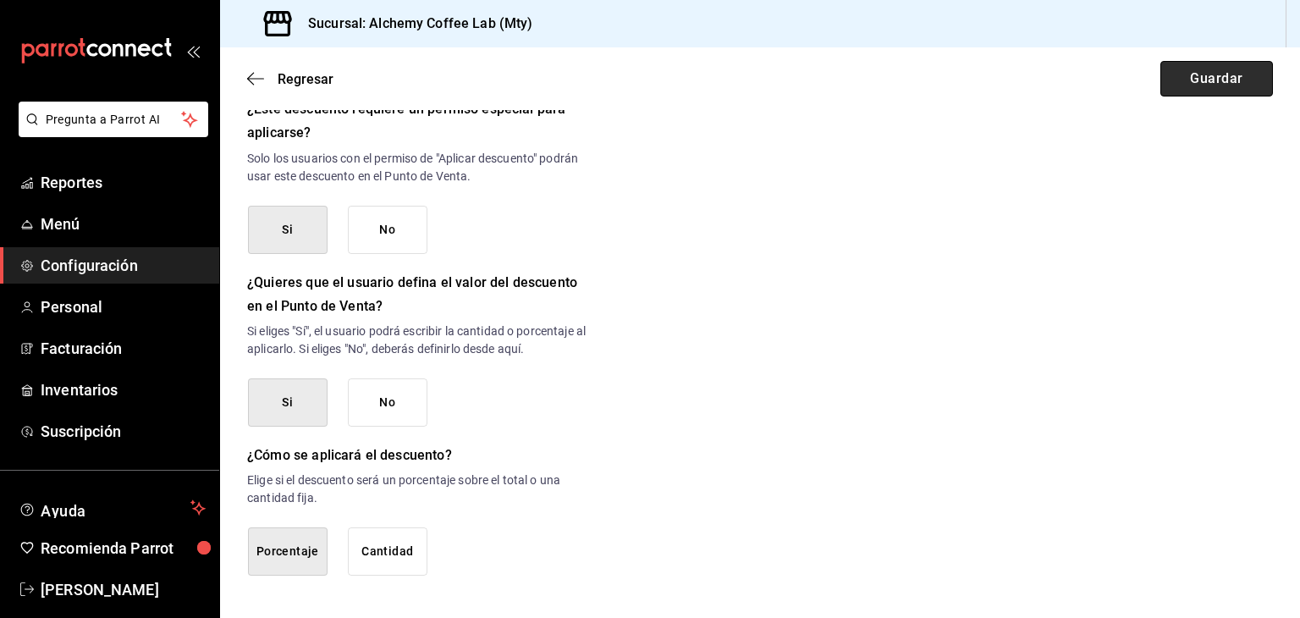
click at [1200, 82] on button "Guardar" at bounding box center [1217, 79] width 113 height 36
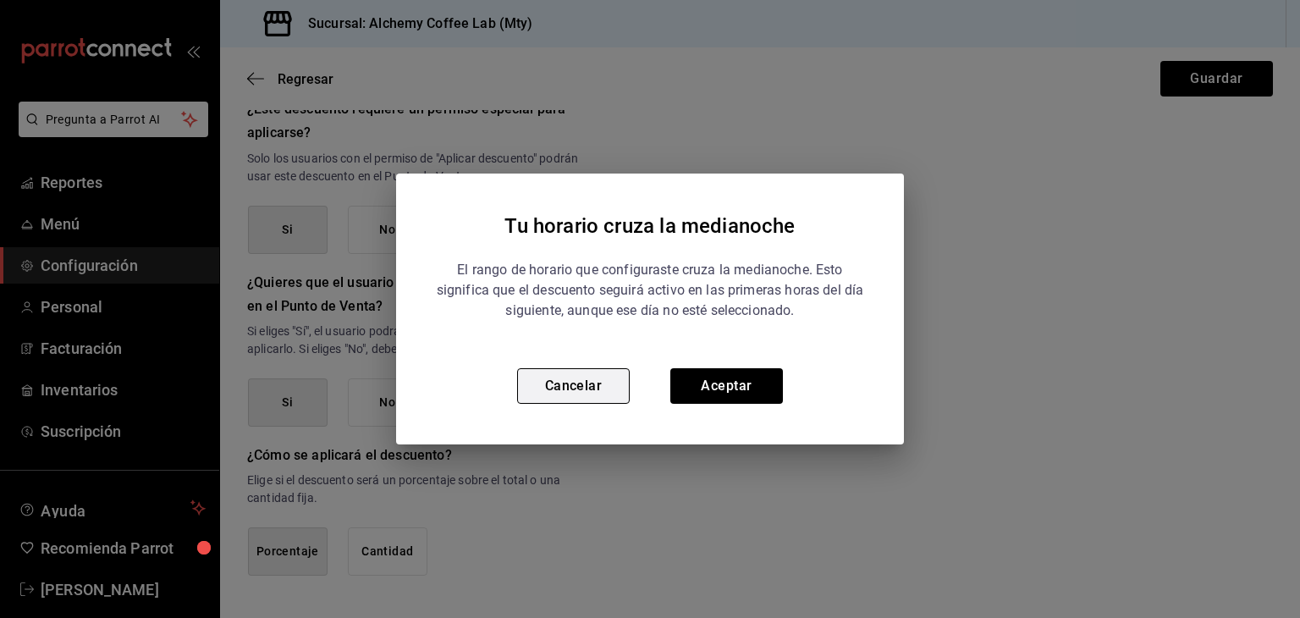
click at [576, 388] on button "Cancelar" at bounding box center [573, 386] width 113 height 36
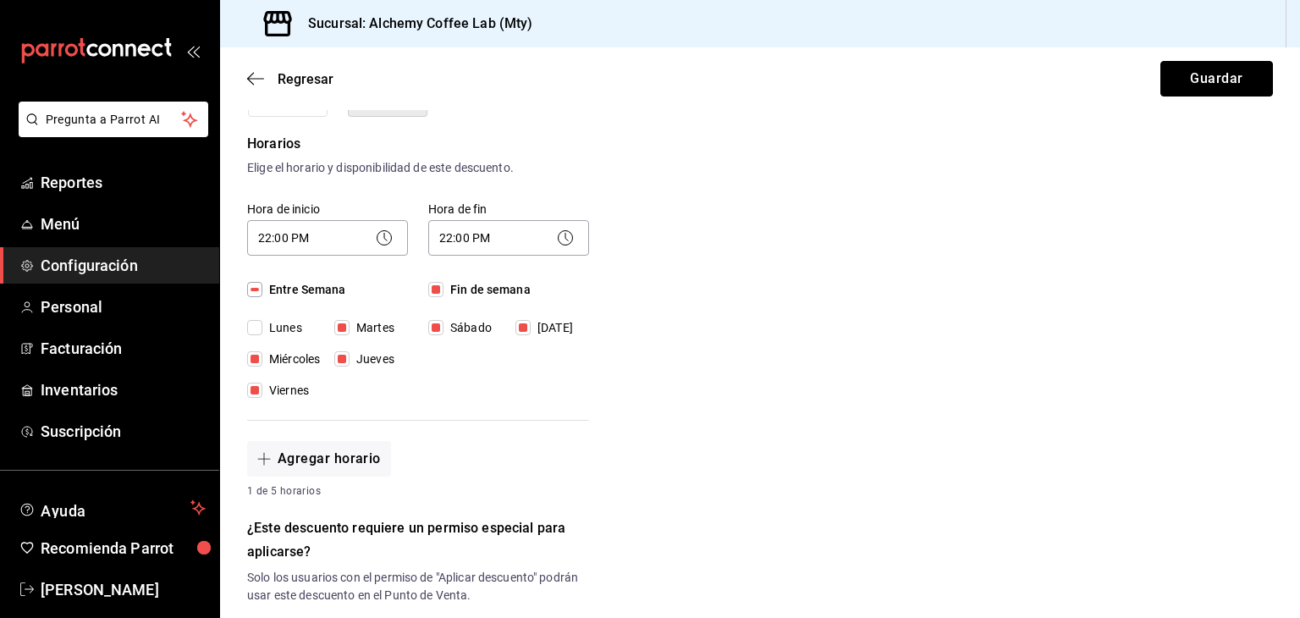
scroll to position [319, 0]
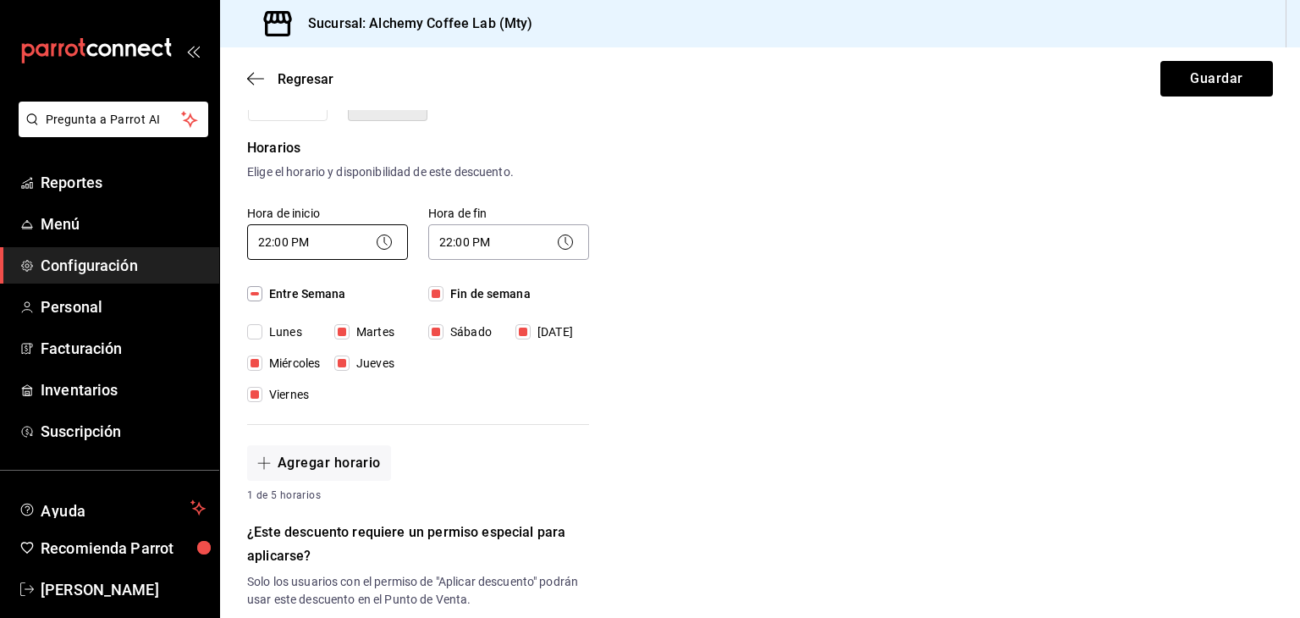
click at [350, 241] on body "Pregunta a Parrot AI Reportes Menú Configuración Personal Facturación Inventari…" at bounding box center [650, 309] width 1300 height 618
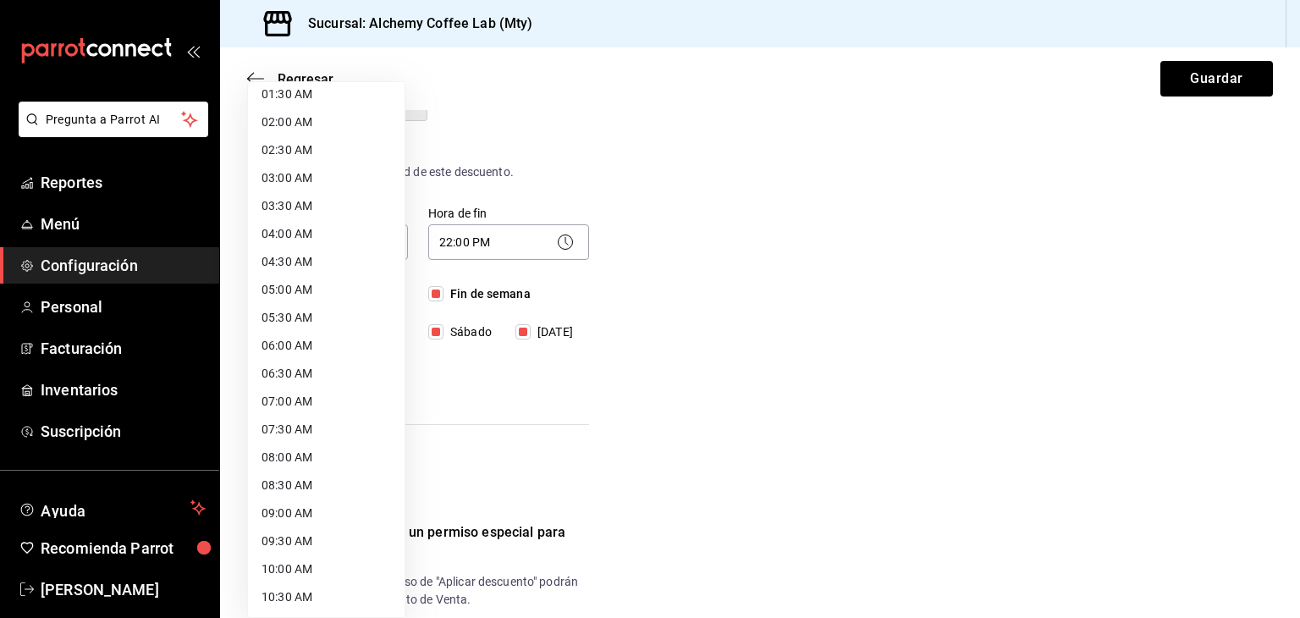
scroll to position [85, 0]
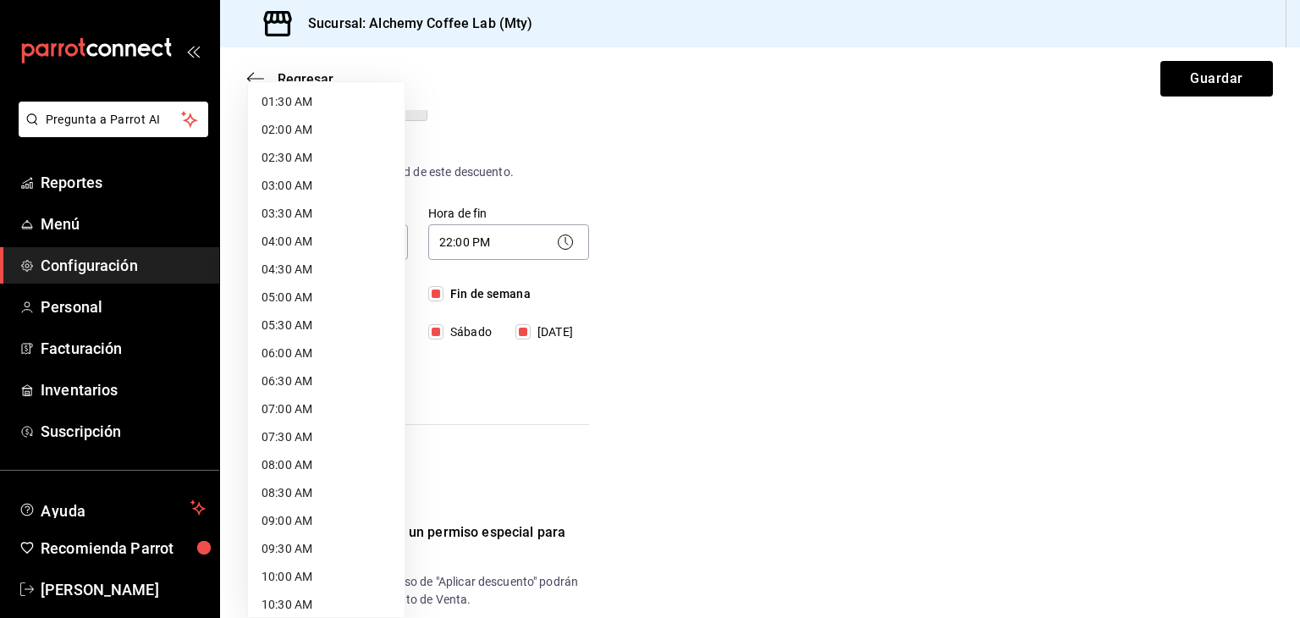
click at [288, 465] on li "08:00 AM" at bounding box center [326, 465] width 157 height 28
type input "08:00"
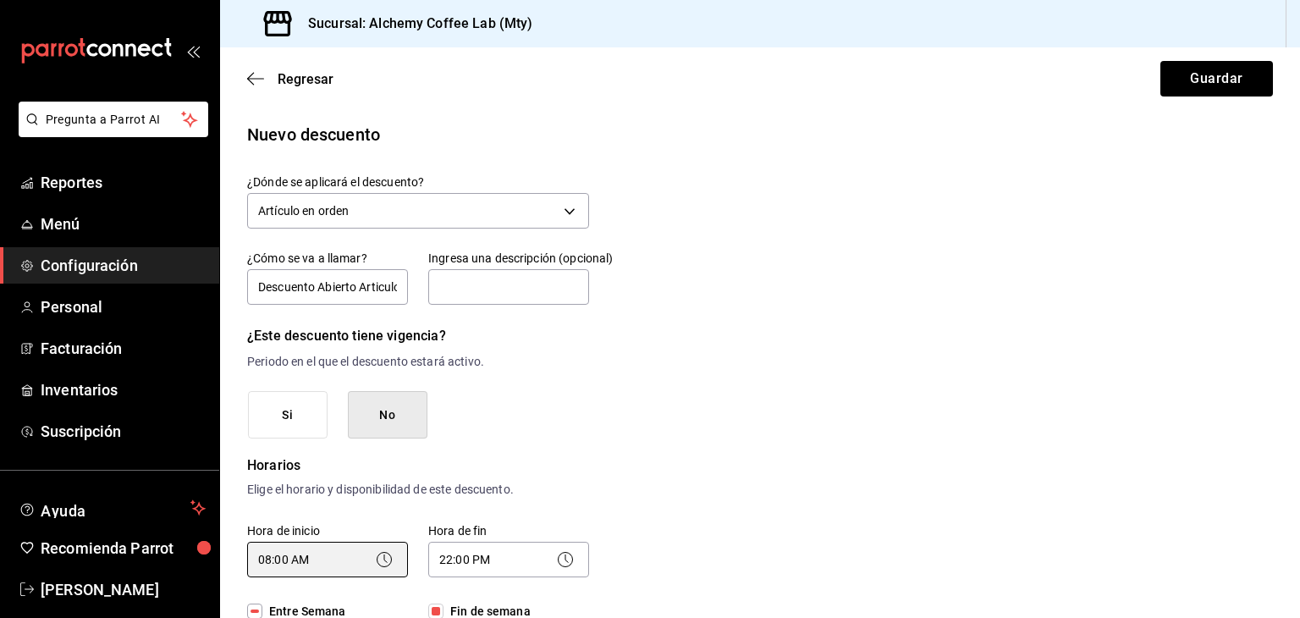
scroll to position [0, 0]
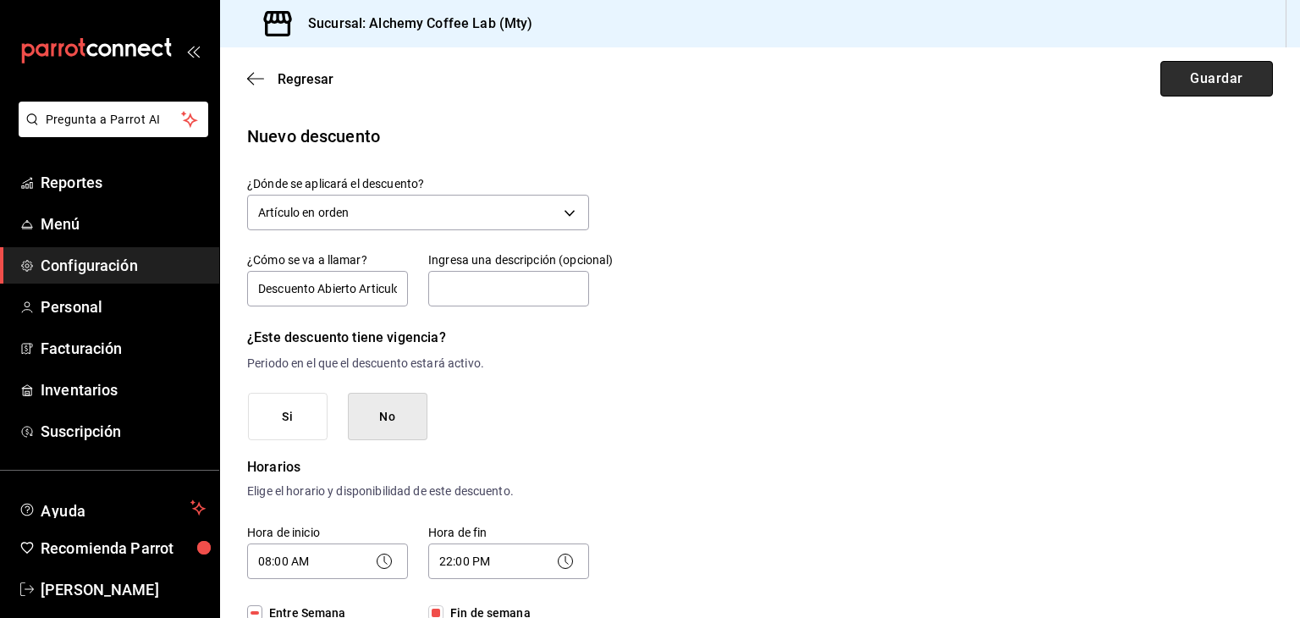
click at [1200, 82] on button "Guardar" at bounding box center [1217, 79] width 113 height 36
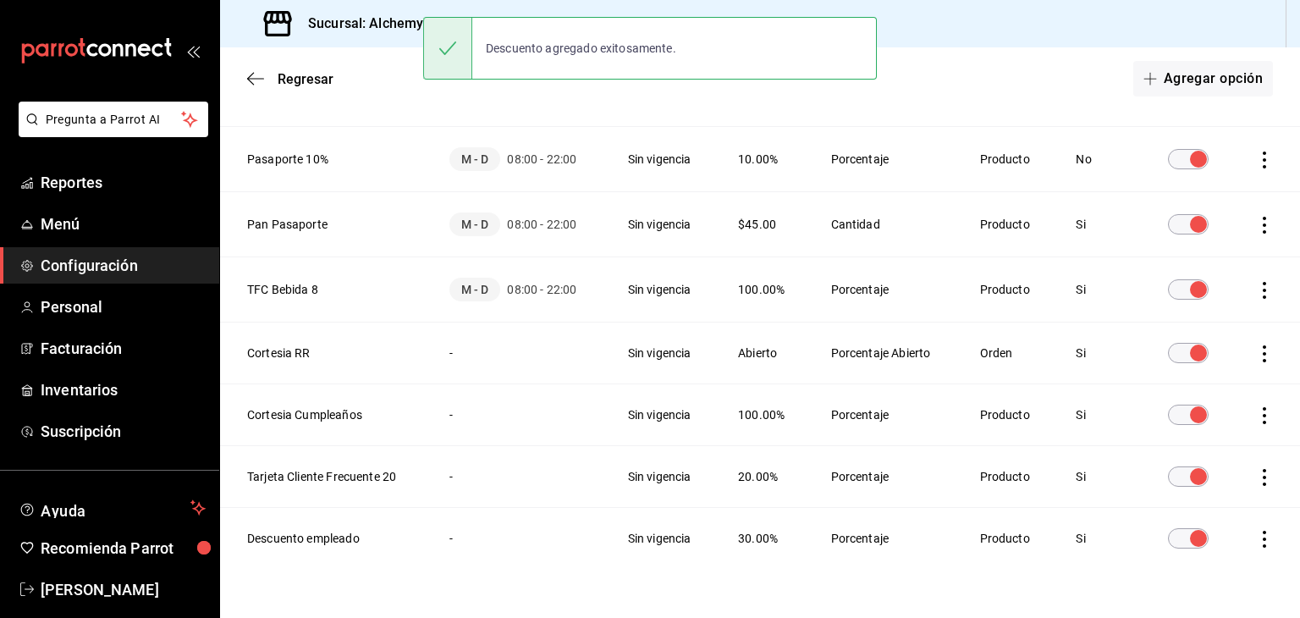
scroll to position [505, 0]
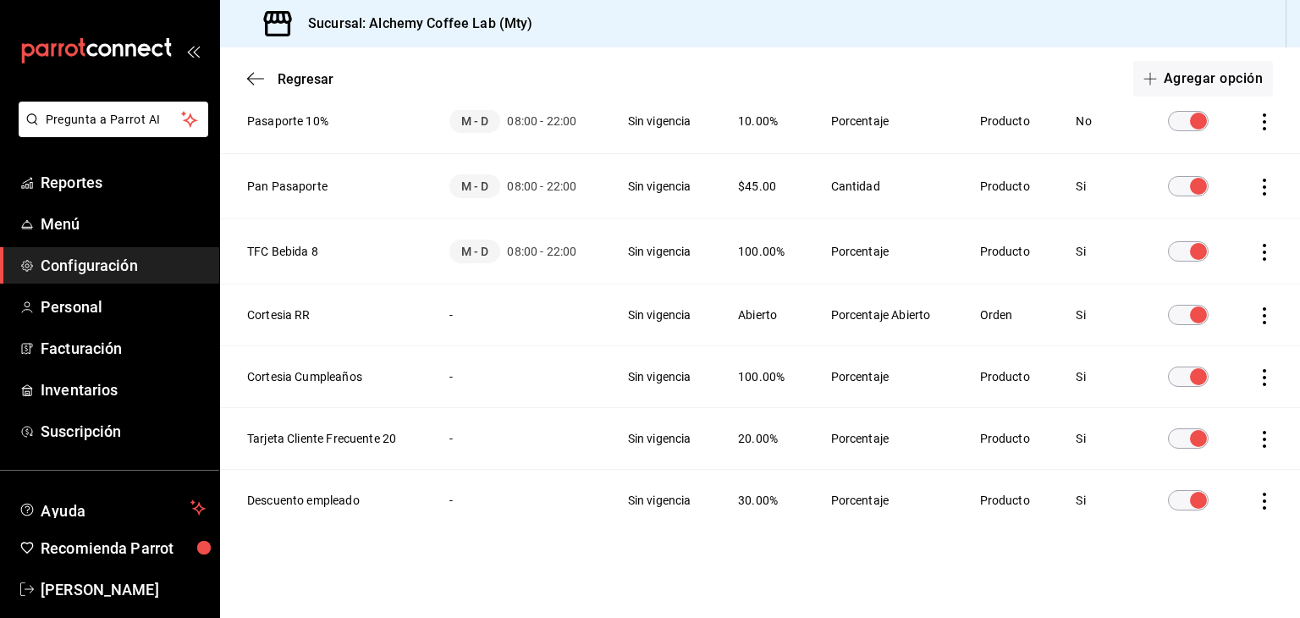
click at [1256, 319] on icon "actions" at bounding box center [1264, 315] width 17 height 17
click at [722, 566] on div at bounding box center [650, 309] width 1300 height 618
click at [275, 309] on th "Cortesia RR" at bounding box center [324, 315] width 209 height 62
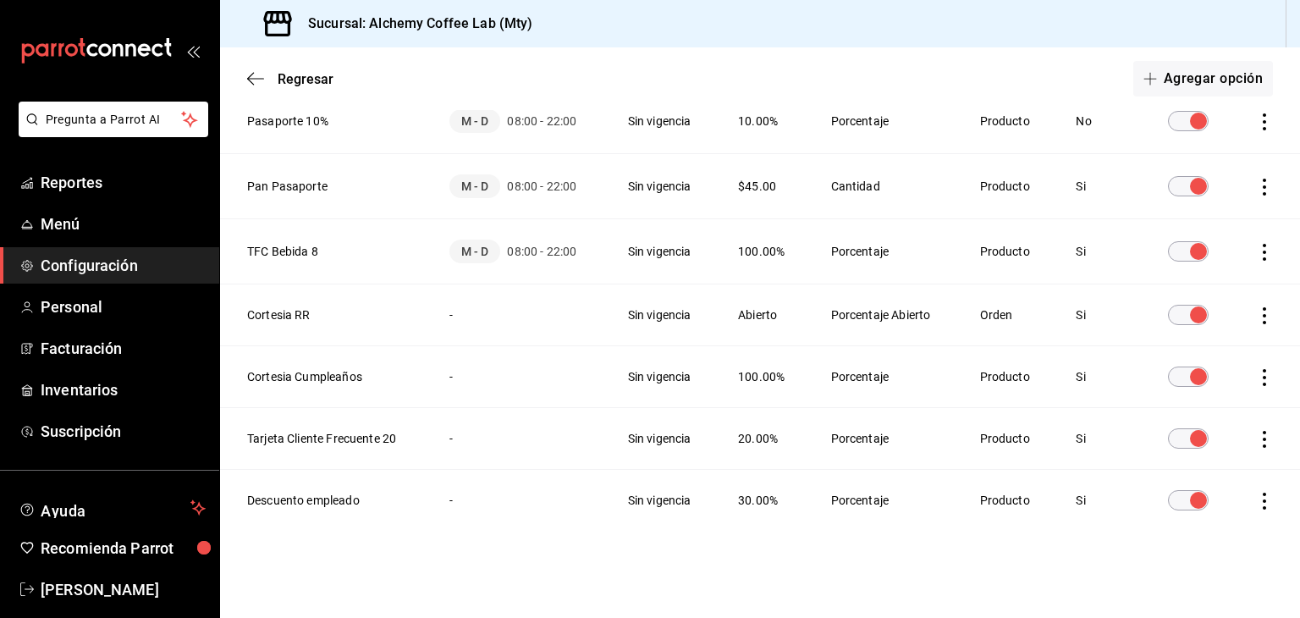
click at [521, 342] on td "-" at bounding box center [518, 315] width 179 height 62
click at [1263, 316] on icon "actions" at bounding box center [1264, 315] width 3 height 17
click at [1195, 339] on span "Eliminar" at bounding box center [1190, 339] width 43 height 14
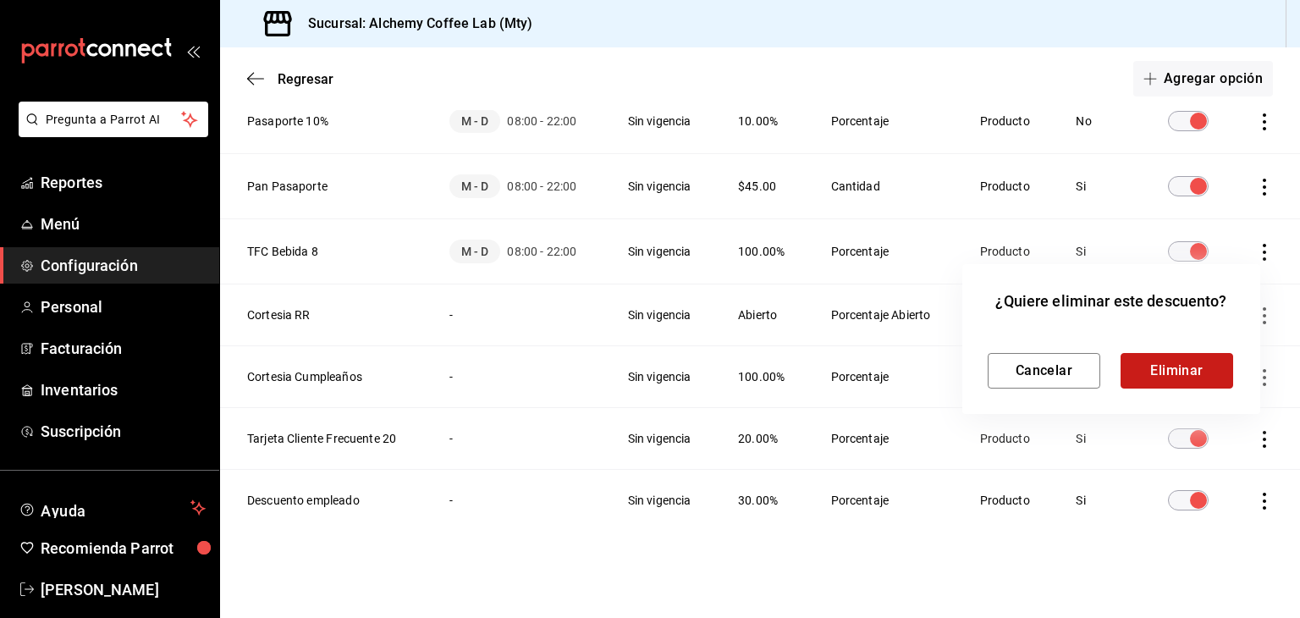
click at [1168, 368] on button "Eliminar" at bounding box center [1177, 371] width 113 height 36
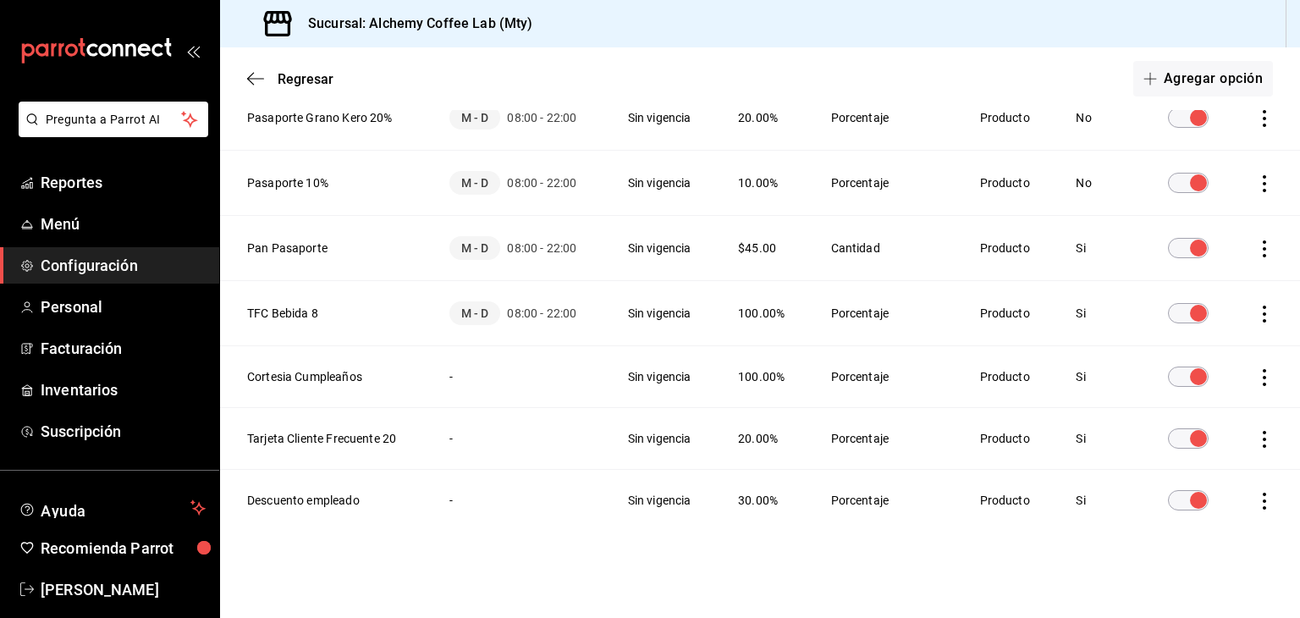
scroll to position [444, 0]
click at [288, 74] on span "Regresar" at bounding box center [306, 79] width 56 height 16
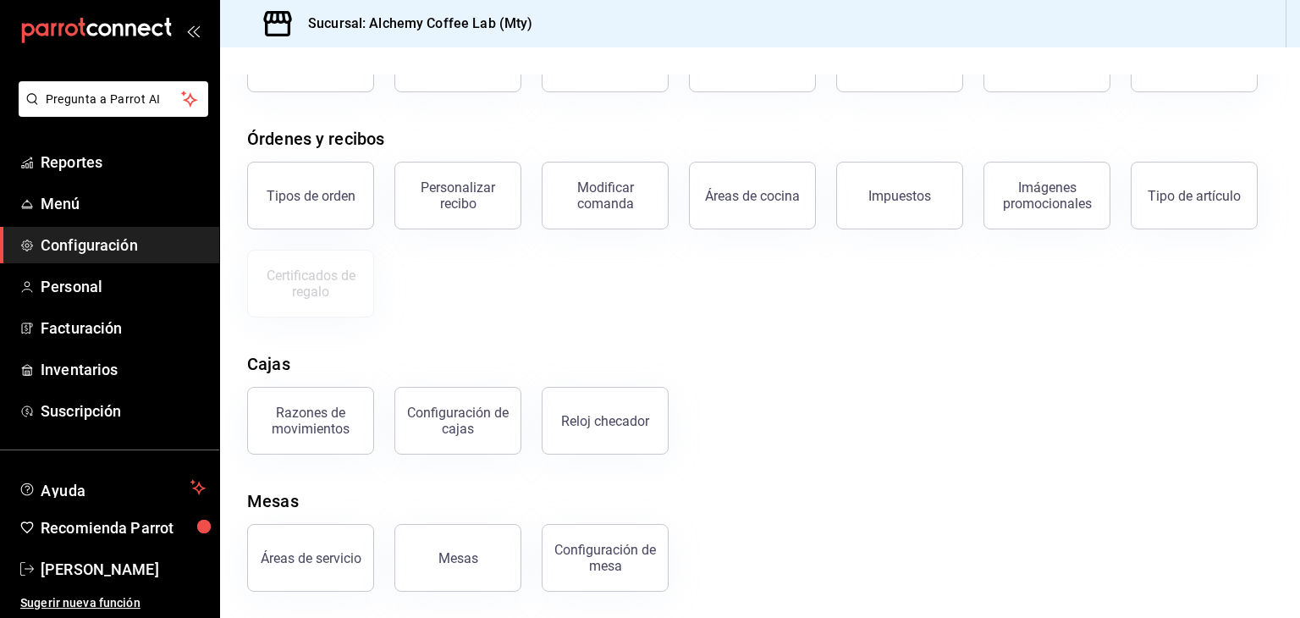
scroll to position [152, 0]
click at [109, 159] on span "Reportes" at bounding box center [123, 162] width 165 height 23
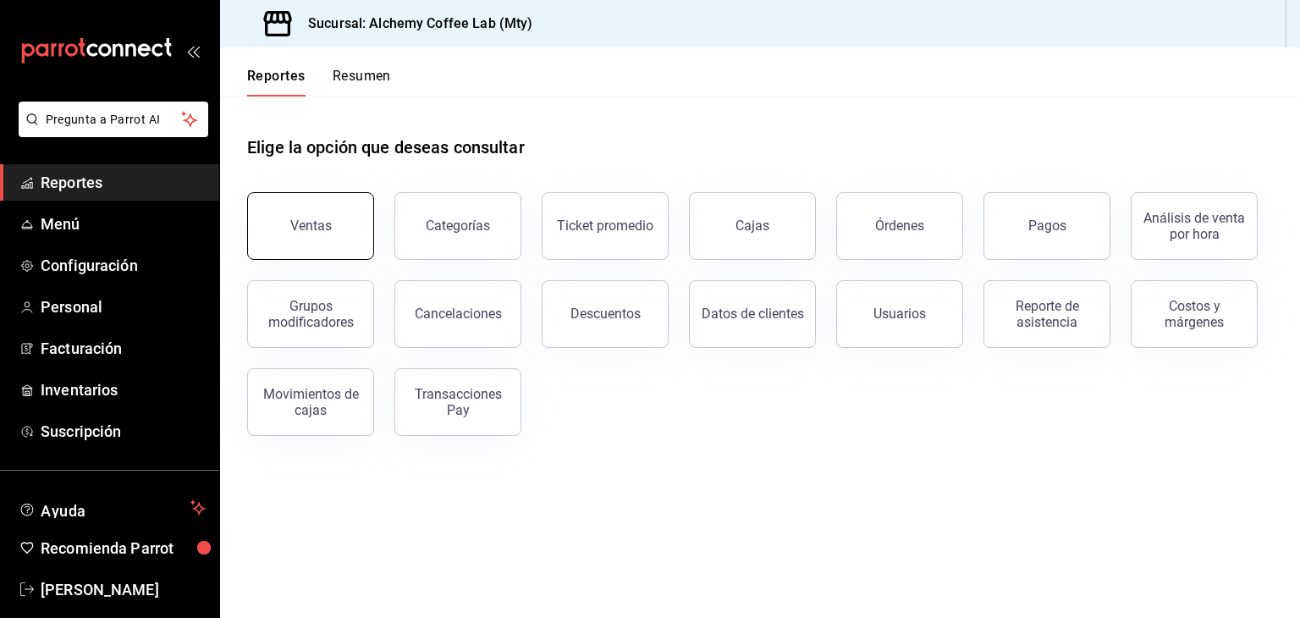
click at [318, 237] on button "Ventas" at bounding box center [310, 226] width 127 height 68
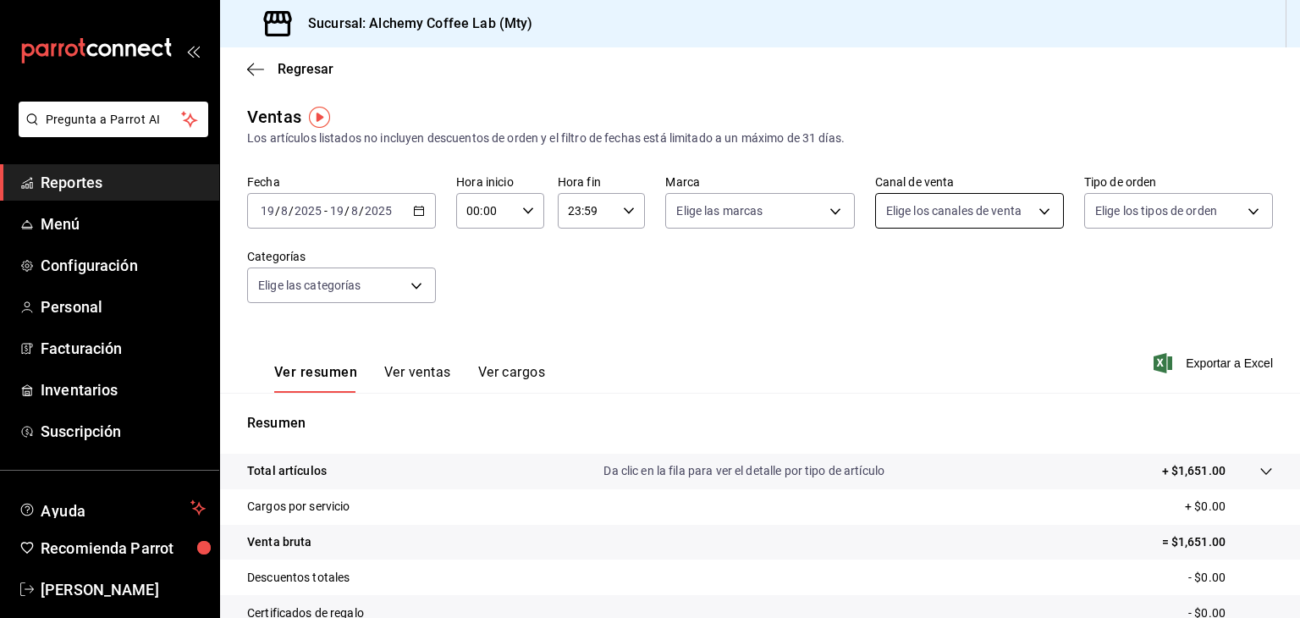
click at [1029, 203] on body "Pregunta a Parrot AI Reportes Menú Configuración Personal Facturación Inventari…" at bounding box center [650, 309] width 1300 height 618
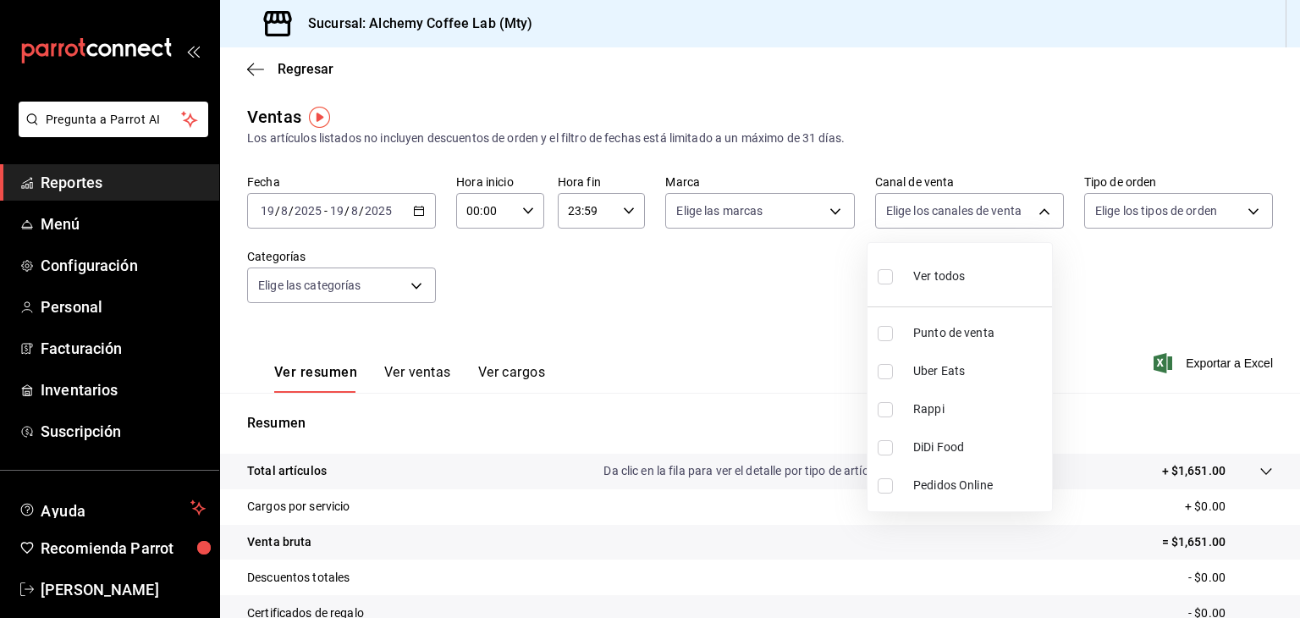
click at [401, 208] on div at bounding box center [650, 309] width 1300 height 618
click at [414, 212] on icon "button" at bounding box center [419, 211] width 12 height 12
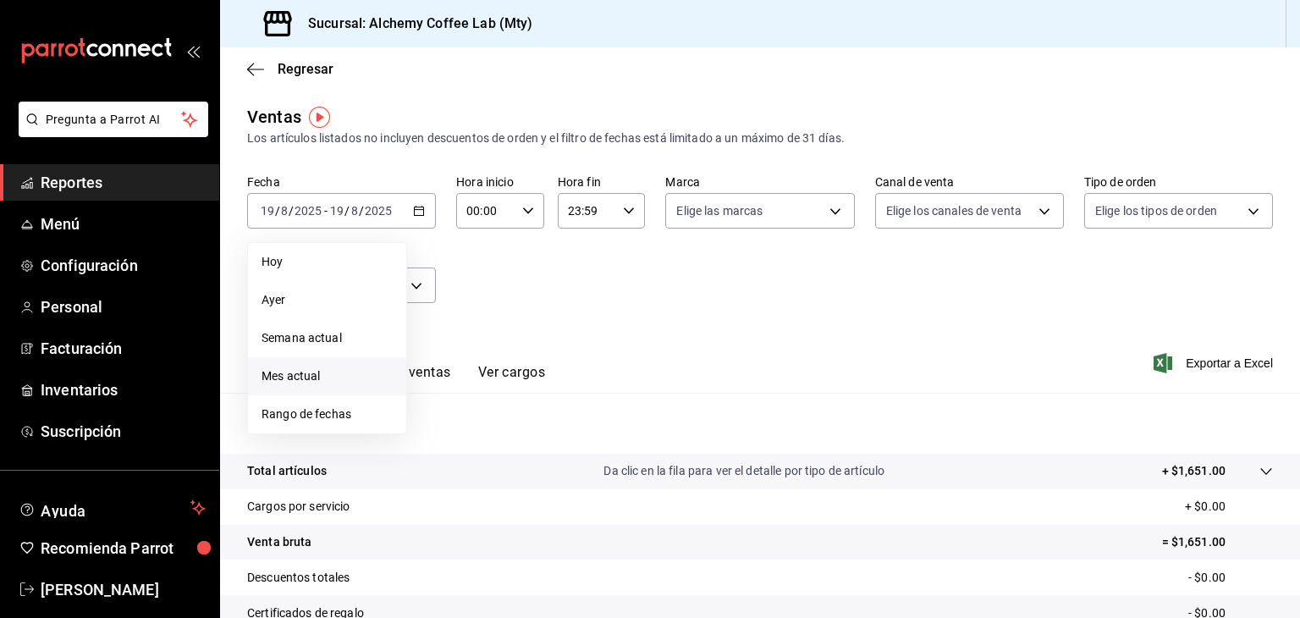
click at [306, 378] on span "Mes actual" at bounding box center [327, 376] width 131 height 18
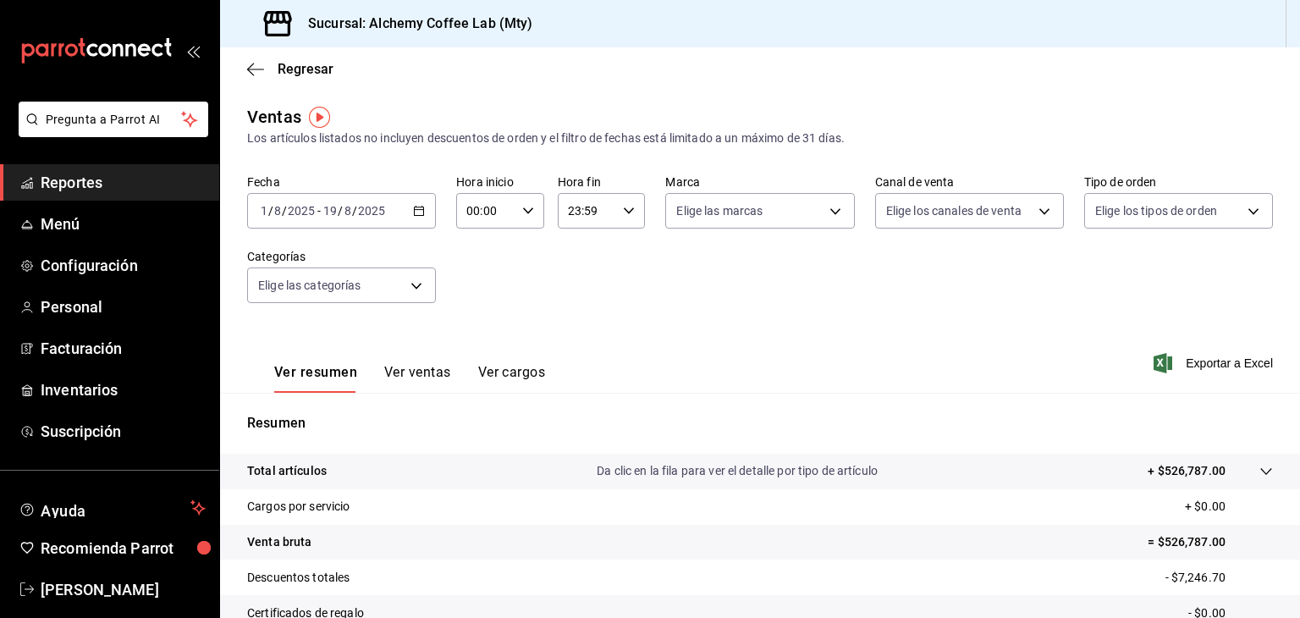
click at [417, 212] on icon "button" at bounding box center [419, 211] width 12 height 12
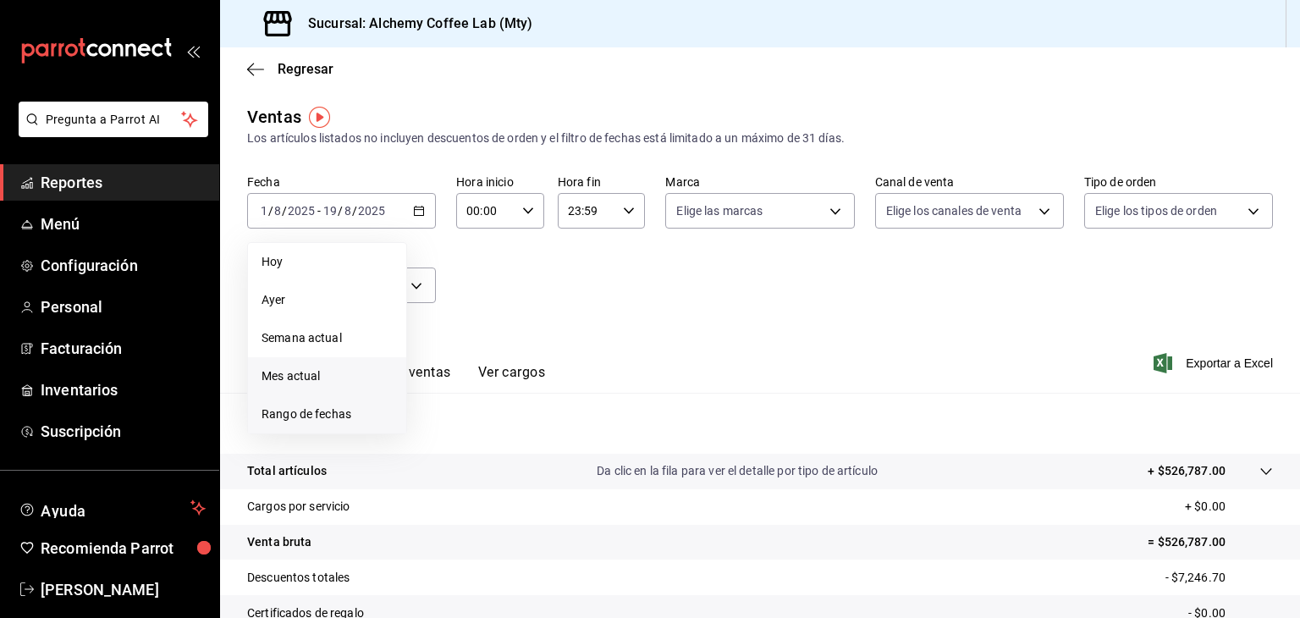
click at [275, 422] on span "Rango de fechas" at bounding box center [327, 414] width 131 height 18
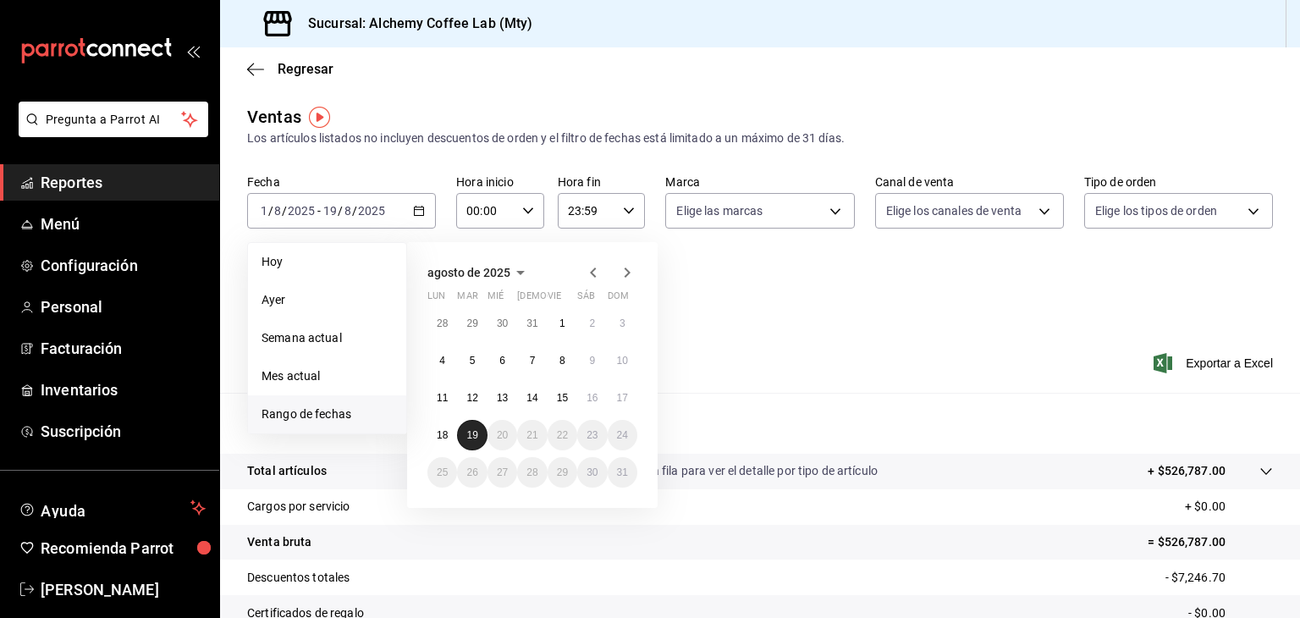
click at [471, 431] on abbr "19" at bounding box center [471, 435] width 11 height 12
click at [592, 404] on button "16" at bounding box center [592, 398] width 30 height 30
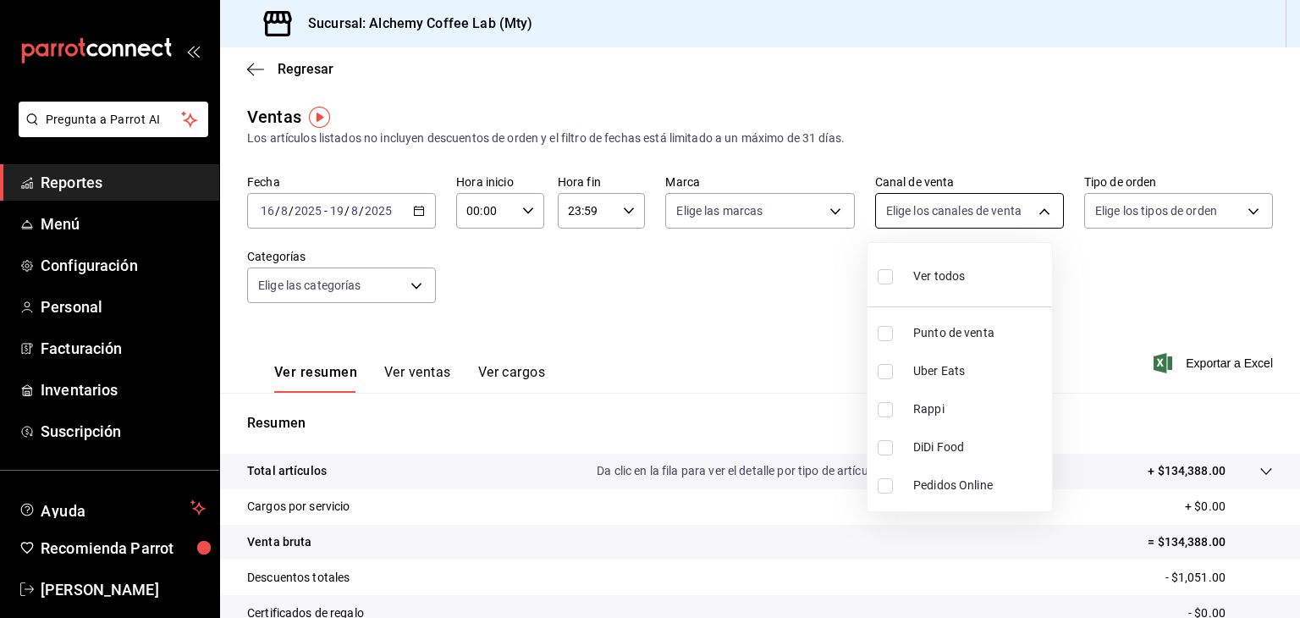
click at [1037, 217] on body "Pregunta a Parrot AI Reportes Menú Configuración Personal Facturación Inventari…" at bounding box center [650, 309] width 1300 height 618
click at [961, 365] on span "Uber Eats" at bounding box center [979, 371] width 132 height 18
type input "UBER_EATS"
checkbox input "true"
click at [782, 285] on div at bounding box center [650, 309] width 1300 height 618
